Goal: Contribute content: Contribute content

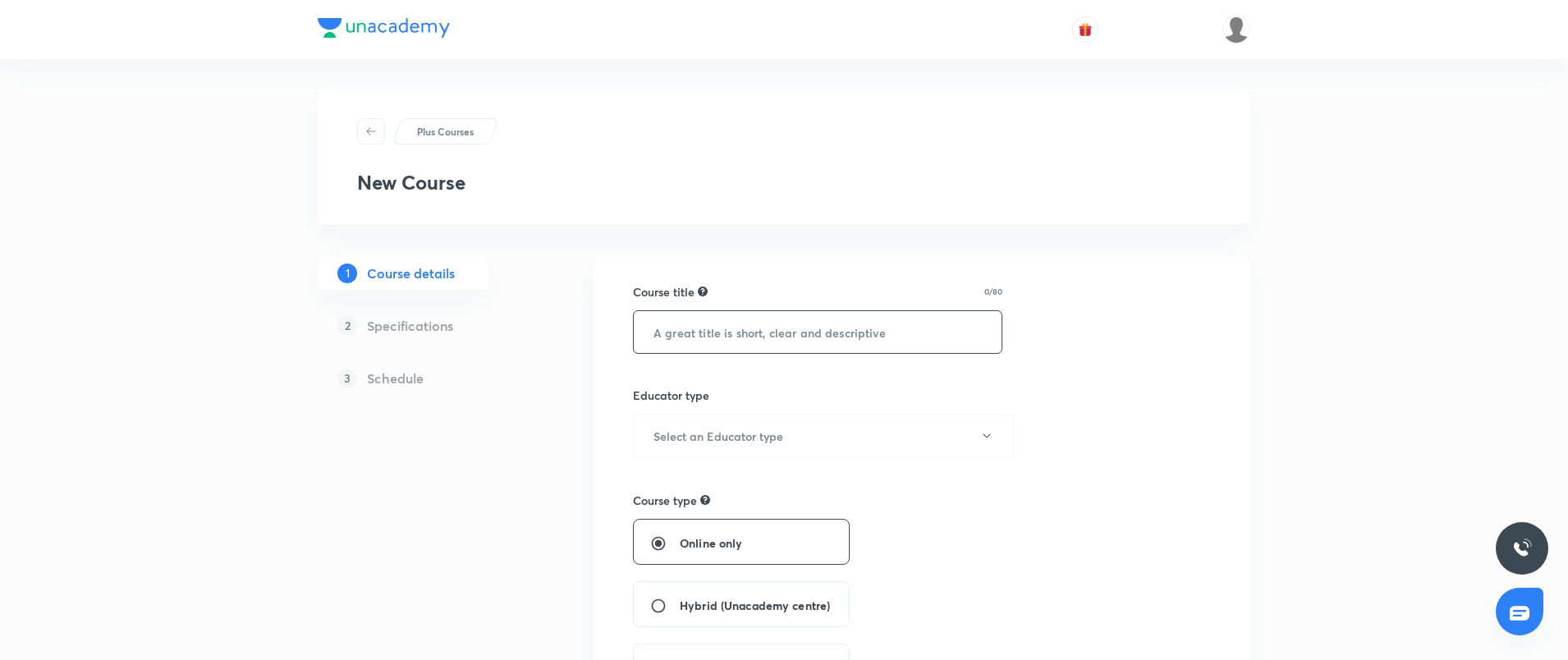
click at [824, 322] on input "text" at bounding box center [818, 332] width 368 height 42
type input "Complete Course On Airport Engineering"
click at [820, 430] on button "Select an Educator type" at bounding box center [823, 437] width 381 height 45
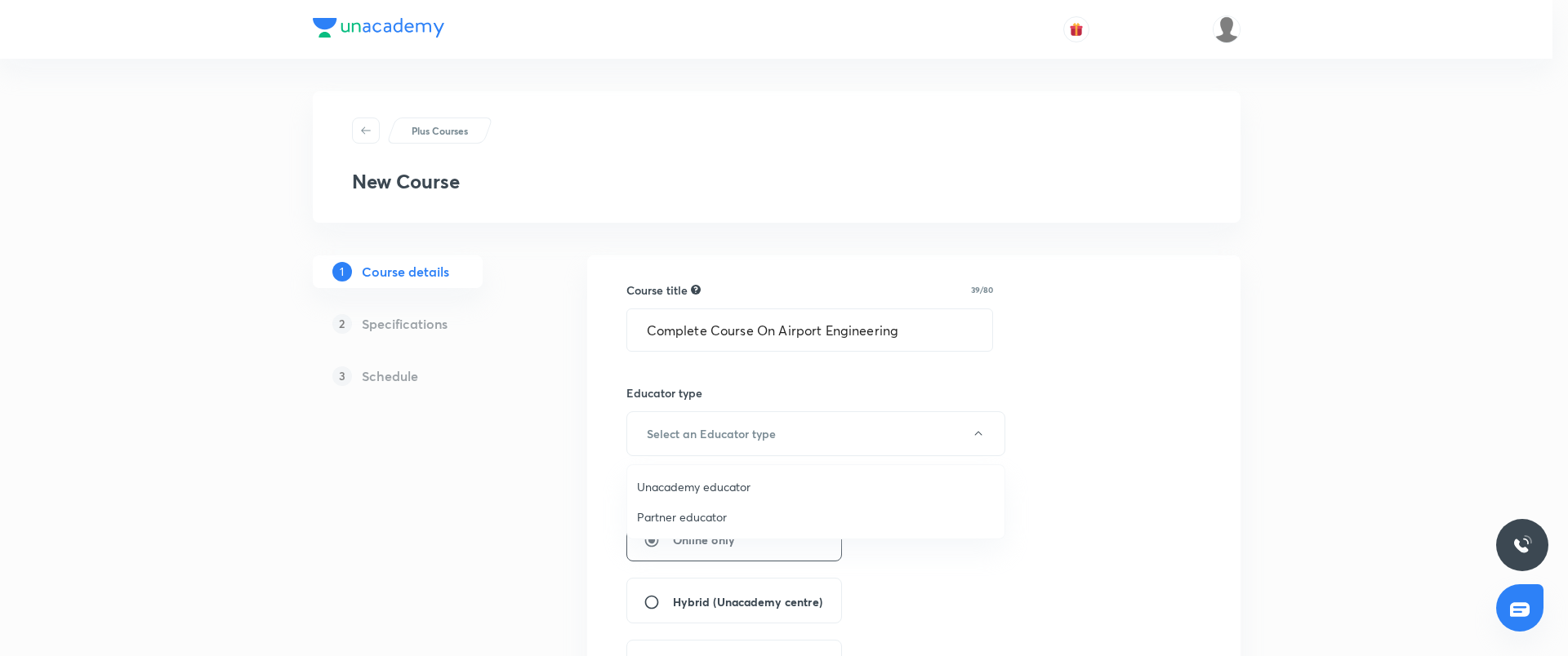
click at [694, 489] on span "Unacademy educator" at bounding box center [816, 487] width 358 height 17
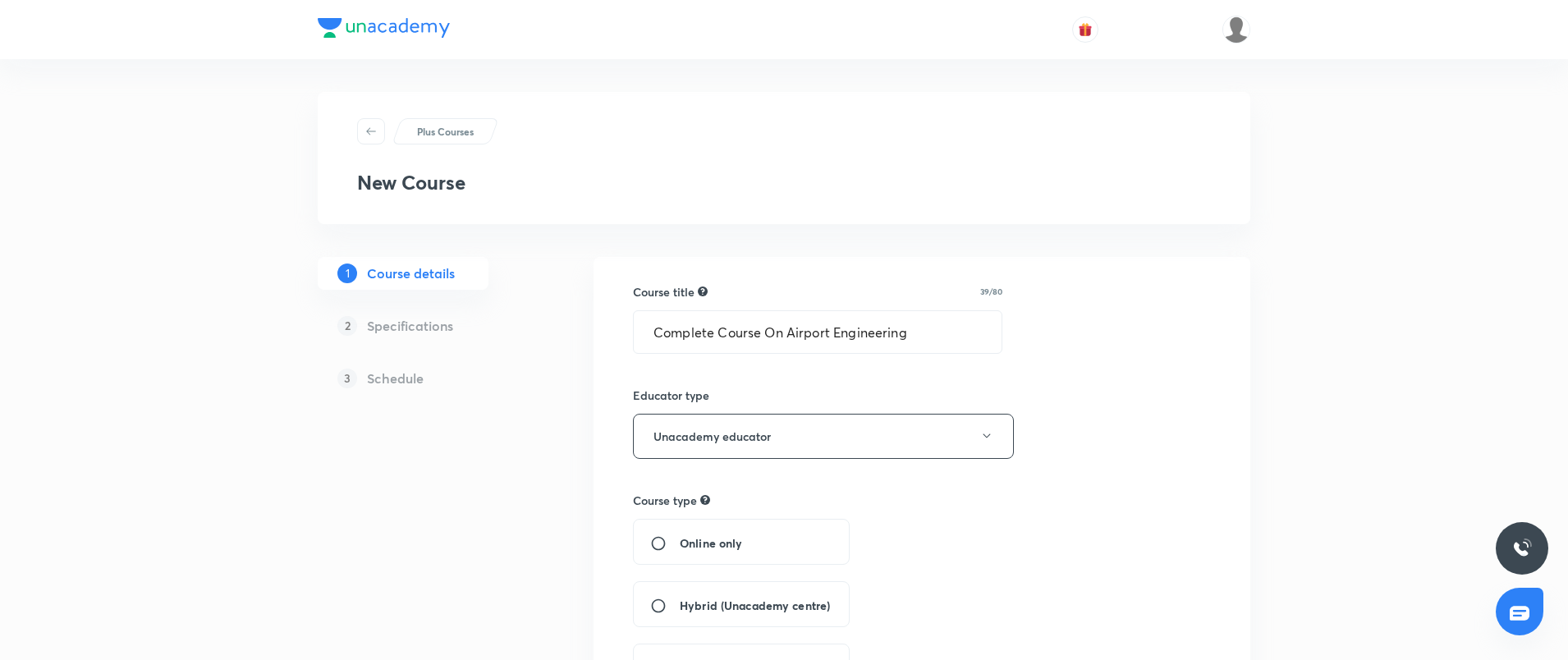
click at [690, 528] on div "Online only" at bounding box center [741, 541] width 217 height 46
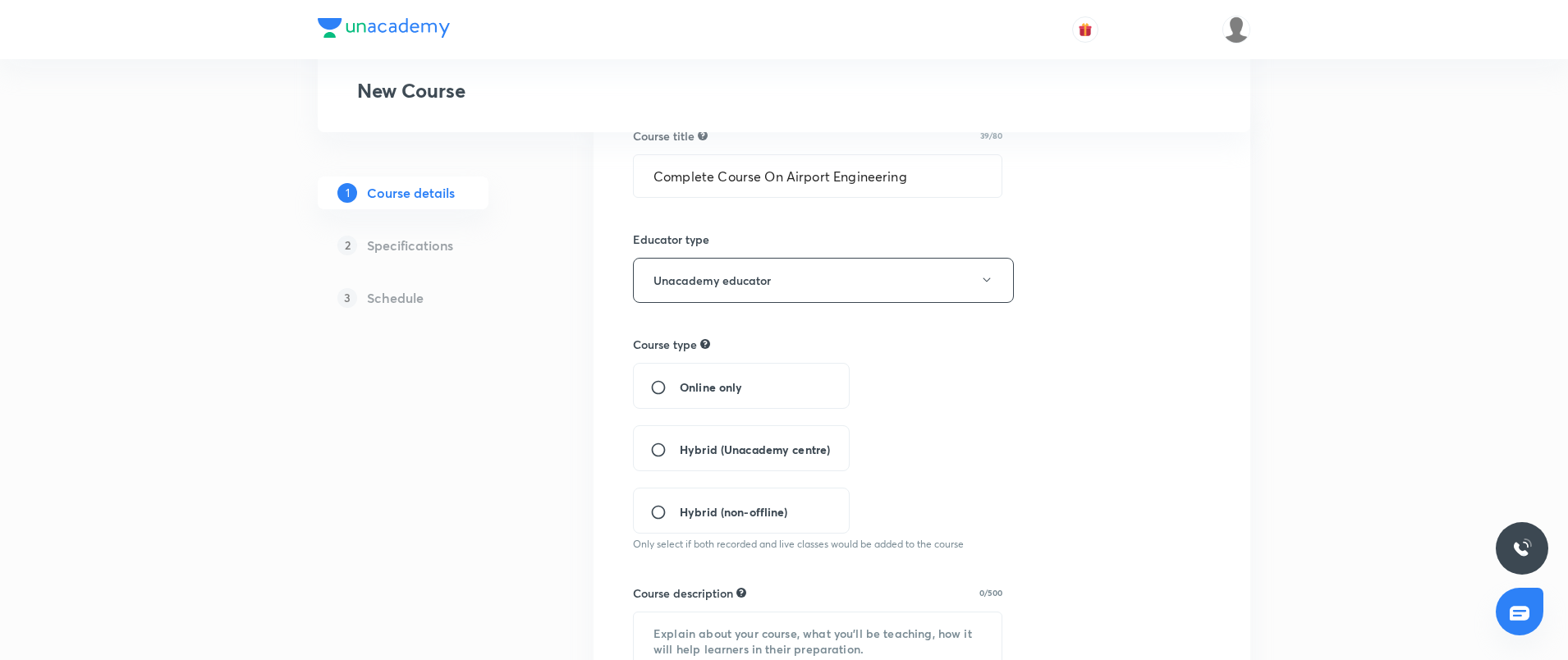
scroll to position [219, 0]
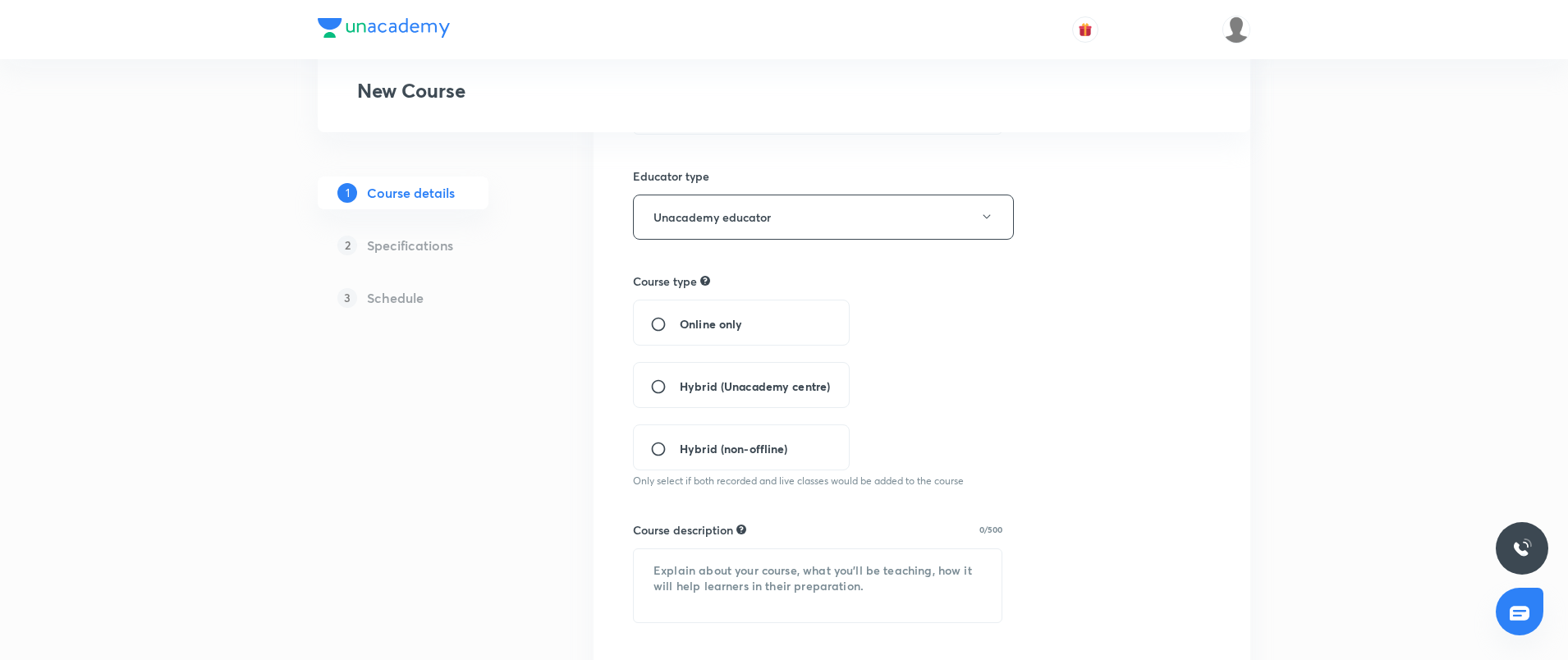
click at [655, 324] on input "Online only" at bounding box center [665, 325] width 30 height 17
radio input "true"
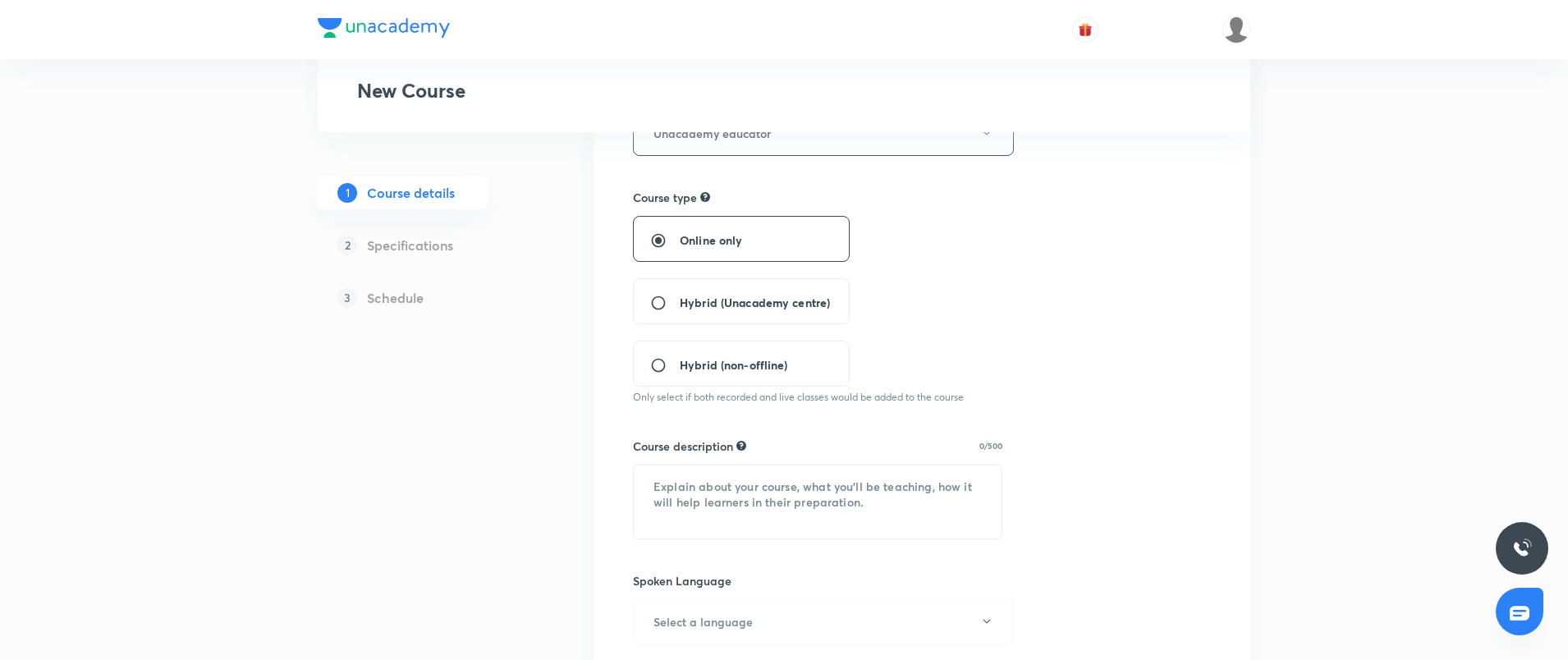
scroll to position [438, 0]
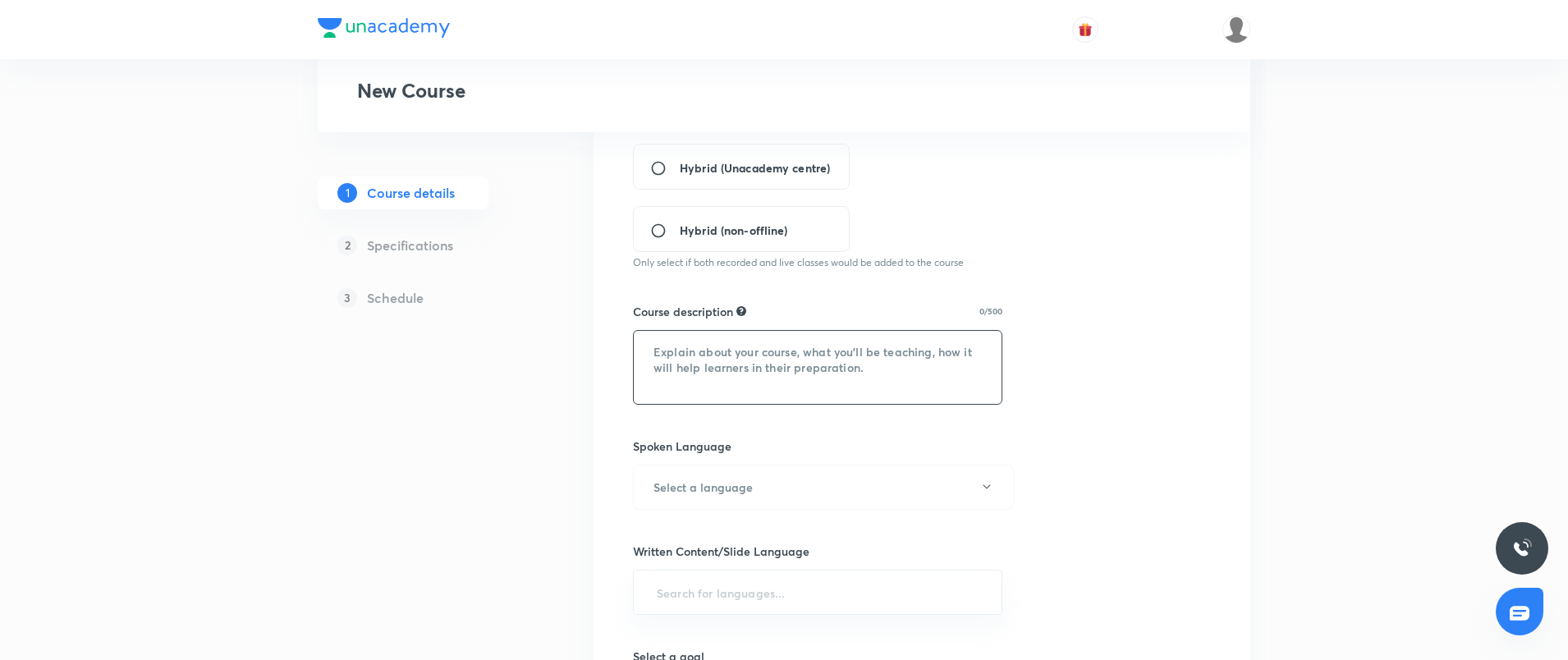
click at [714, 378] on textarea at bounding box center [818, 368] width 368 height 73
paste textarea "In this course, Dr. [PERSON_NAME] will comprehensively cover the subject of Env…"
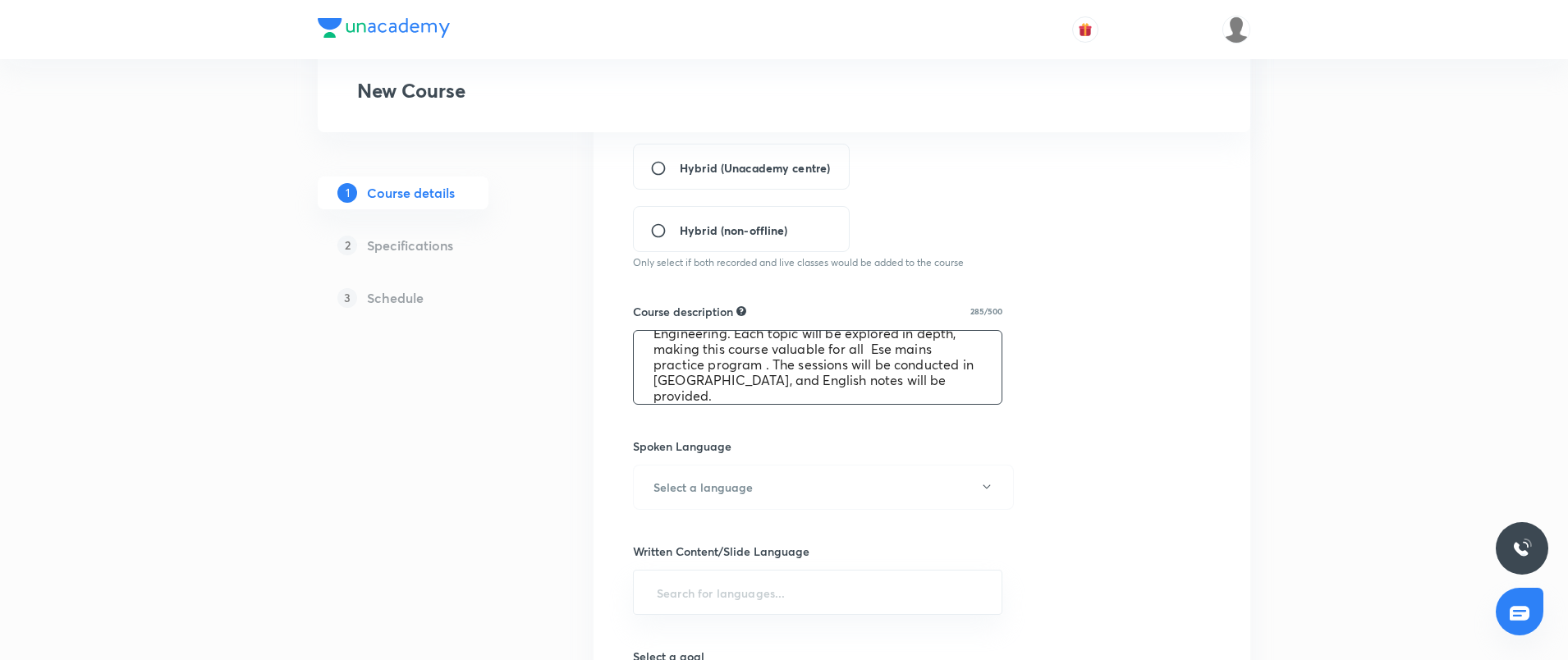
scroll to position [0, 0]
click at [813, 385] on textarea "In this course, Dr. [PERSON_NAME] will comprehensively cover the subject of Env…" at bounding box center [818, 368] width 368 height 73
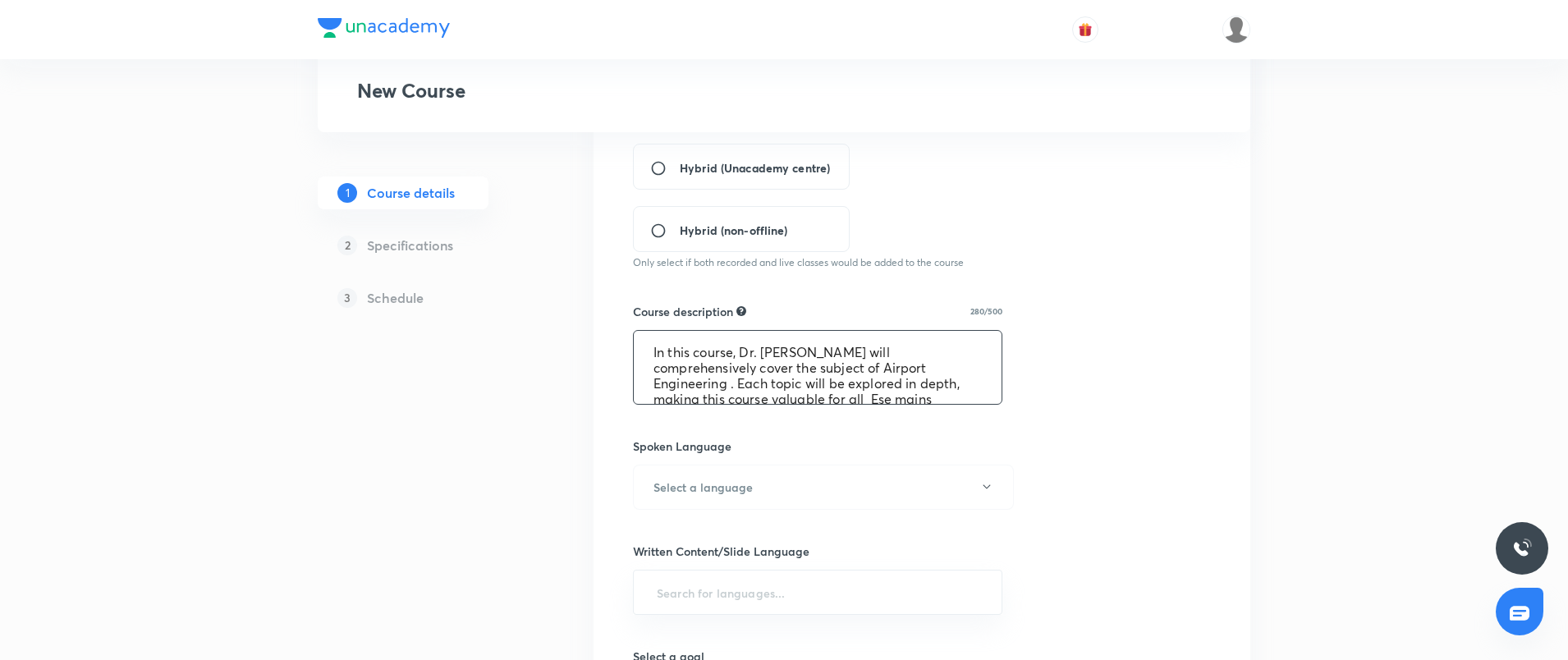
click at [934, 384] on textarea "In this course, Dr. [PERSON_NAME] will comprehensively cover the subject of Air…" at bounding box center [818, 368] width 368 height 73
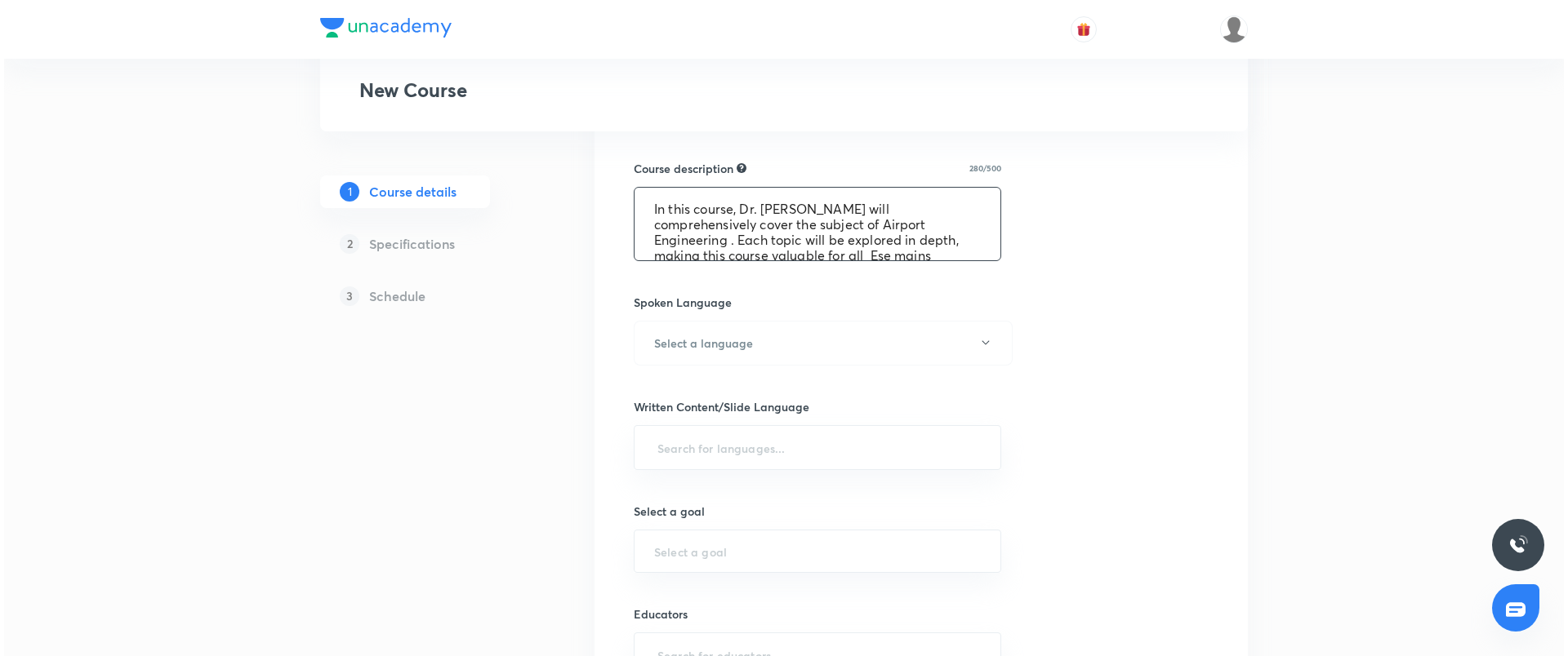
scroll to position [653, 0]
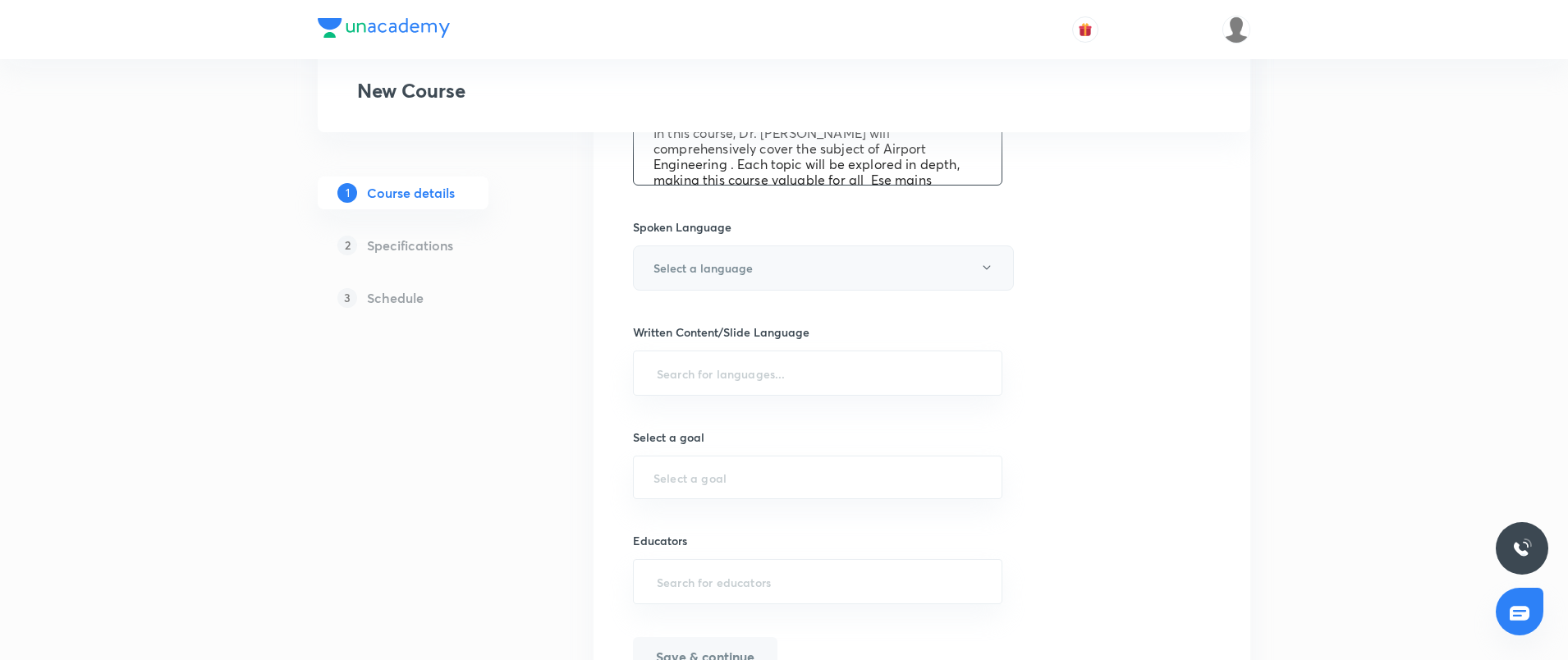
type textarea "In this course, Dr. [PERSON_NAME] will comprehensively cover the subject of Air…"
click at [698, 258] on button "Select a language" at bounding box center [823, 268] width 381 height 45
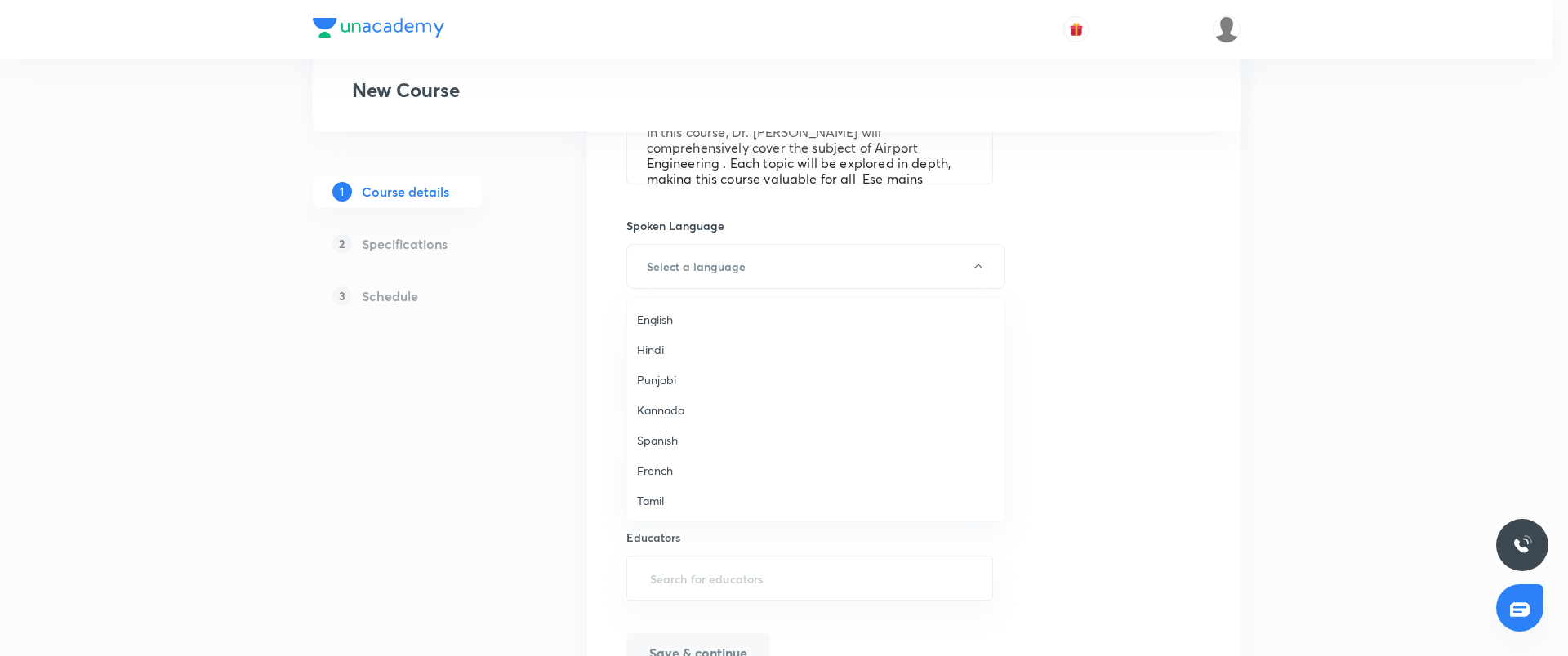
click at [679, 320] on span "English" at bounding box center [816, 319] width 358 height 17
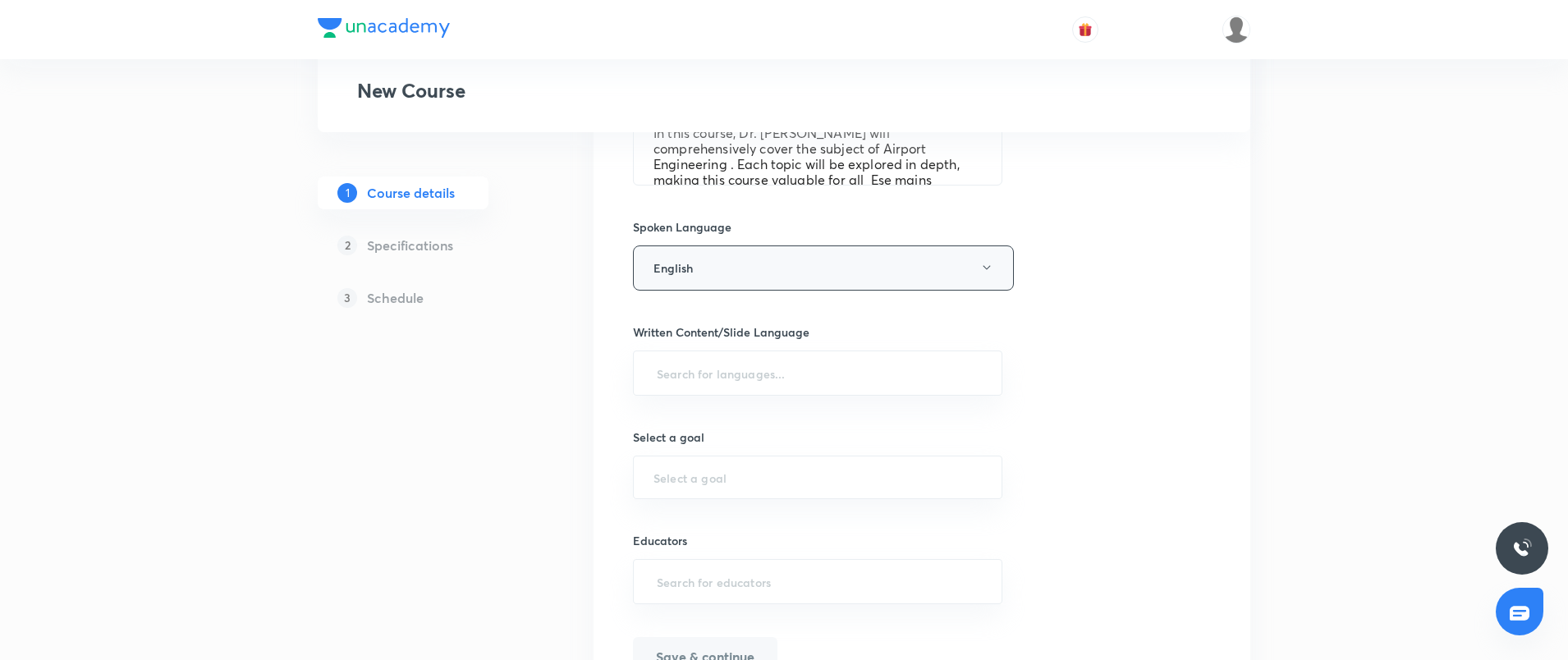
click at [705, 268] on button "English" at bounding box center [823, 268] width 381 height 45
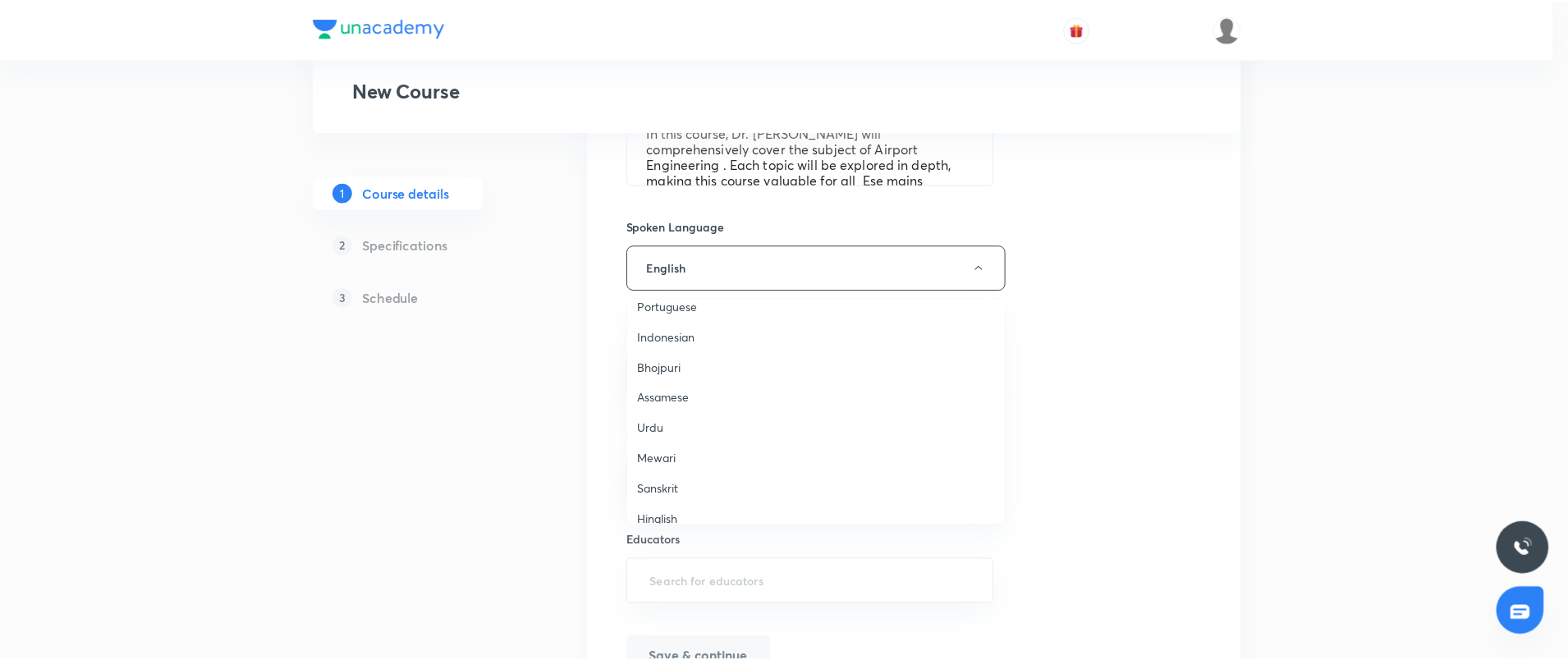
scroll to position [487, 0]
click at [667, 504] on span "Hinglish" at bounding box center [820, 502] width 359 height 17
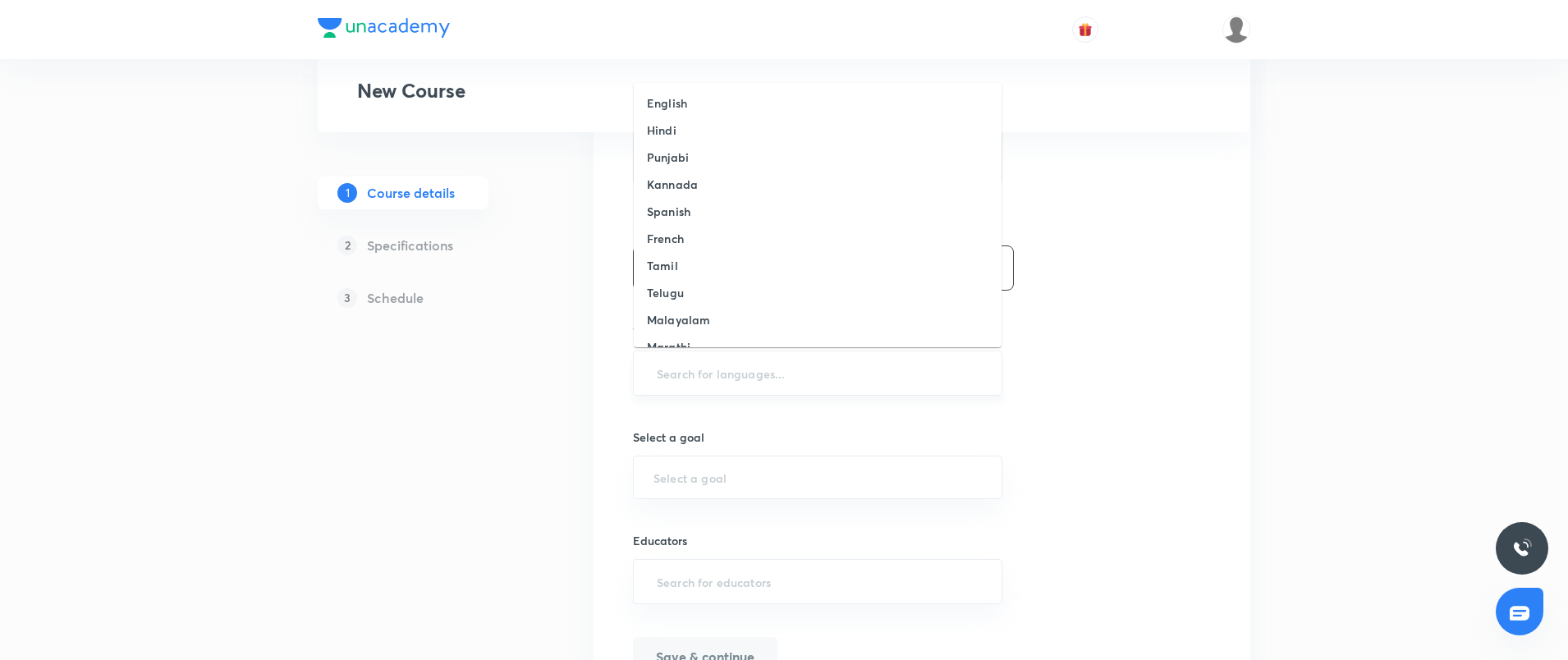
click at [704, 385] on input "text" at bounding box center [818, 373] width 329 height 31
click at [699, 99] on li "English" at bounding box center [818, 103] width 368 height 27
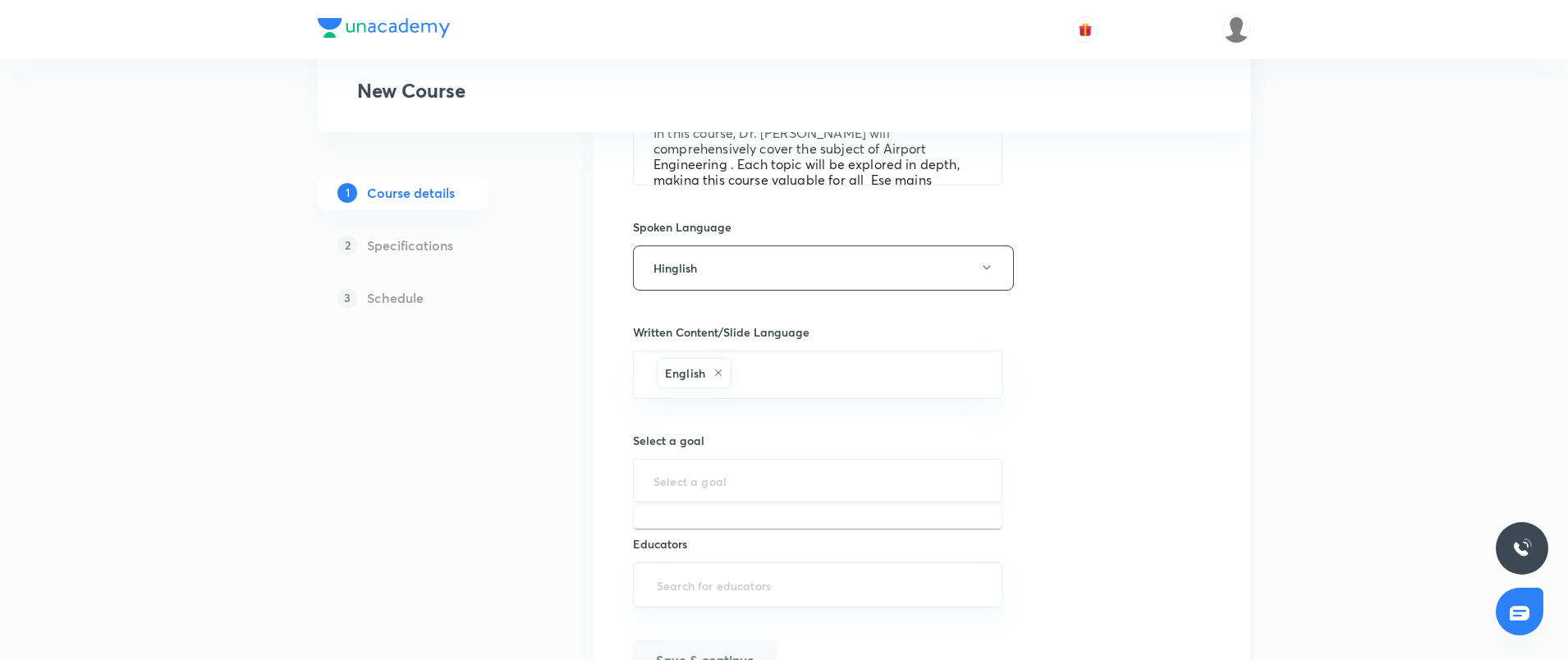
click at [662, 477] on input "text" at bounding box center [818, 481] width 329 height 16
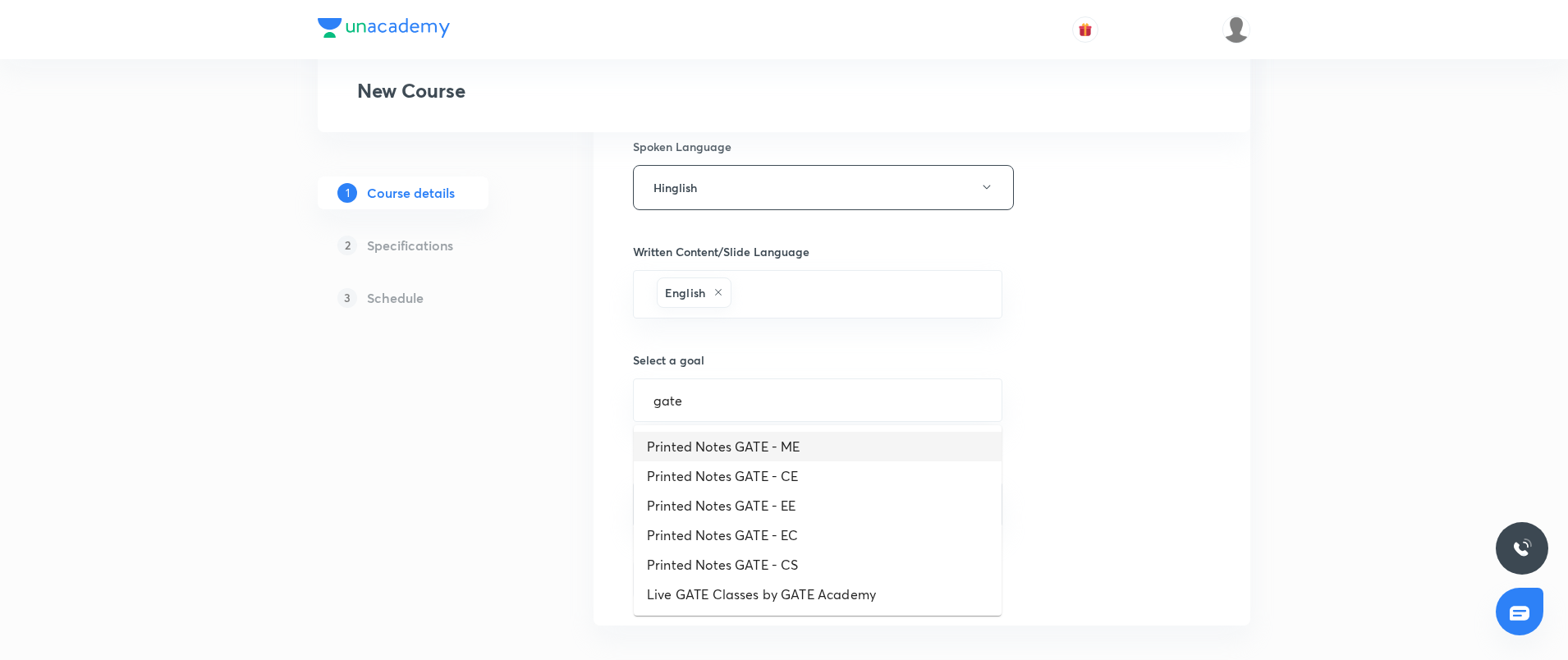
scroll to position [739, 0]
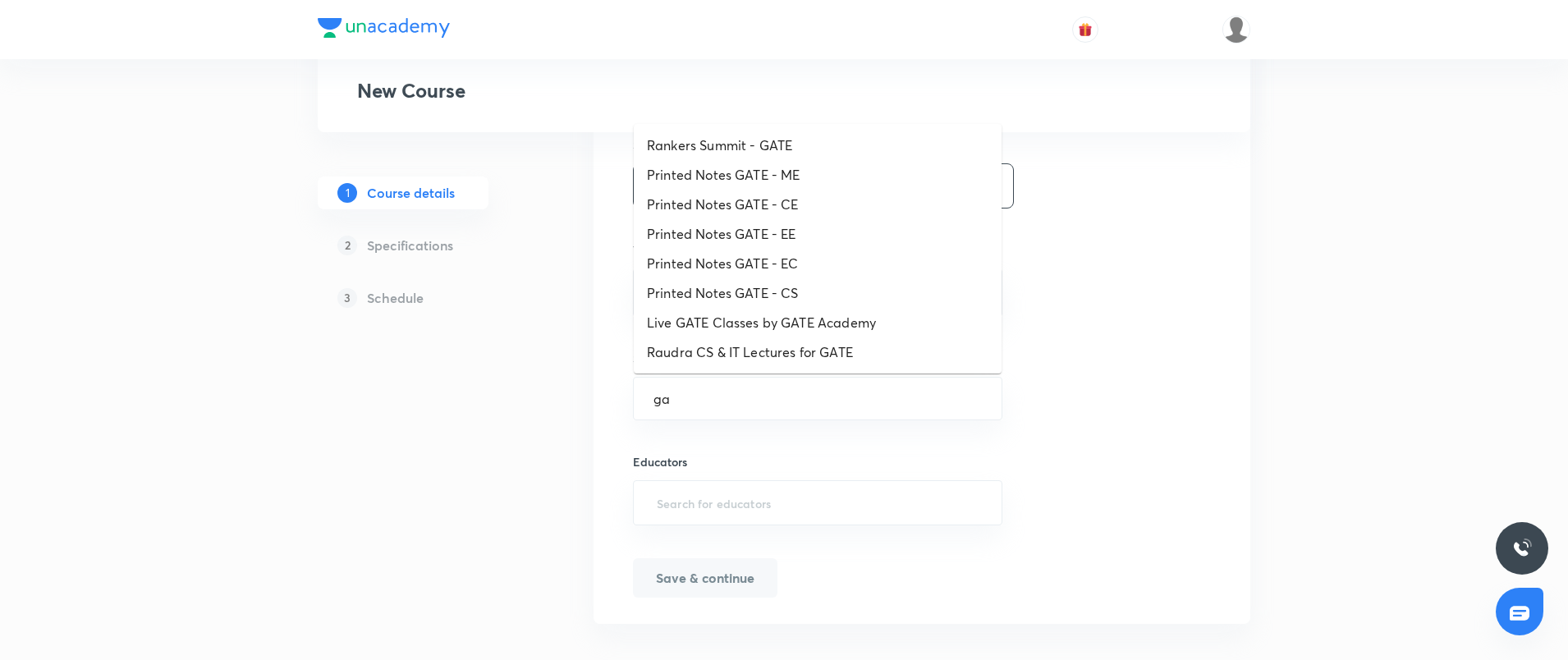
type input "g"
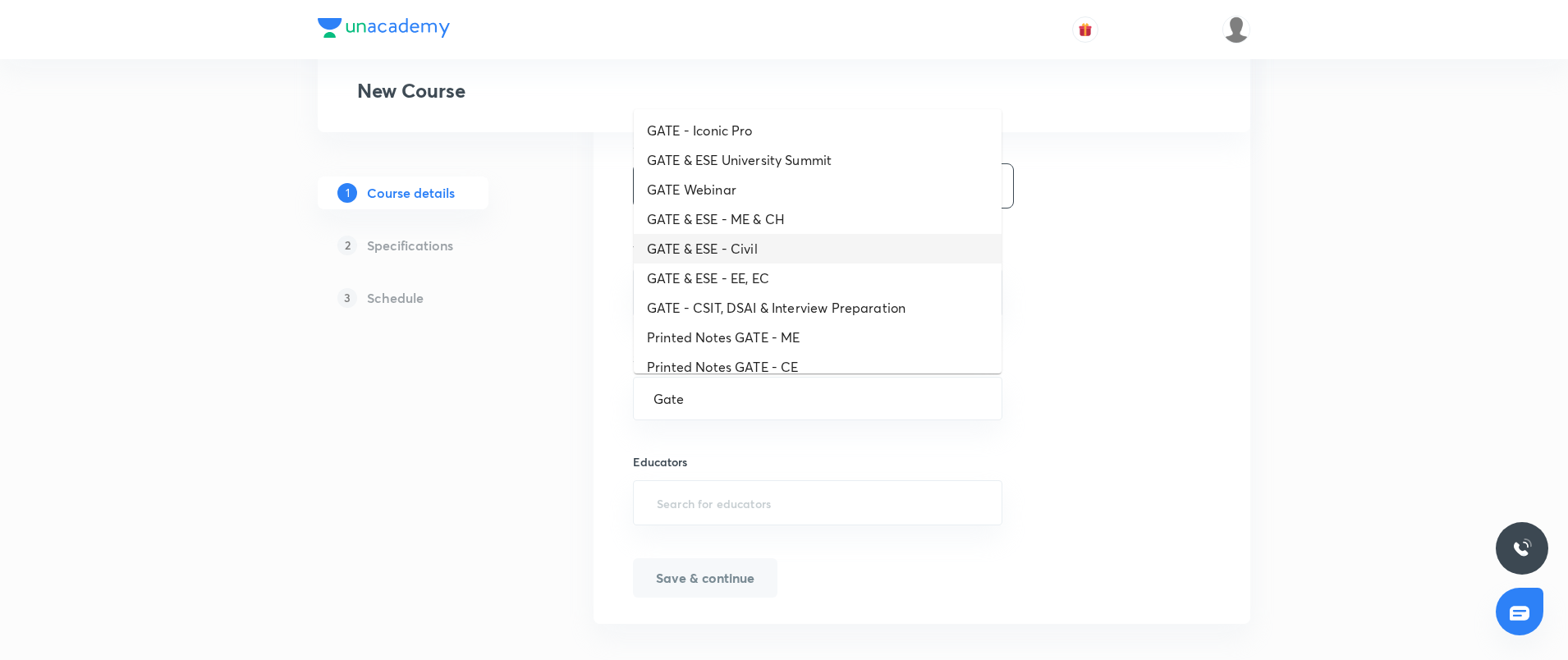
click at [745, 238] on li "GATE & ESE - Civil" at bounding box center [818, 249] width 368 height 30
type input "GATE & ESE - Civil"
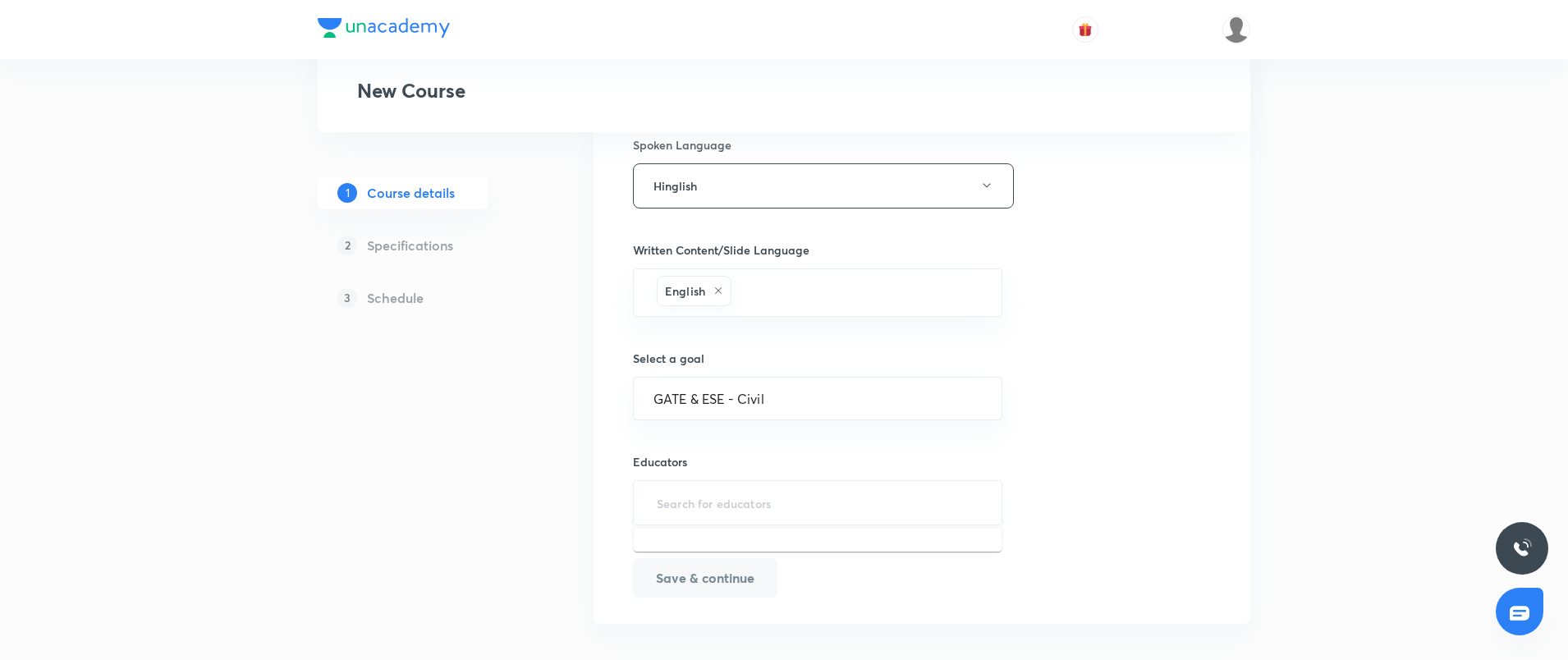
click at [716, 494] on input "text" at bounding box center [818, 503] width 329 height 31
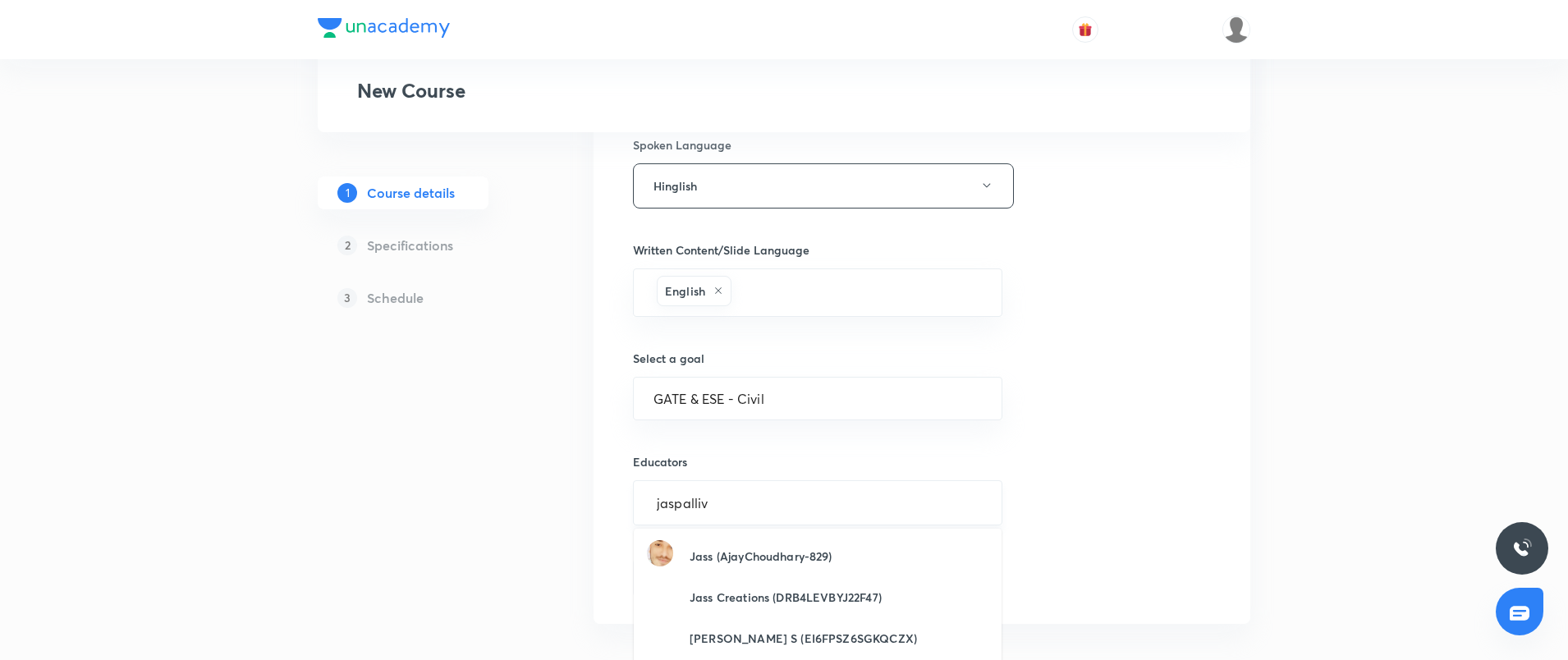
type input "jaspallive"
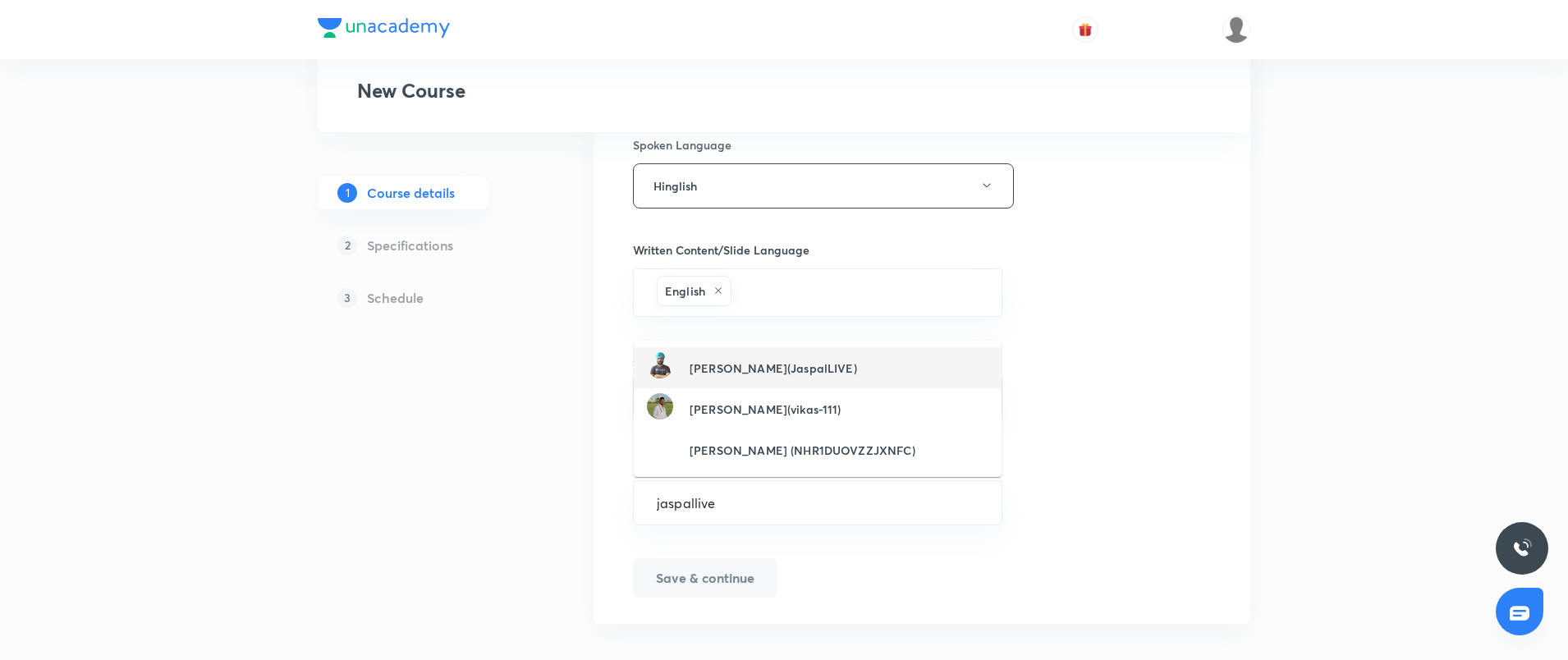
click at [745, 367] on h6 "[PERSON_NAME](JaspalLIVE)" at bounding box center [774, 368] width 168 height 17
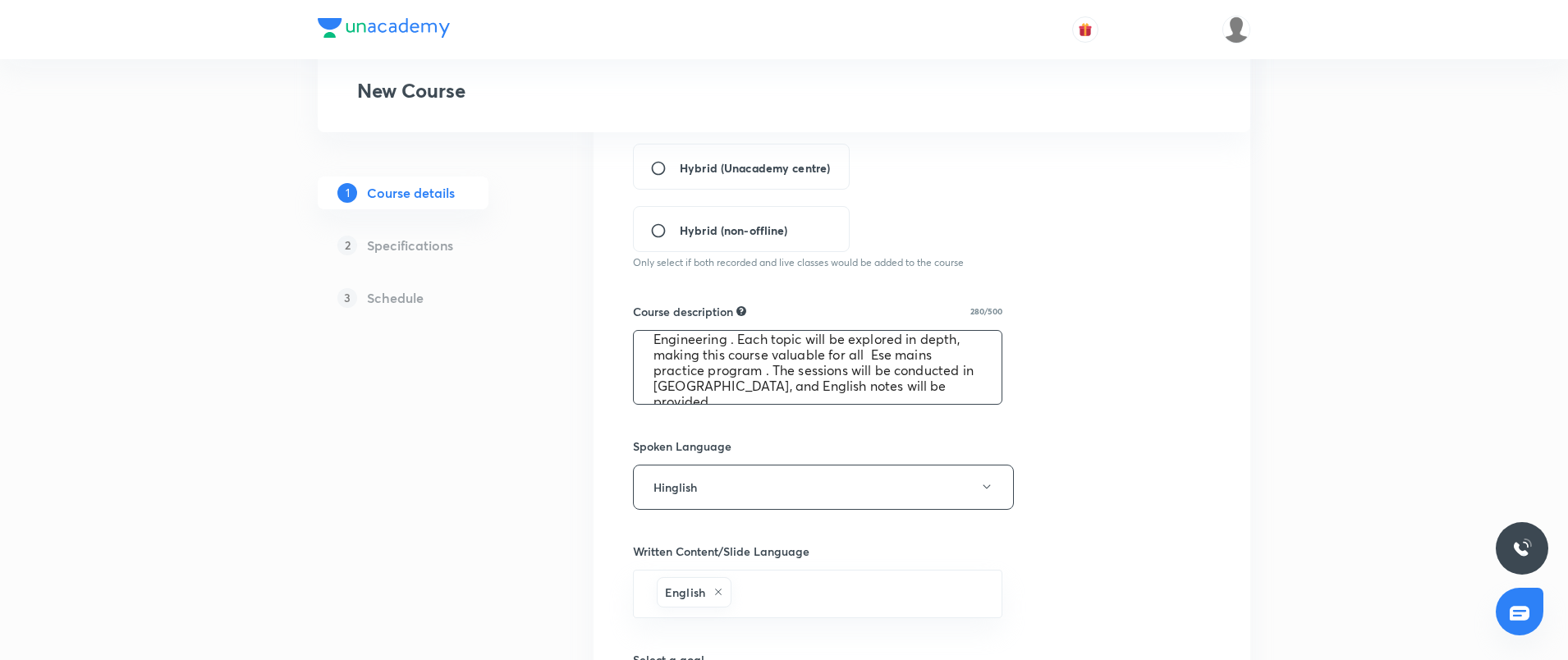
scroll to position [46, 0]
click at [756, 369] on textarea "In this course, Dr. [PERSON_NAME] will comprehensively cover the subject of Air…" at bounding box center [818, 368] width 368 height 73
click at [892, 355] on textarea "In this course, Dr. [PERSON_NAME] will comprehensively cover the subject of Air…" at bounding box center [818, 368] width 368 height 73
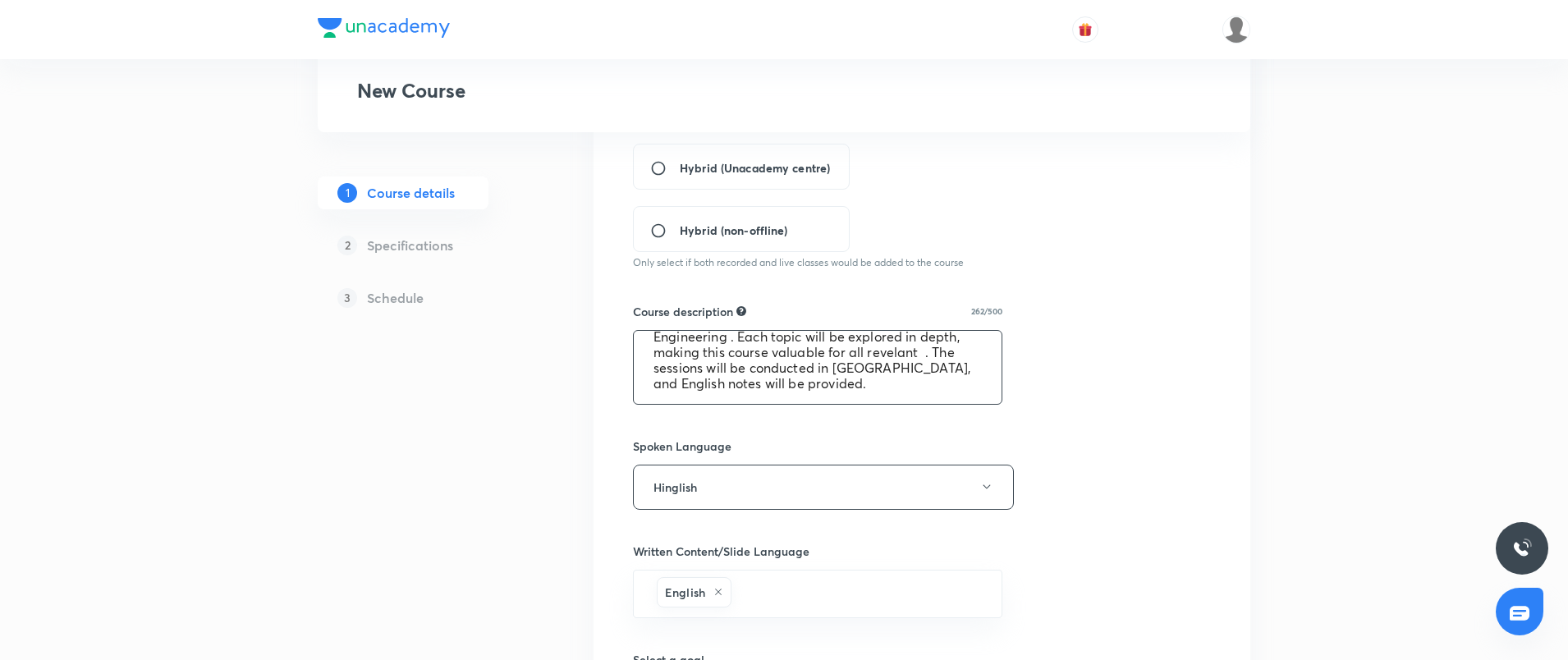
click at [892, 355] on textarea "In this course, Dr. [PERSON_NAME] will comprehensively cover the subject of Air…" at bounding box center [818, 368] width 368 height 73
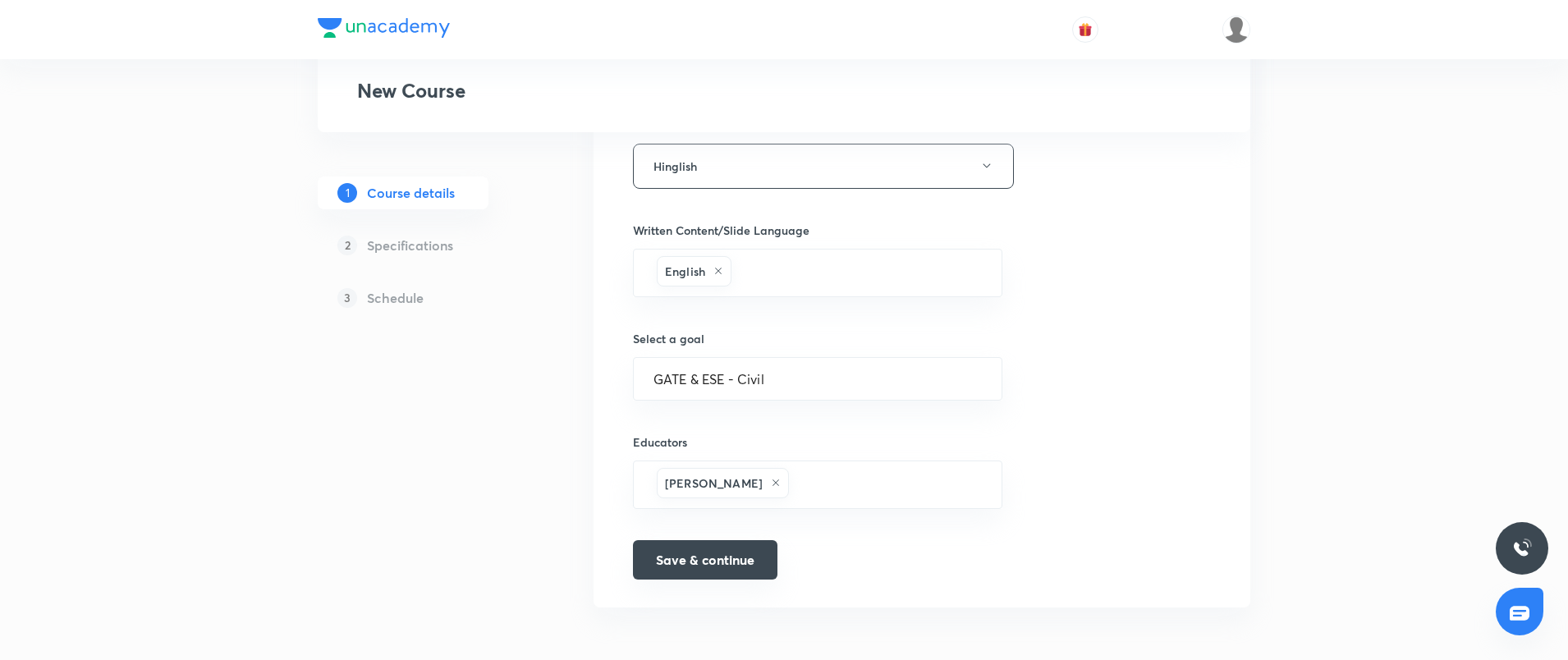
type textarea "In this course, Dr. [PERSON_NAME] will comprehensively cover the subject of Air…"
click at [730, 564] on button "Save & continue" at bounding box center [706, 560] width 144 height 39
type input "Complete Course On Airport Engineering"
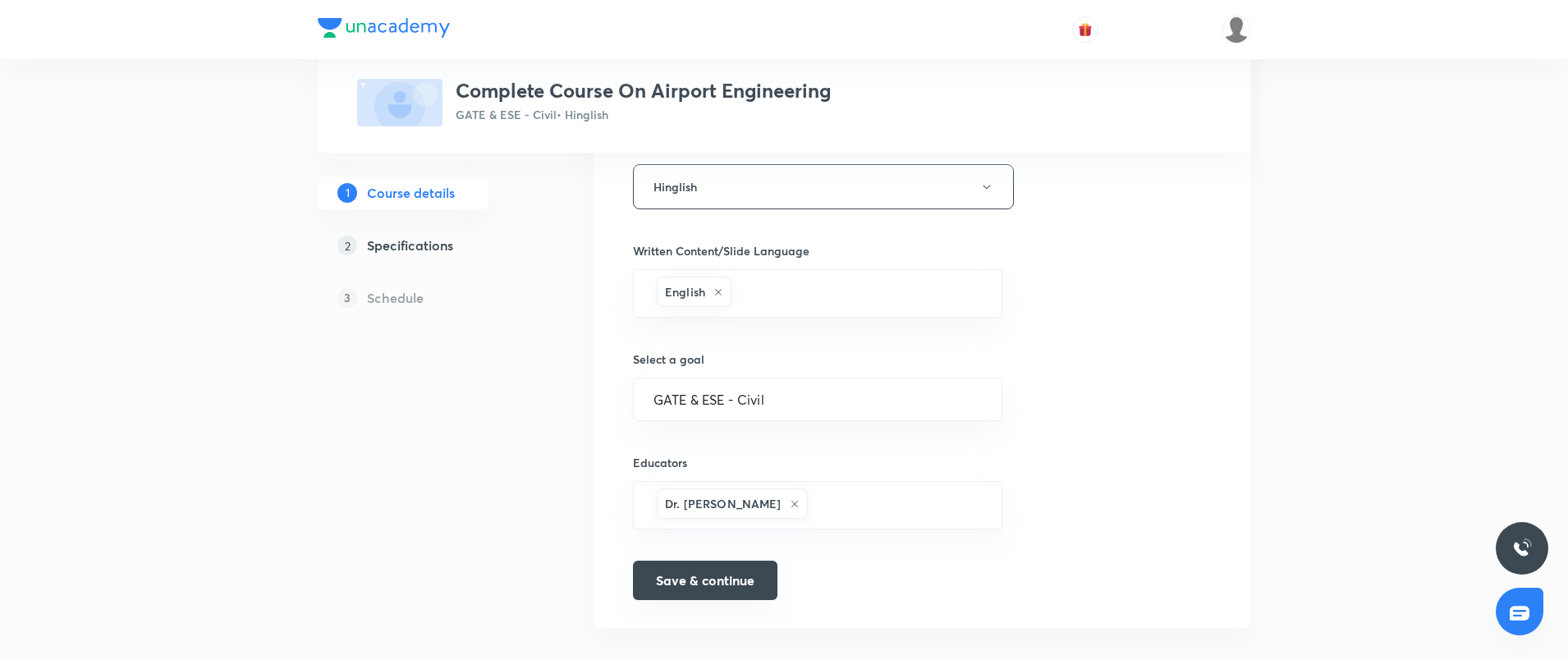
scroll to position [780, 0]
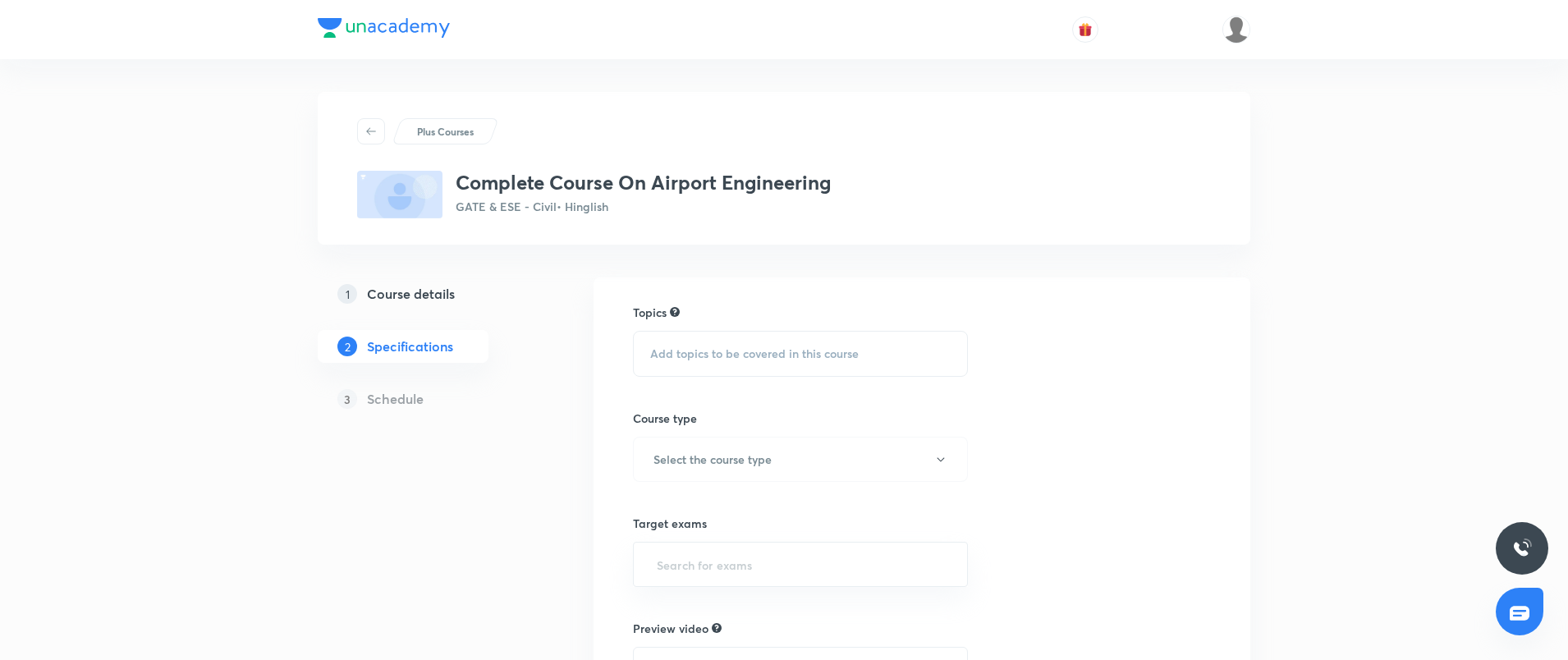
click at [768, 356] on span "Add topics to be covered in this course" at bounding box center [754, 354] width 208 height 13
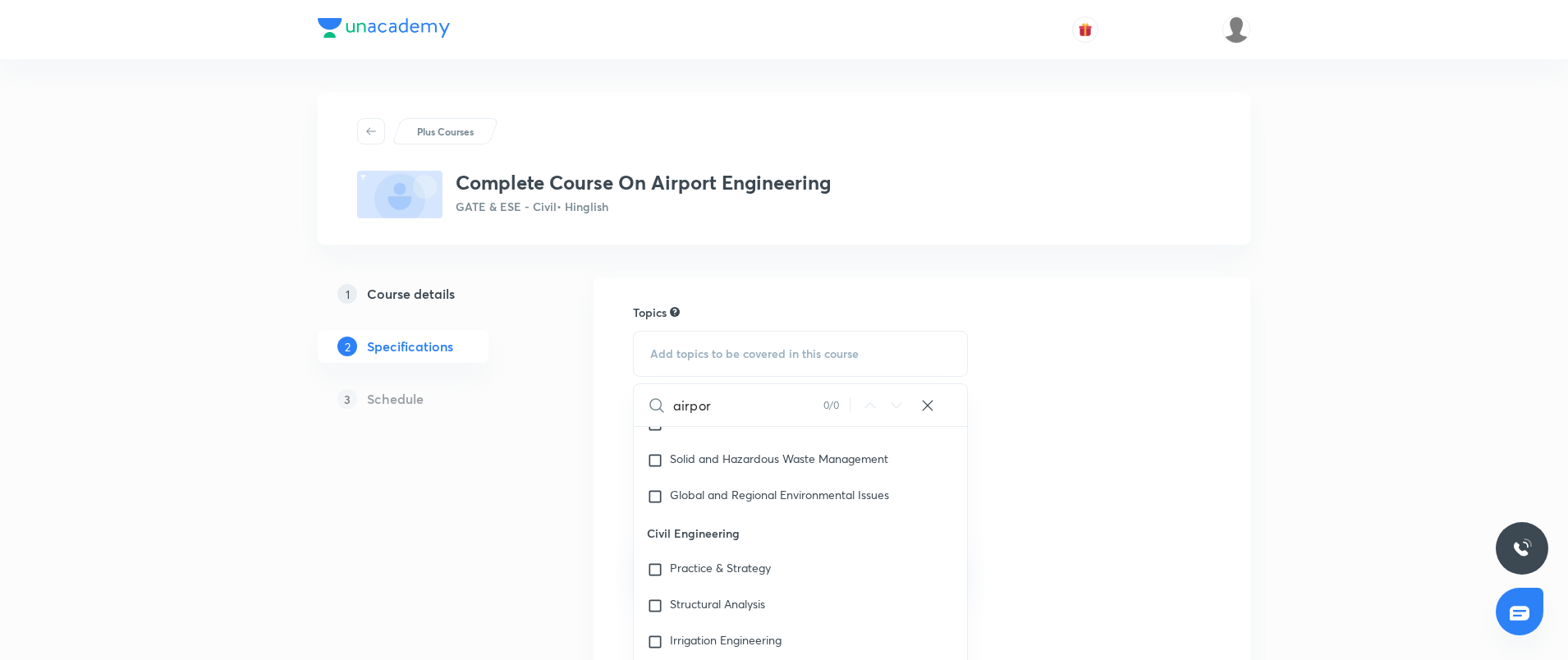
scroll to position [990, 0]
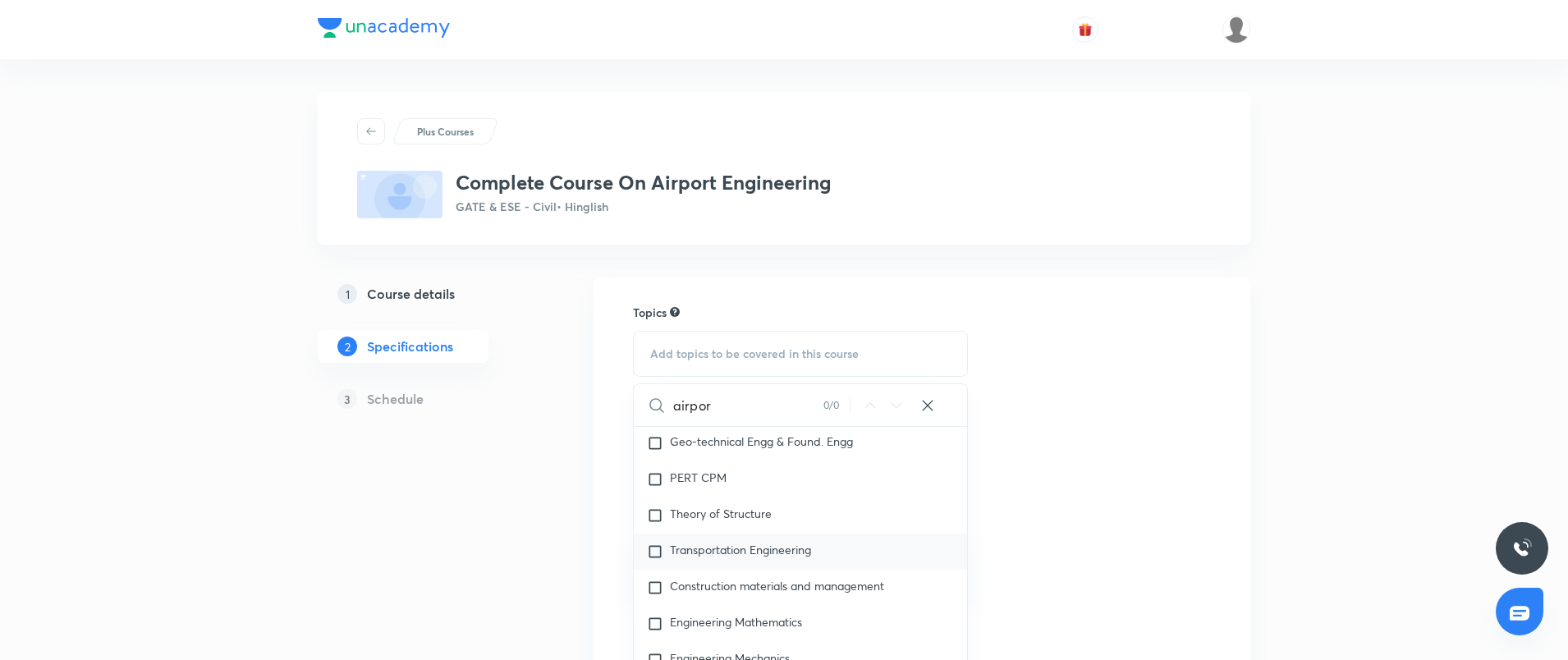
type input "airpor"
click at [739, 555] on span "Transportation Engineering" at bounding box center [740, 550] width 141 height 16
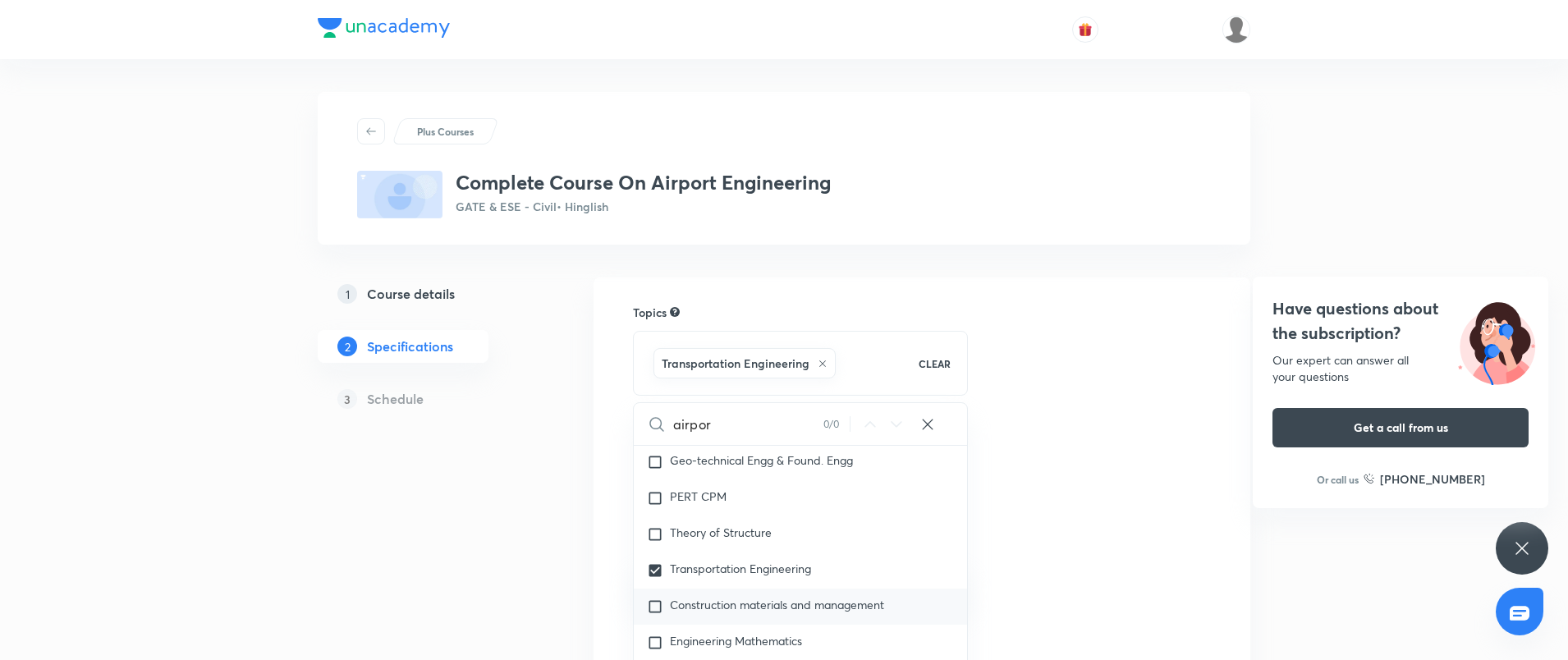
click at [736, 609] on span "Construction materials and management" at bounding box center [777, 604] width 214 height 16
checkbox input "true"
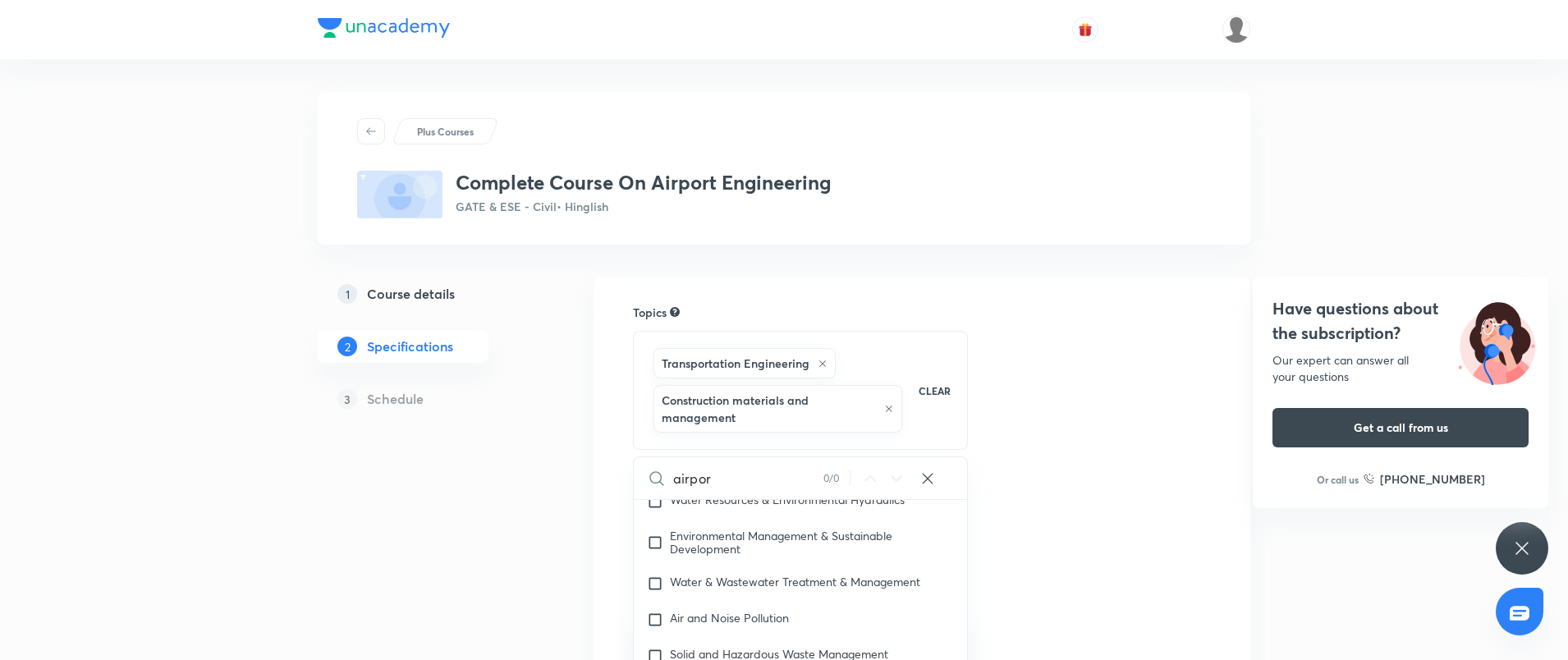
scroll to position [329, 0]
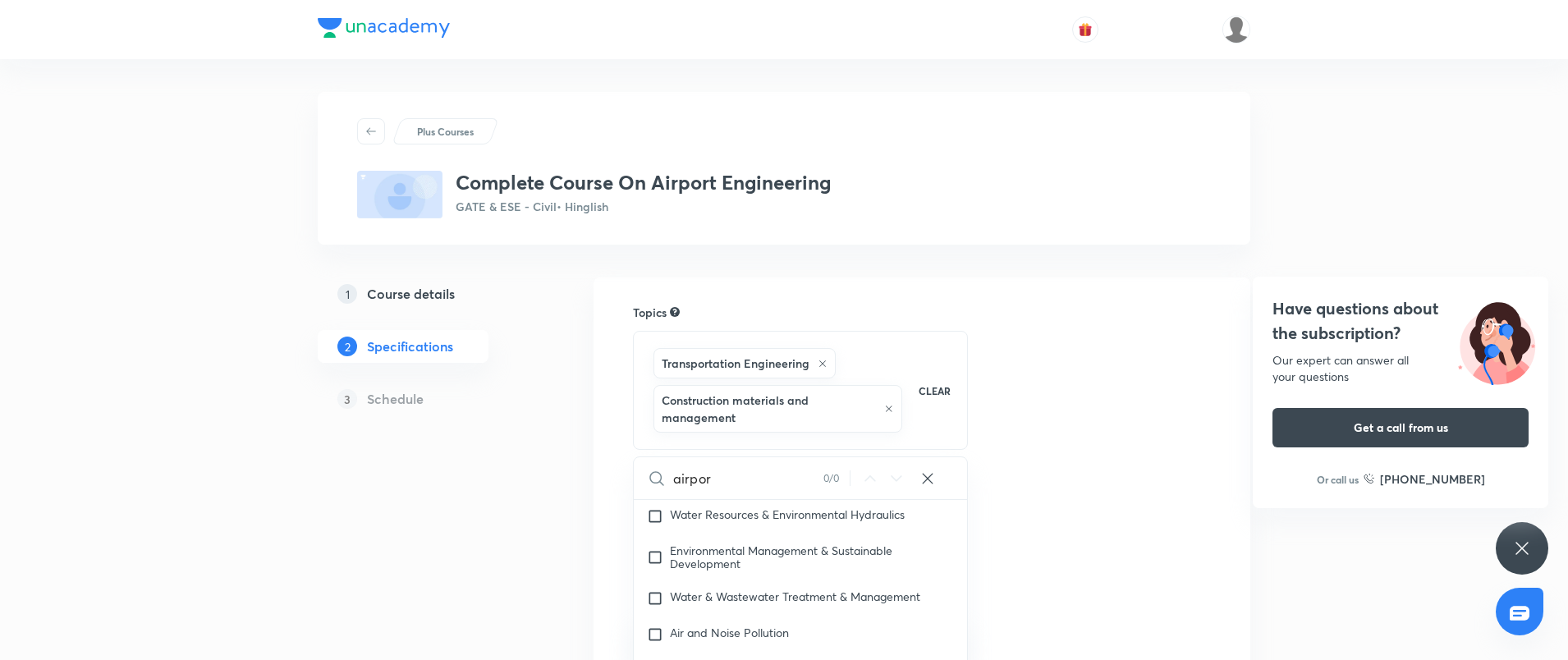
click at [739, 580] on div "Water & Wastewater Treatment & Management" at bounding box center [801, 599] width 334 height 37
checkbox input "true"
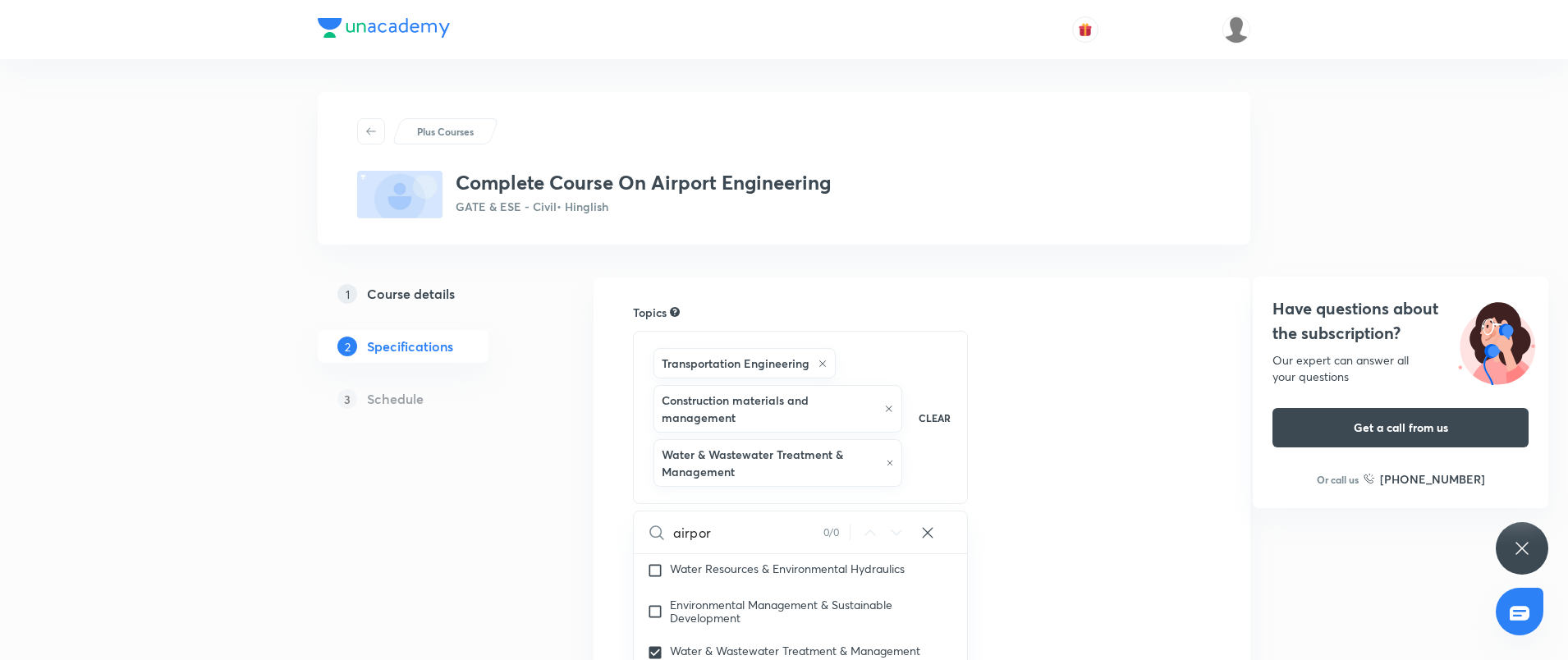
click at [993, 389] on div "Topics Transportation Engineering Construction materials and management Water &…" at bounding box center [922, 639] width 578 height 671
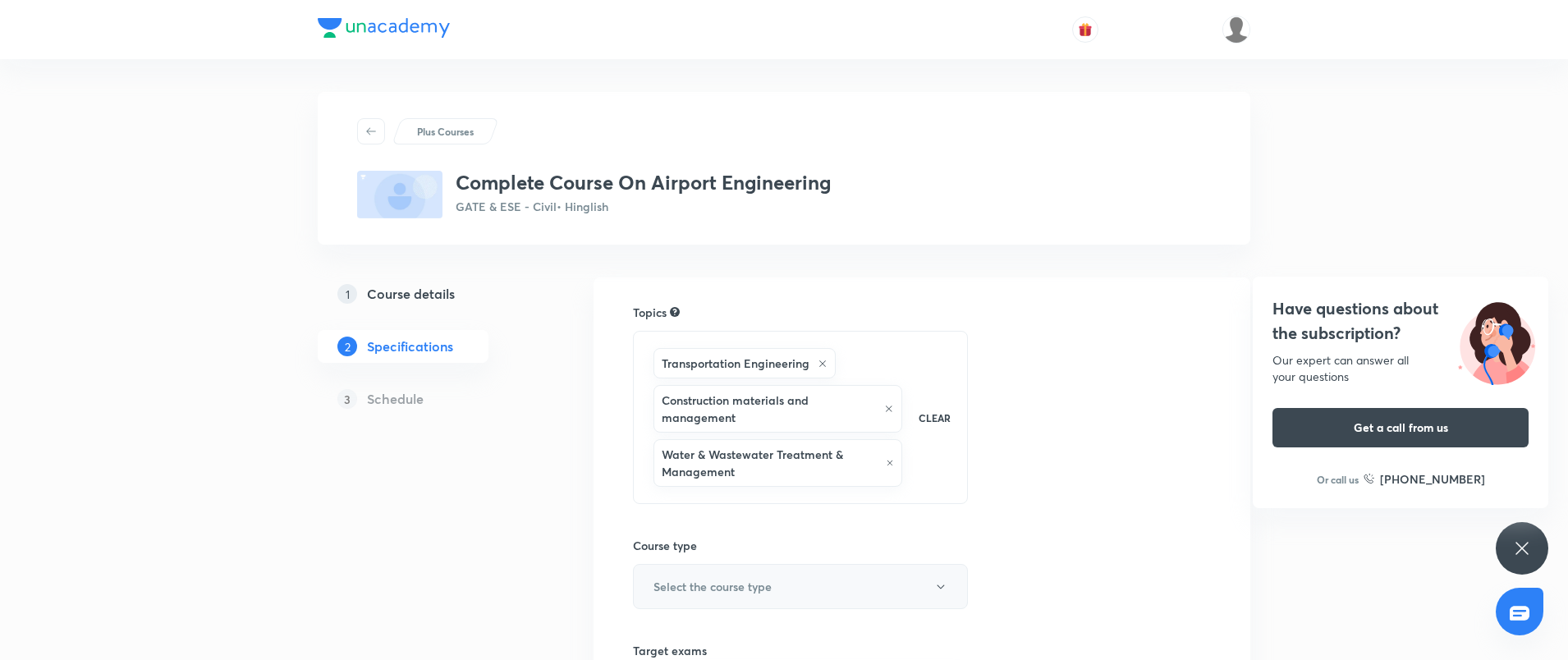
click at [704, 596] on button "Select the course type" at bounding box center [801, 587] width 335 height 45
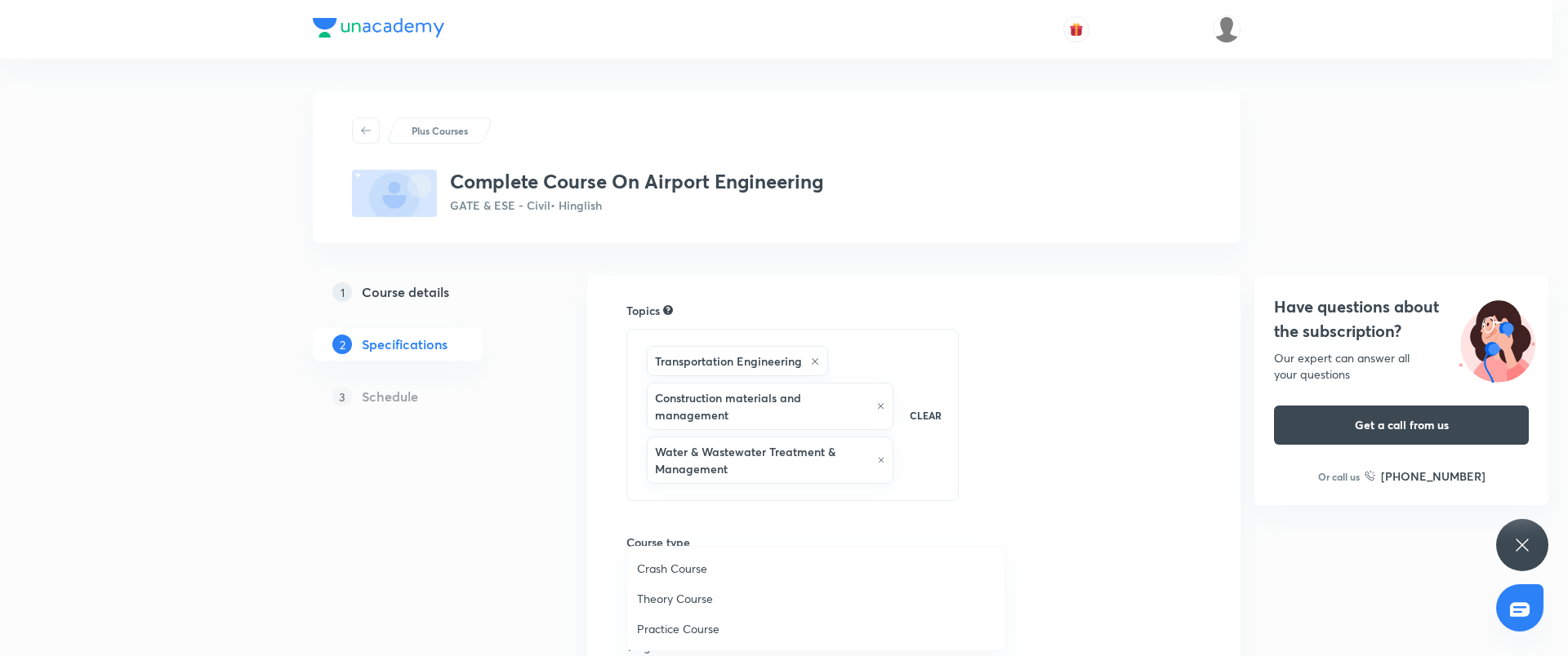
click at [698, 594] on span "Theory Course" at bounding box center [816, 598] width 358 height 17
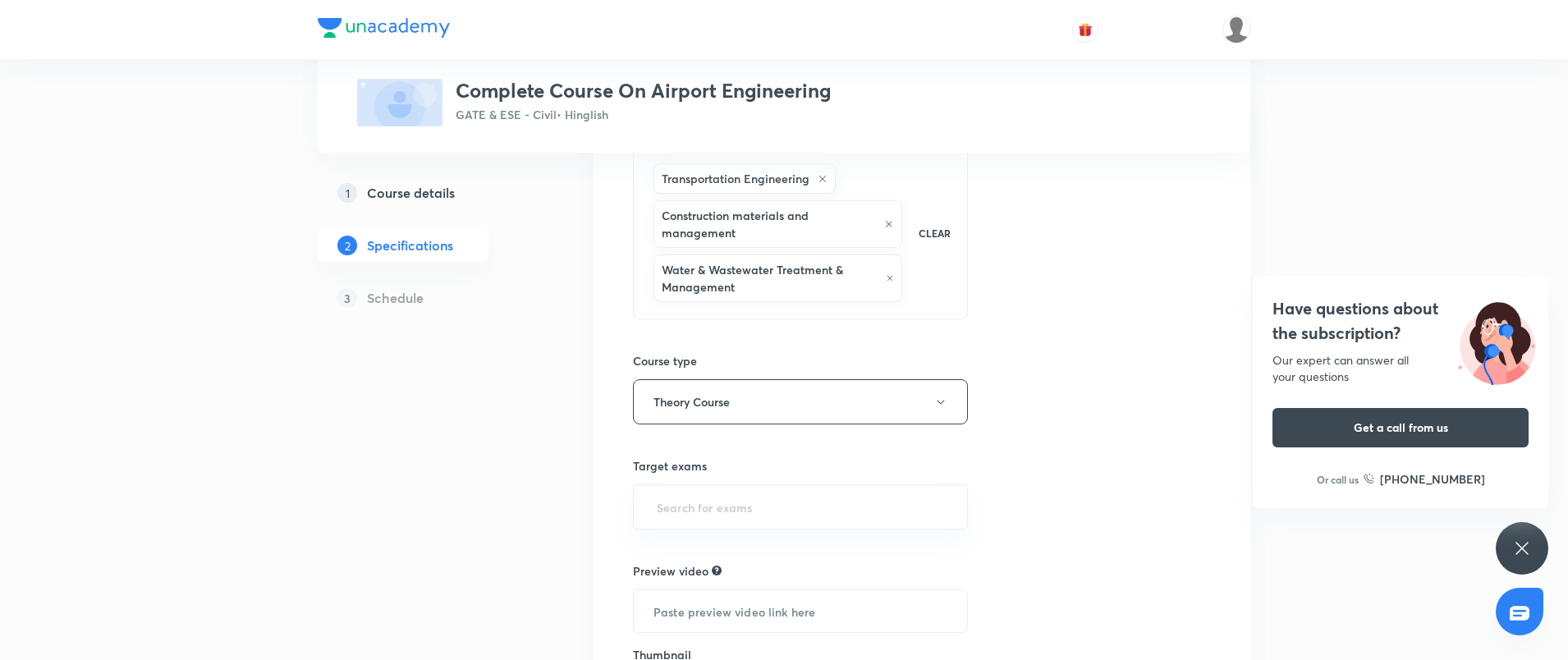
scroll to position [394, 0]
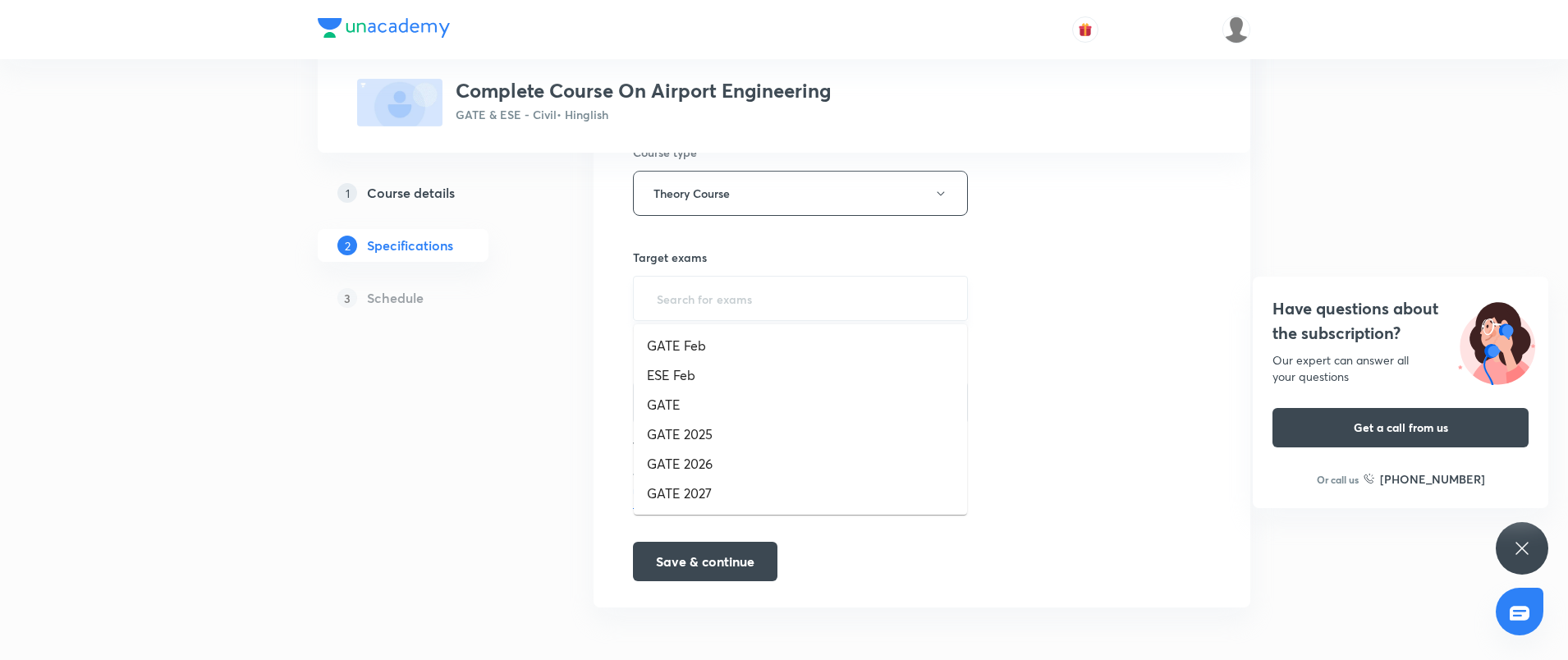
click at [691, 291] on input "text" at bounding box center [800, 298] width 294 height 31
click at [671, 451] on li "GATE 2026" at bounding box center [801, 464] width 334 height 30
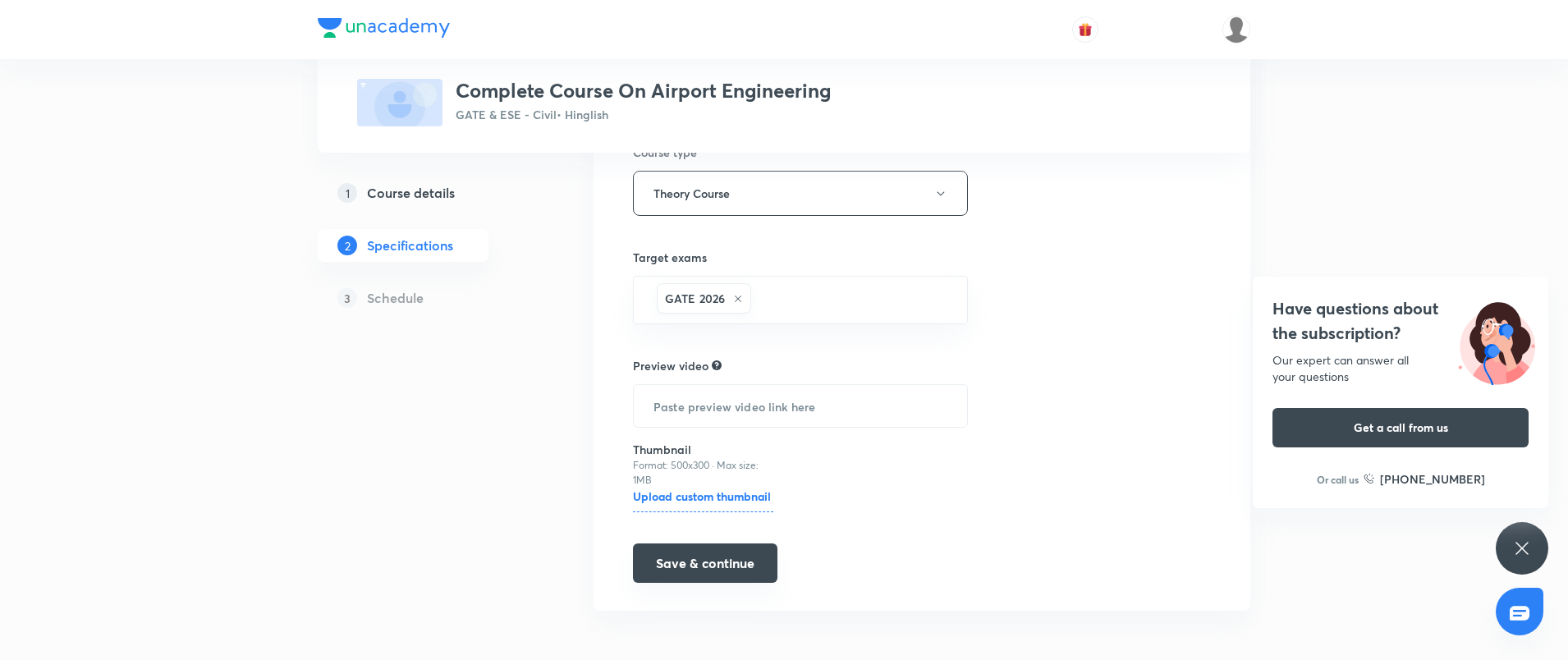
click at [686, 557] on button "Save & continue" at bounding box center [706, 563] width 144 height 39
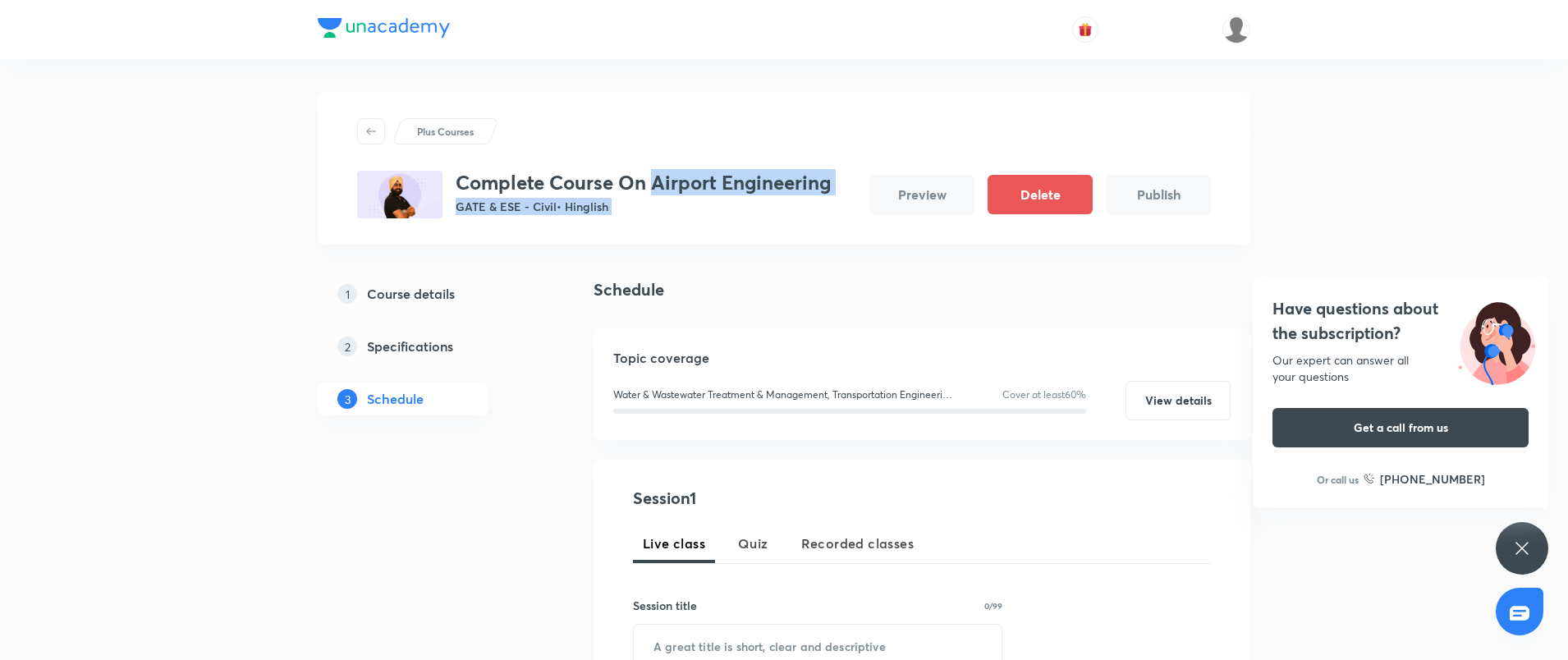
drag, startPoint x: 651, startPoint y: 181, endPoint x: 896, endPoint y: 187, distance: 245.1
click at [896, 187] on div "Complete Course On Airport Engineering GATE & ESE - Civil • Hinglish Preview De…" at bounding box center [784, 194] width 854 height 47
click at [817, 187] on h3 "Complete Course On Airport Engineering" at bounding box center [643, 183] width 375 height 24
drag, startPoint x: 830, startPoint y: 185, endPoint x: 650, endPoint y: 188, distance: 180.0
click at [650, 188] on h3 "Complete Course On Airport Engineering" at bounding box center [643, 183] width 375 height 24
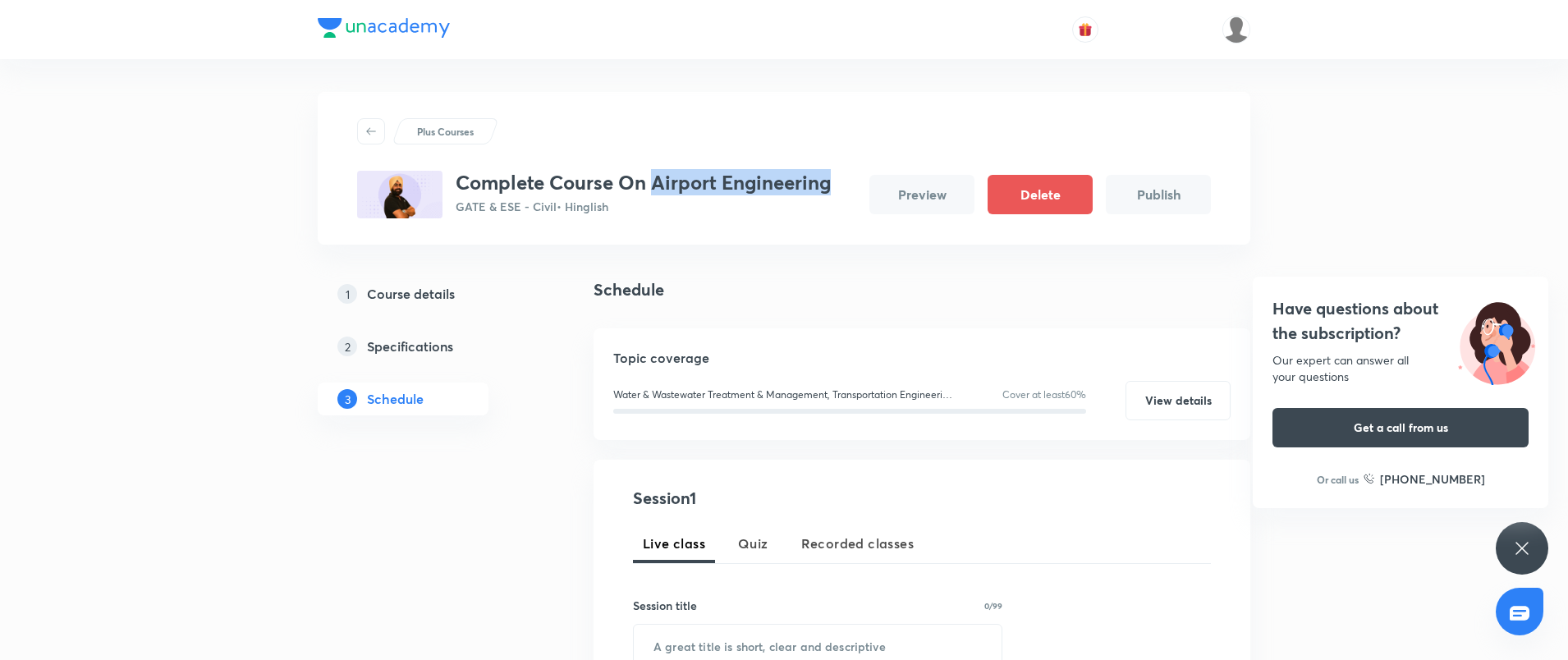
copy h3 "Airport Engineering"
click at [747, 638] on input "text" at bounding box center [818, 646] width 368 height 42
paste input "Airport Engineering"
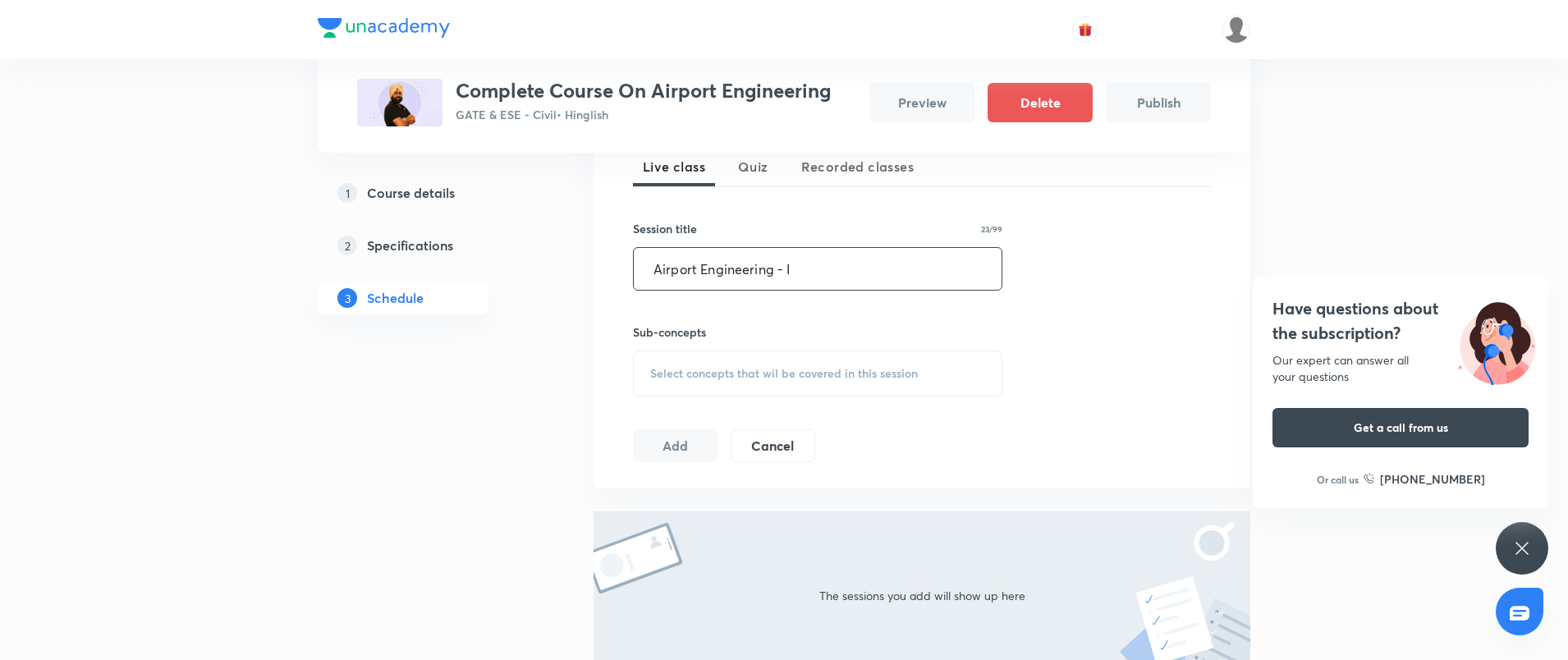
scroll to position [384, 0]
type input "Airport Engineering - I"
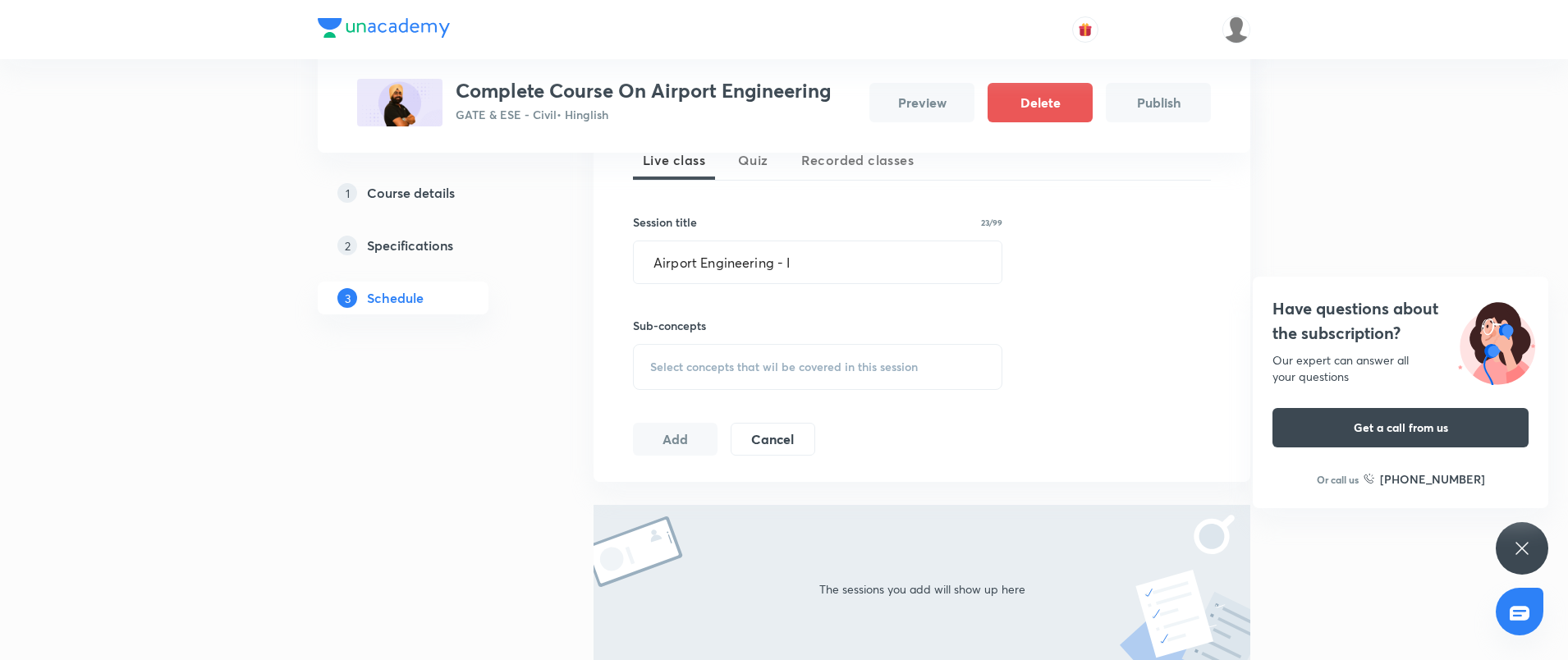
click at [725, 360] on span "Select concepts that wil be covered in this session" at bounding box center [784, 367] width 267 height 13
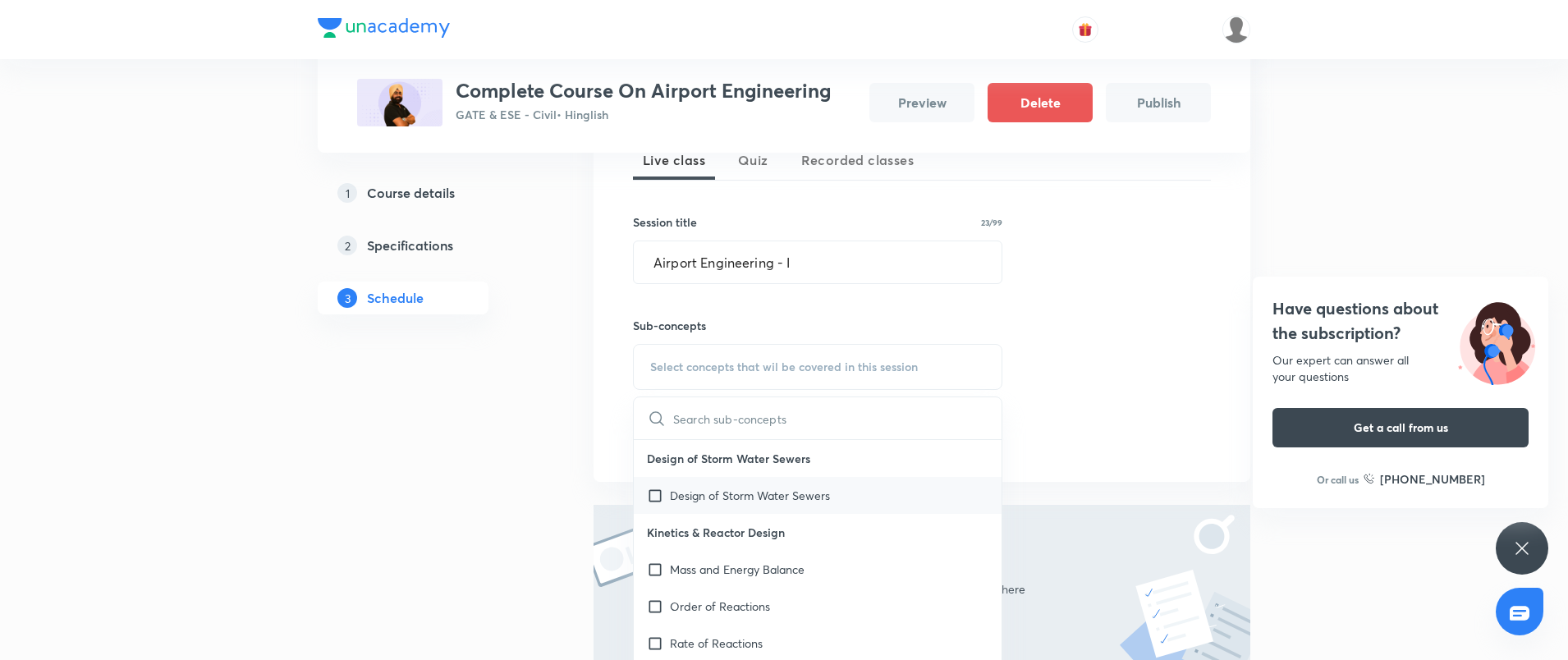
click at [702, 493] on p "Design of Storm Water Sewers" at bounding box center [750, 496] width 160 height 17
checkbox input "true"
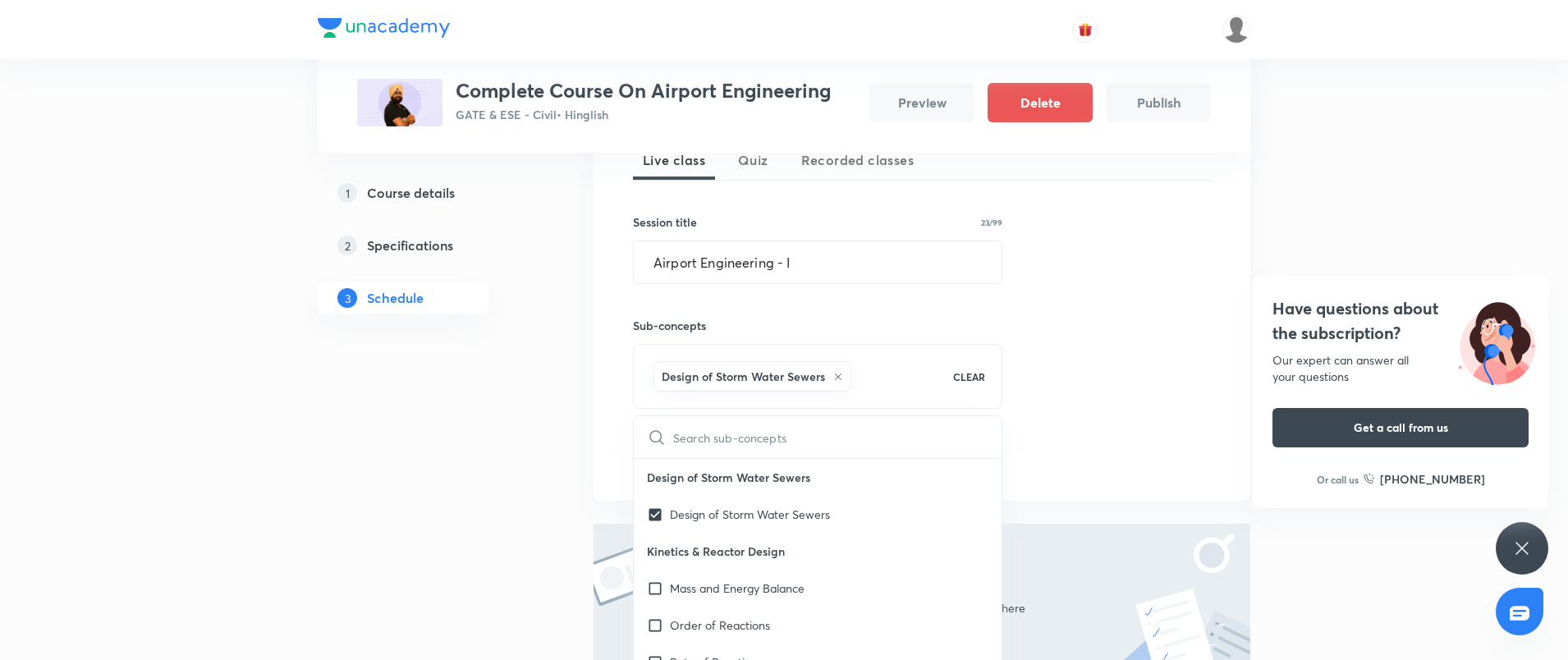
click at [530, 452] on div "1 Course details 2 Specifications 3 Schedule" at bounding box center [429, 346] width 223 height 906
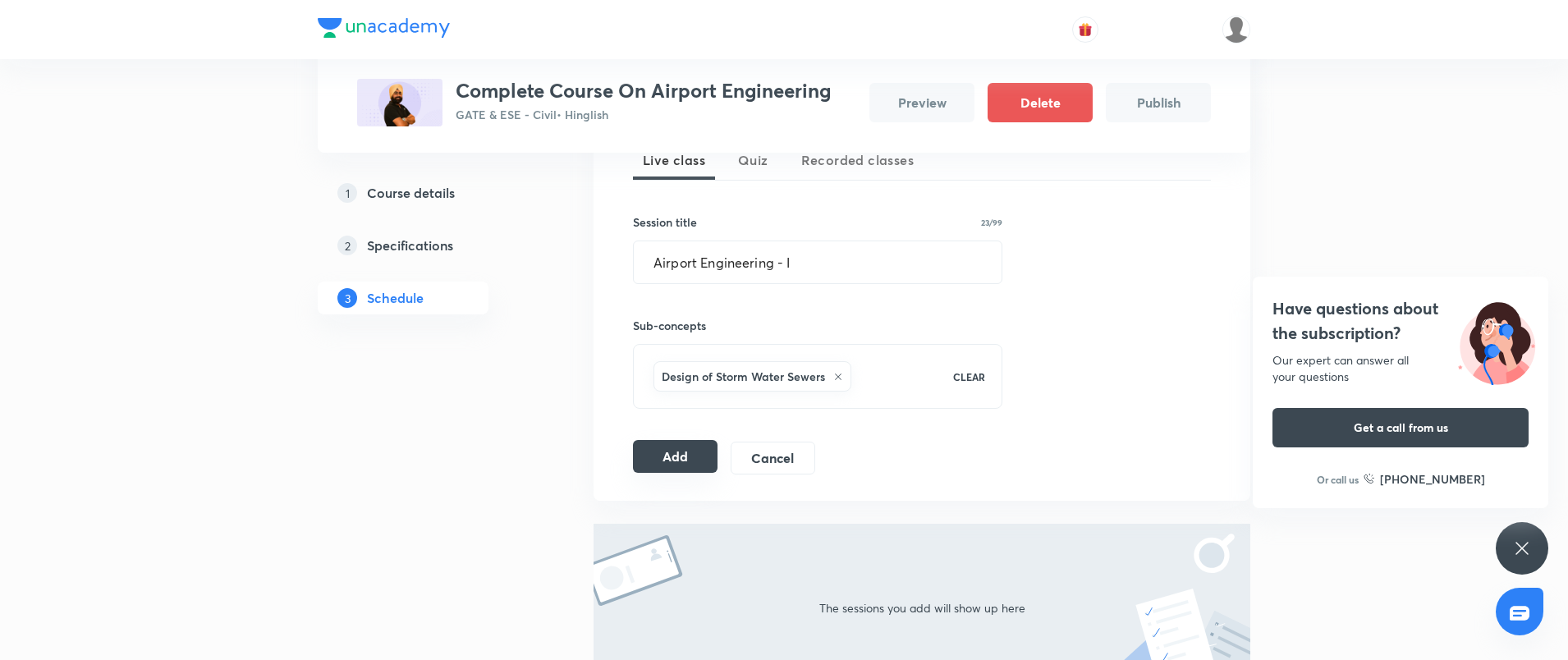
click at [676, 456] on button "Add" at bounding box center [676, 457] width 85 height 33
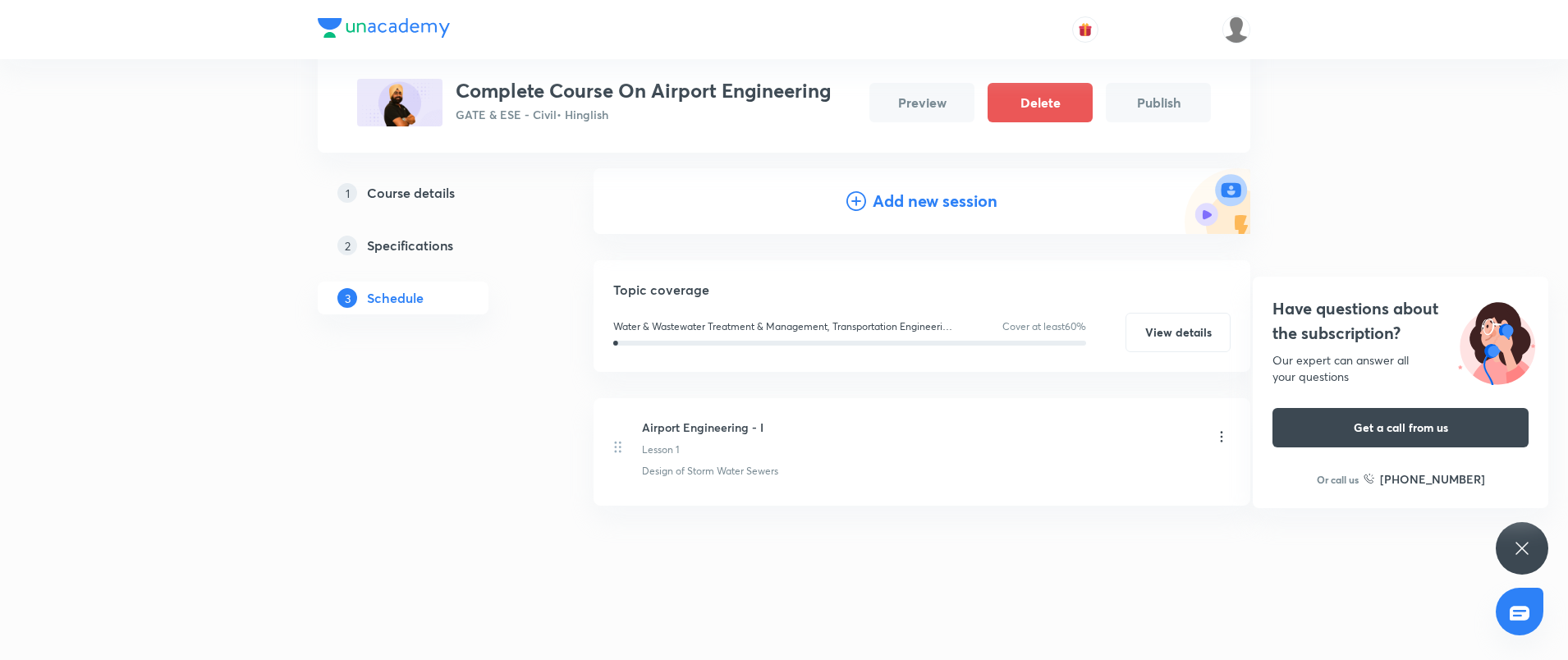
scroll to position [175, 0]
click at [936, 215] on div "Add new session" at bounding box center [921, 201] width 657 height 66
click at [935, 206] on h4 "Add new session" at bounding box center [935, 202] width 125 height 25
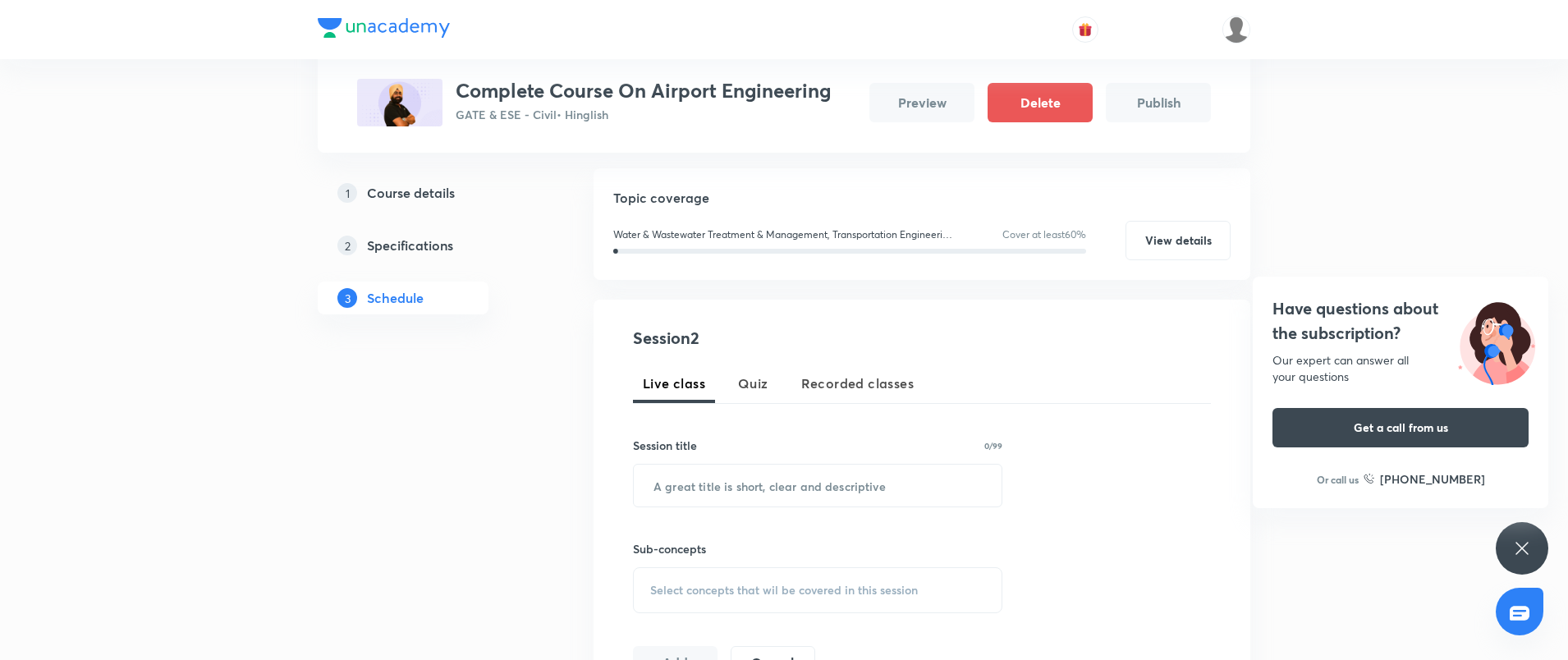
scroll to position [197, 0]
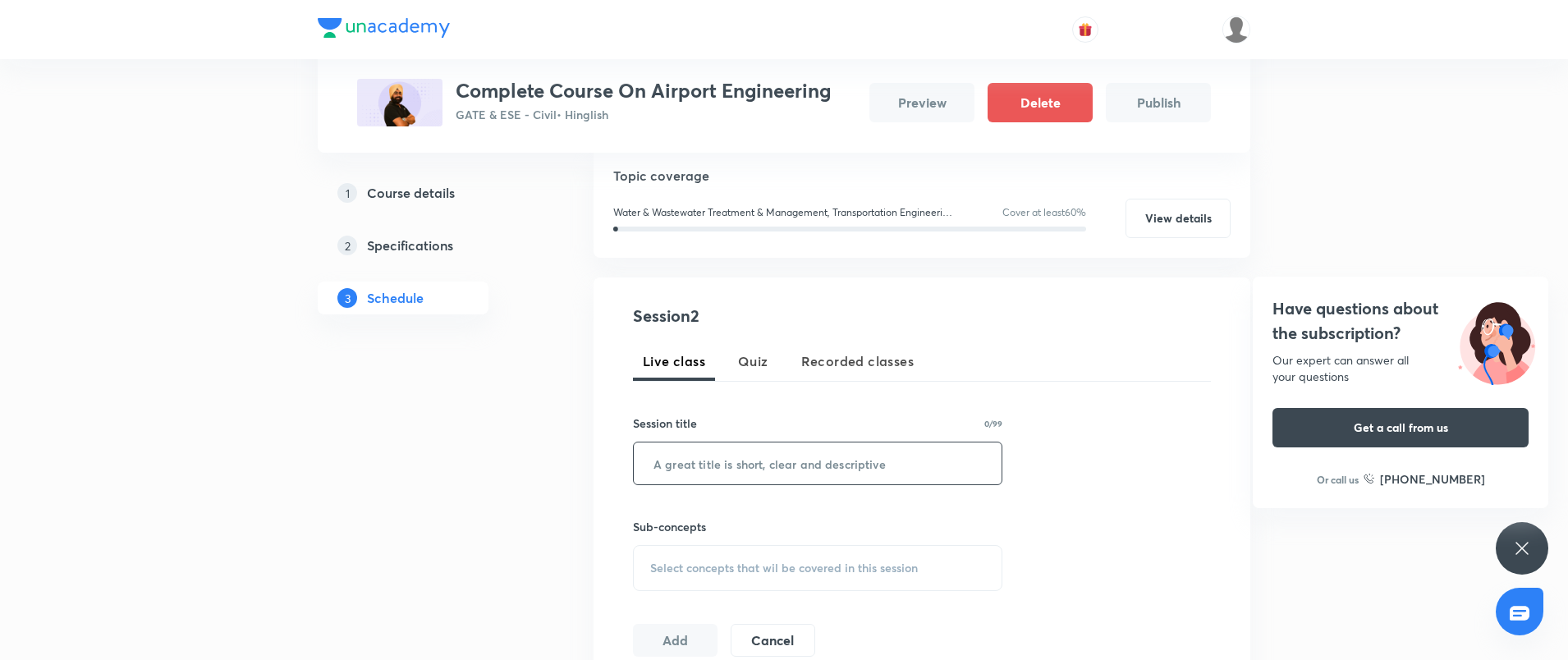
click at [732, 467] on input "text" at bounding box center [818, 463] width 368 height 42
paste input "Airport Engineering"
type input "Airport Engineering - II"
click at [728, 554] on div "Select concepts that wil be covered in this session" at bounding box center [818, 568] width 369 height 46
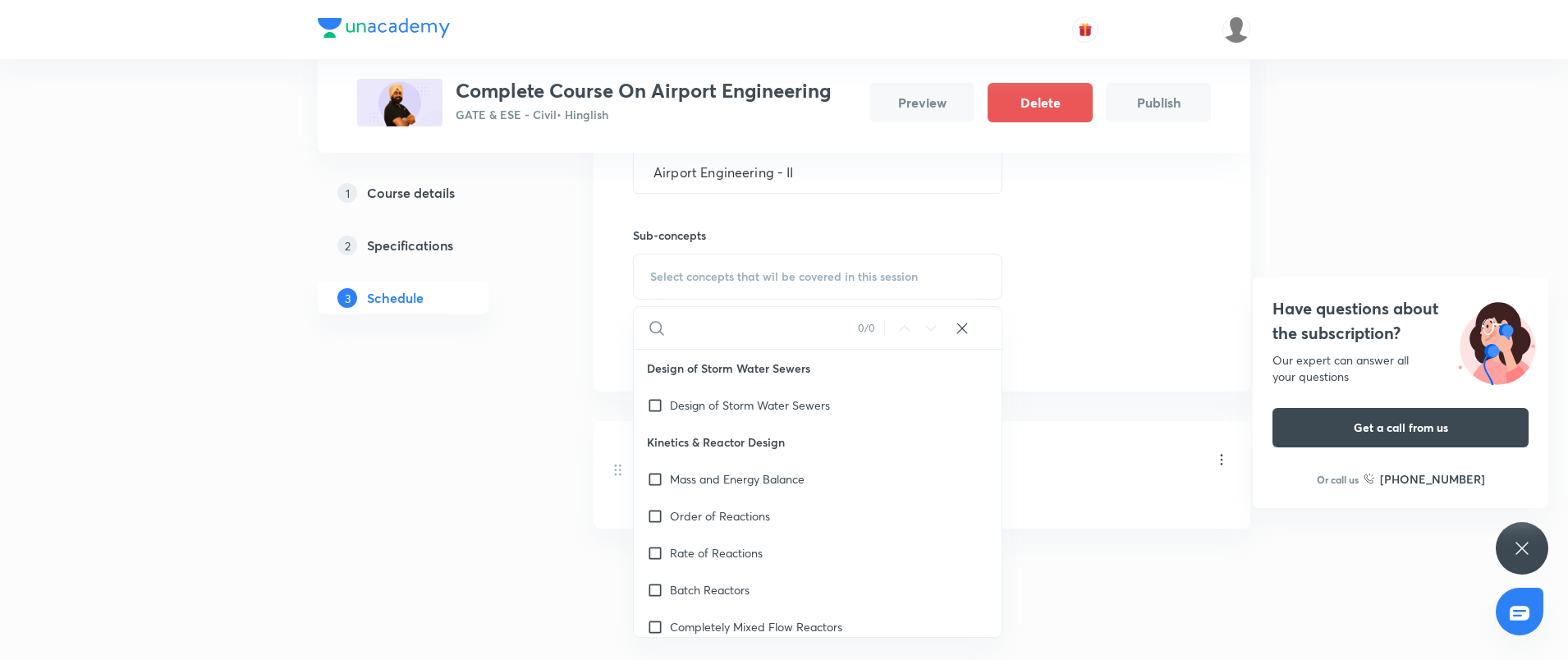
scroll to position [511, 0]
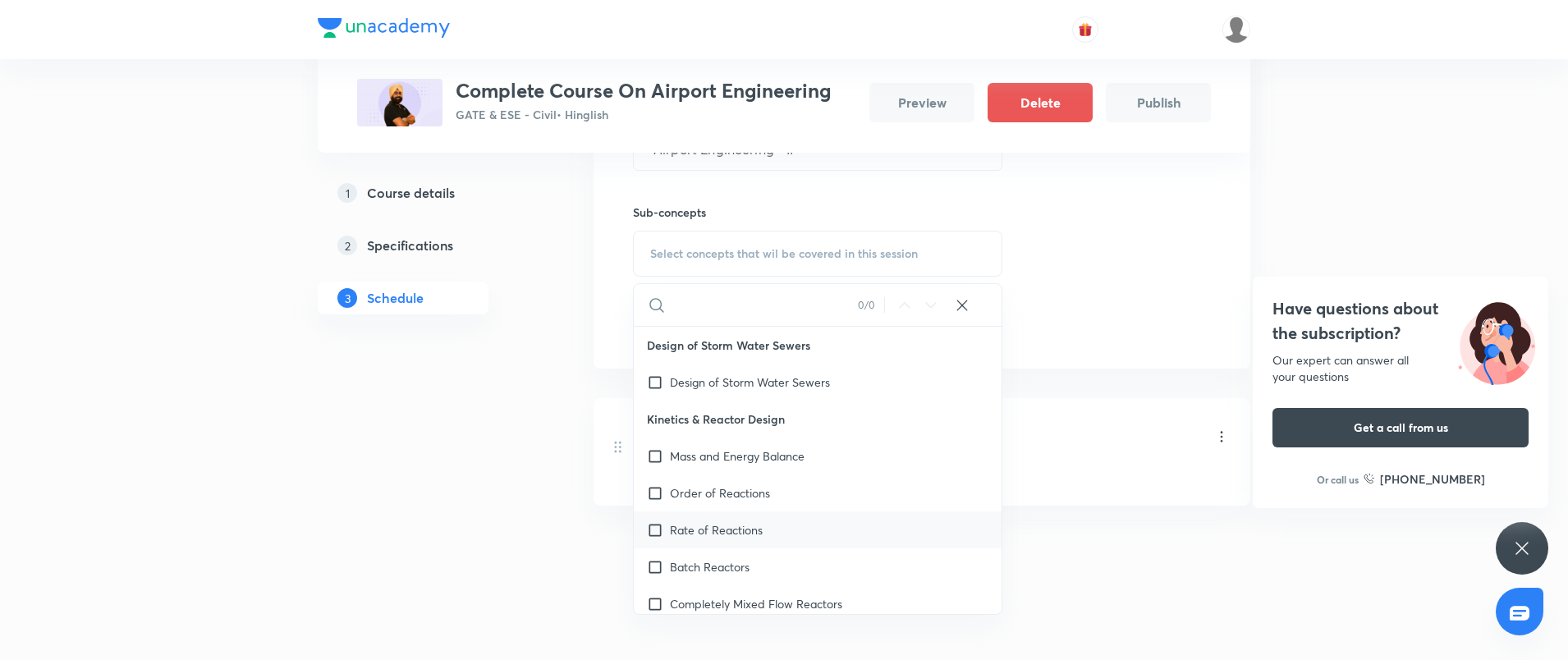
click at [728, 544] on div "Rate of Reactions" at bounding box center [818, 530] width 368 height 37
checkbox input "true"
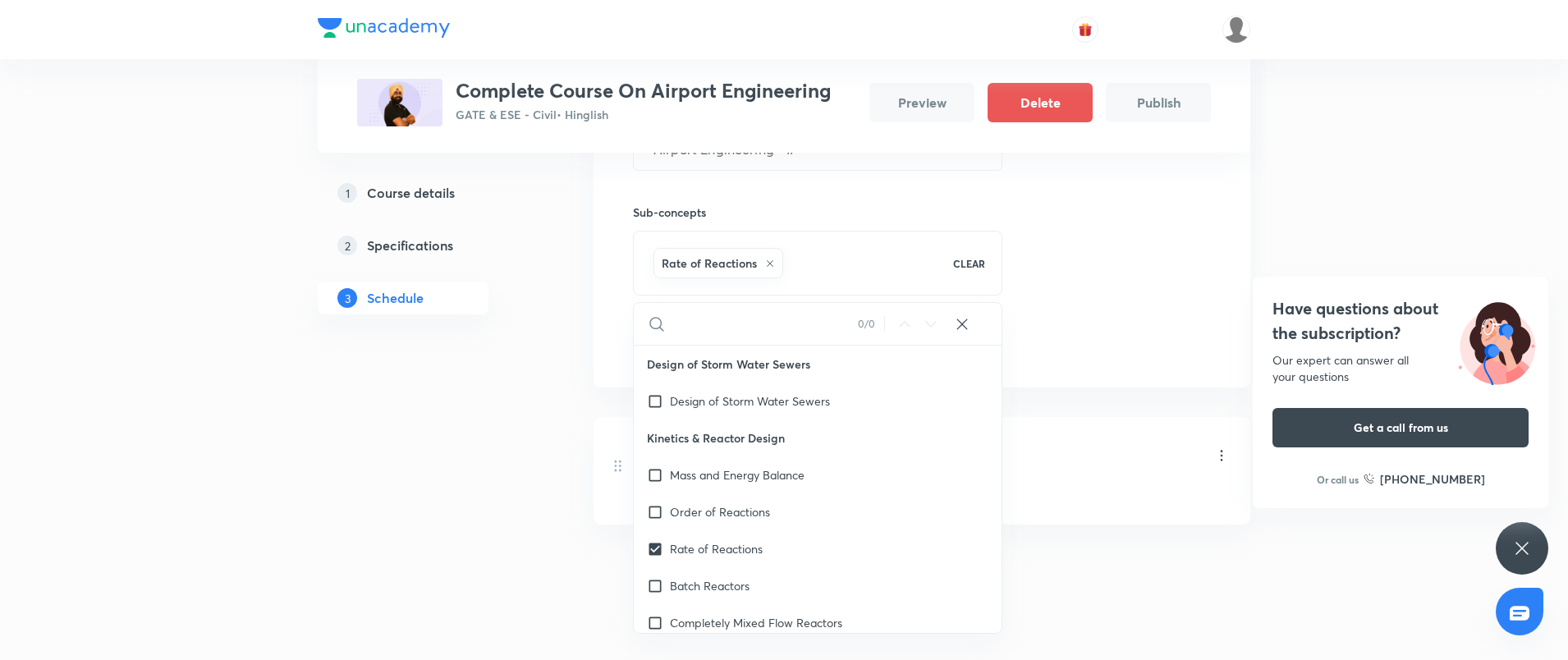
click at [1137, 365] on div "Session 2 Live class Quiz Recorded classes Session title 24/99 Airport Engineer…" at bounding box center [921, 174] width 657 height 424
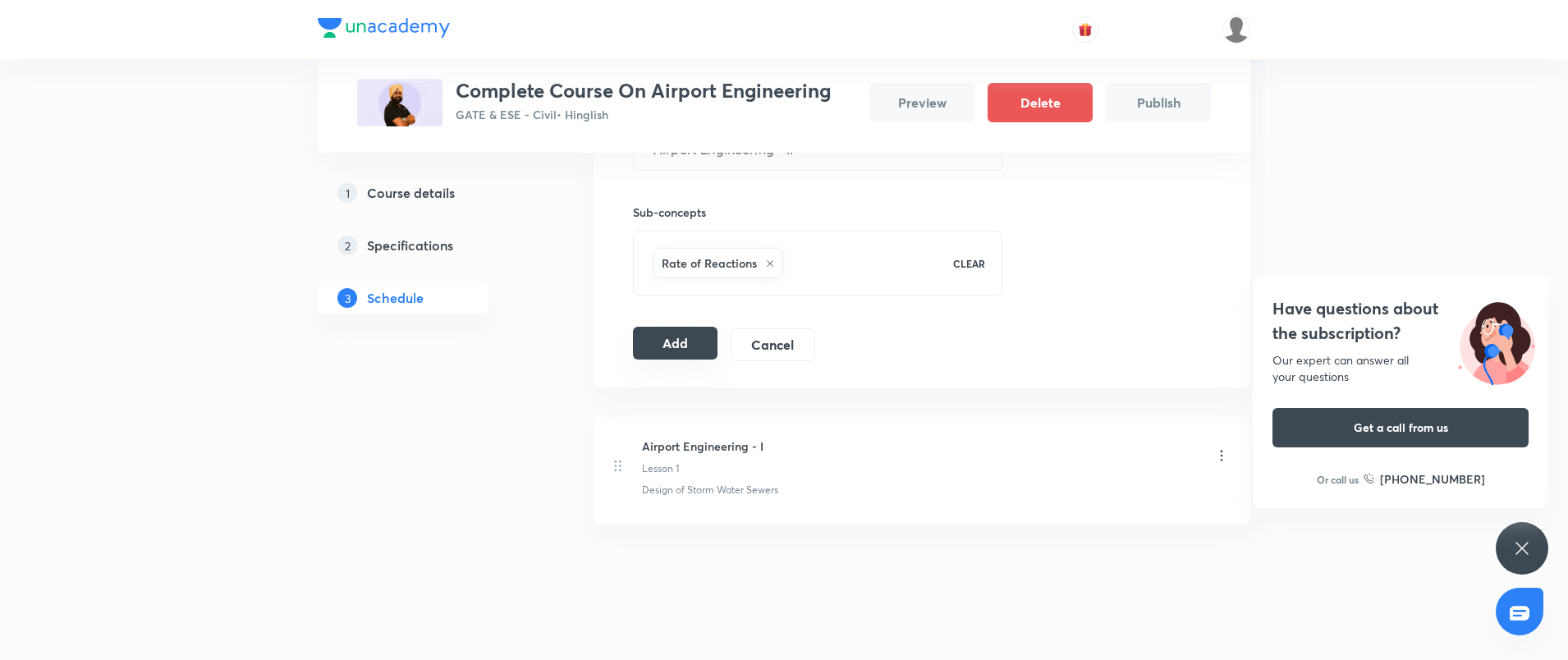
click at [643, 331] on button "Add" at bounding box center [676, 344] width 85 height 33
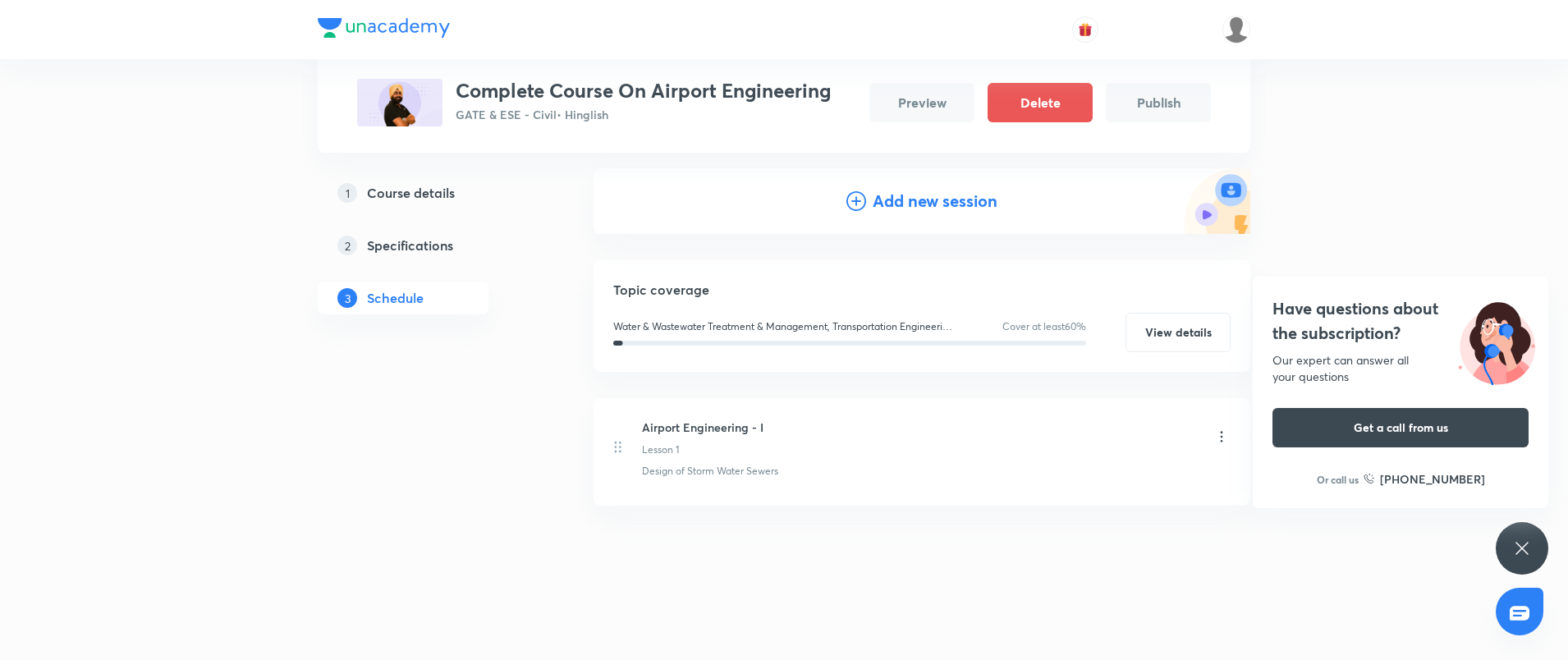
scroll to position [175, 0]
click at [1503, 550] on div "Have questions about the subscription? Our expert can answer all your questions…" at bounding box center [1522, 548] width 52 height 52
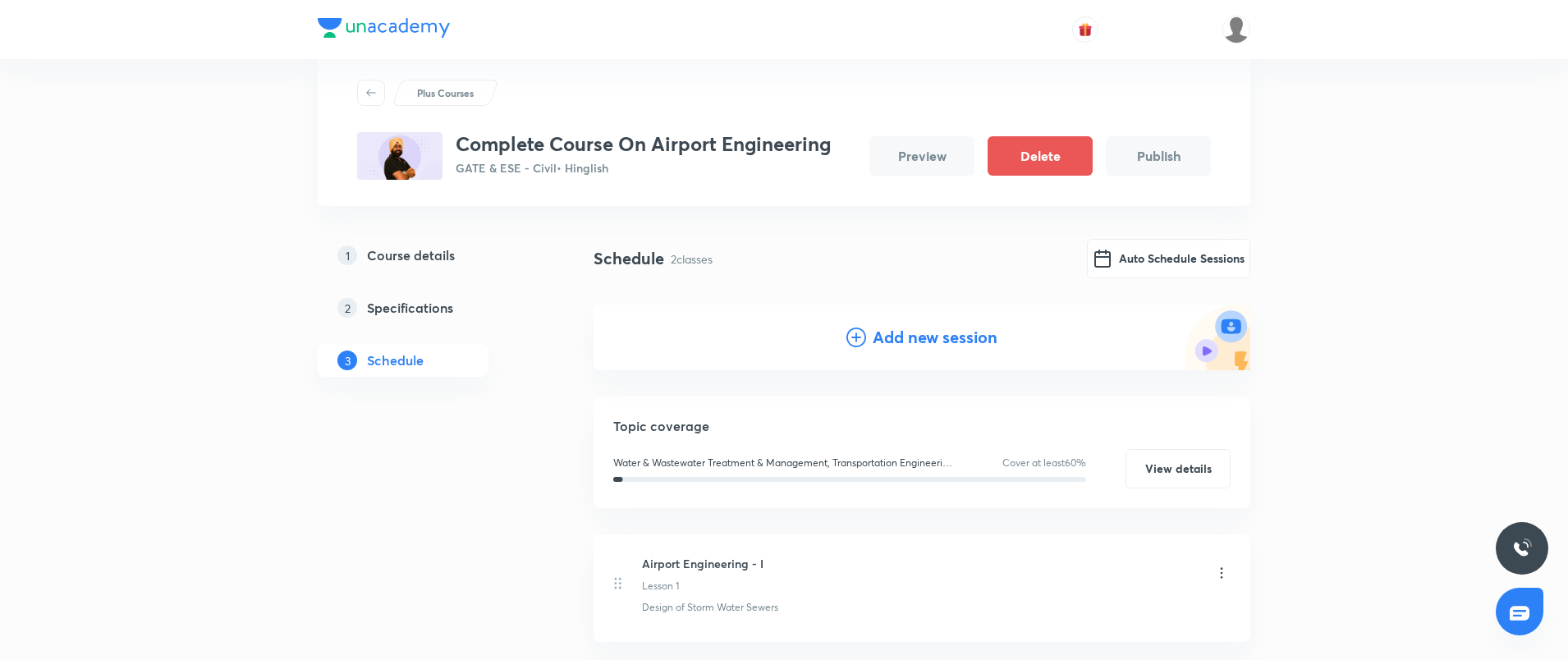
scroll to position [0, 0]
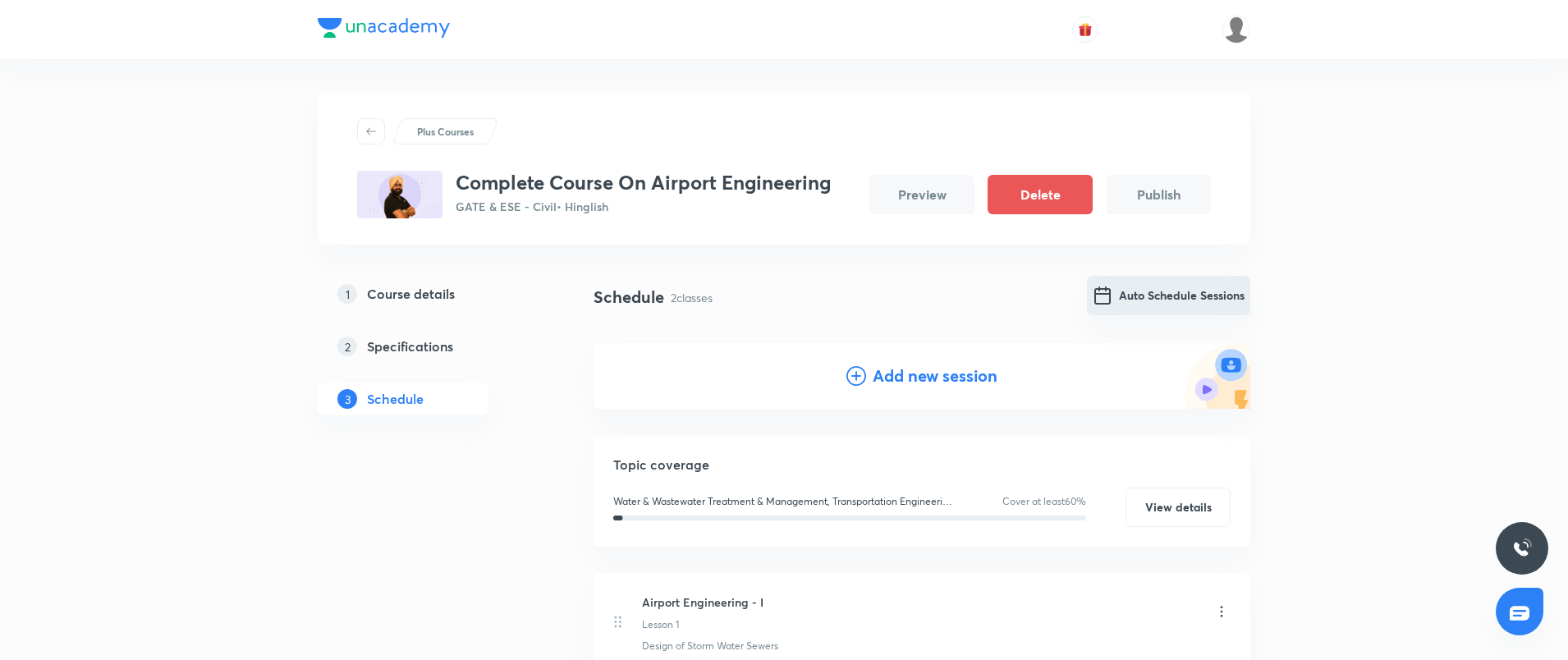
click at [1165, 284] on button "Auto Schedule Sessions" at bounding box center [1169, 295] width 164 height 39
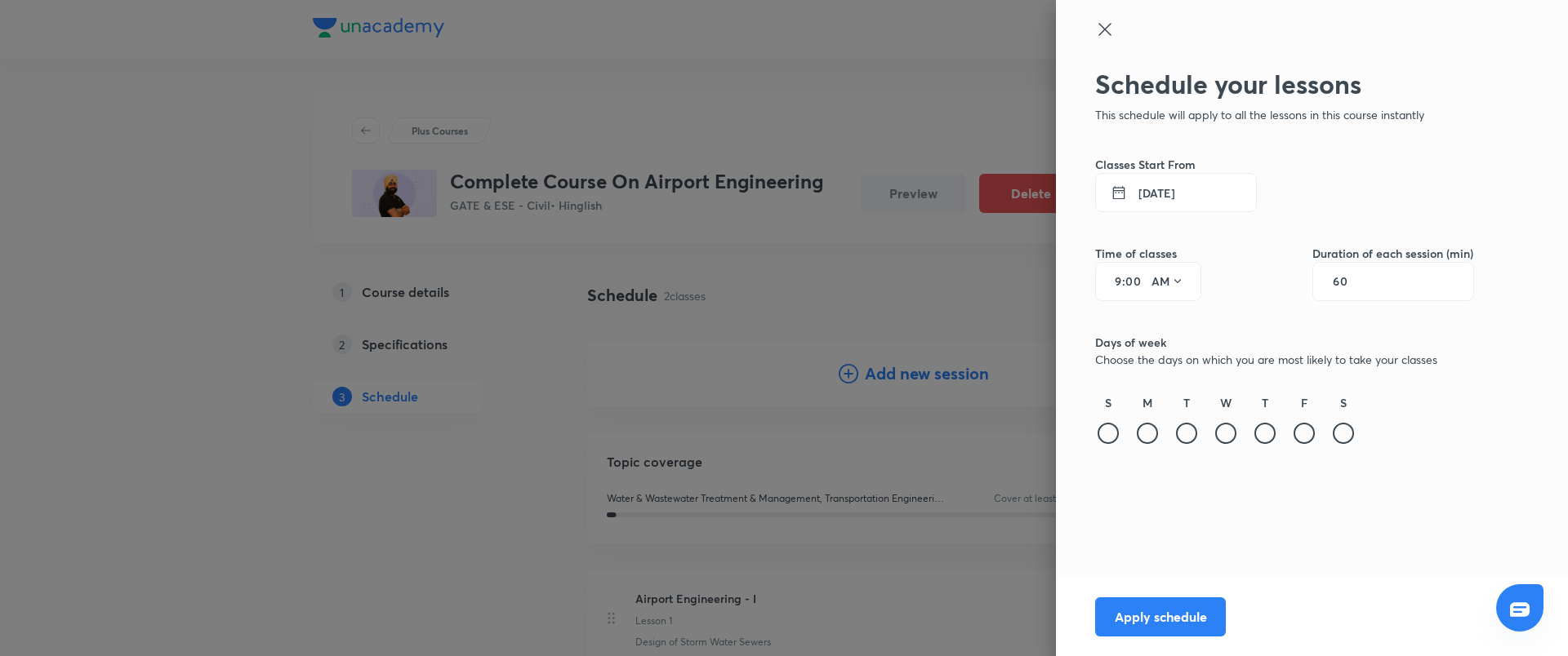
click at [1144, 200] on button "[DATE]" at bounding box center [1177, 192] width 162 height 39
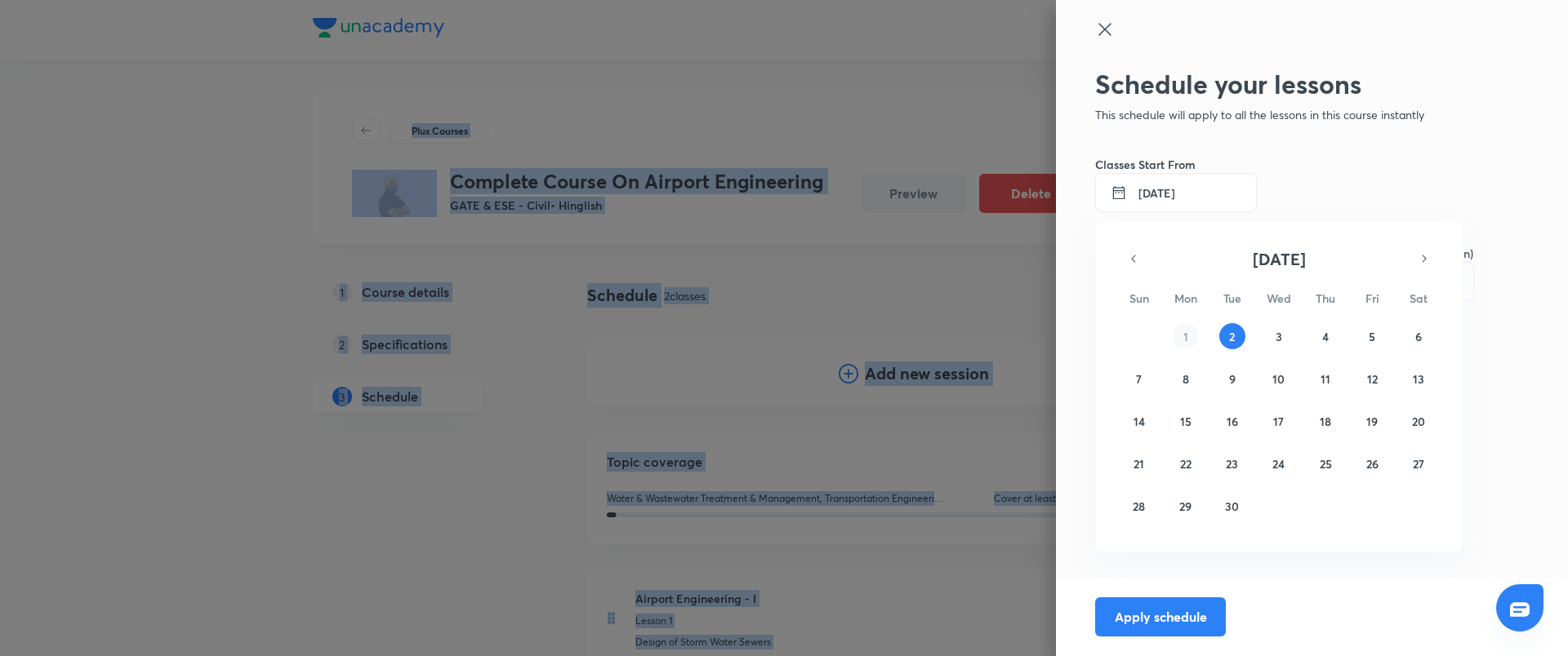
click at [1144, 200] on div at bounding box center [784, 328] width 1568 height 656
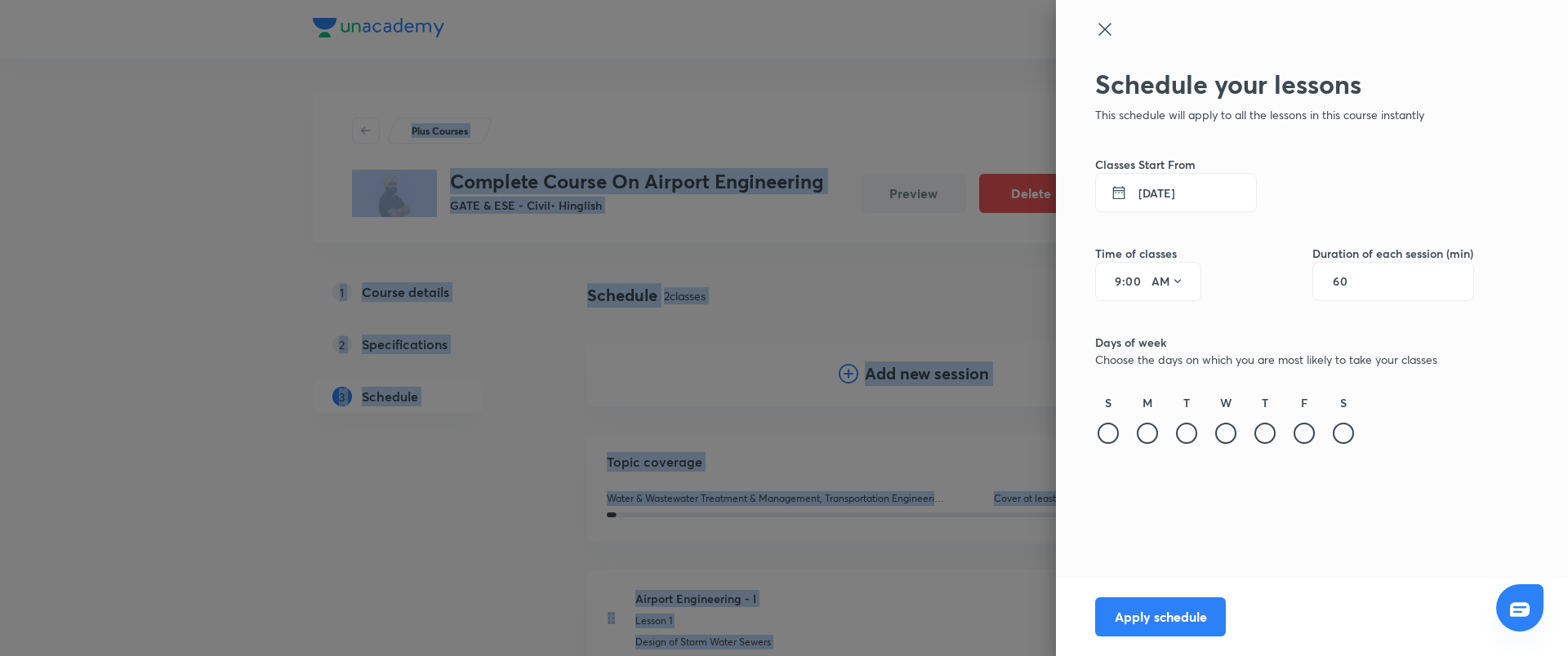
click at [1150, 186] on button "[DATE]" at bounding box center [1177, 192] width 162 height 39
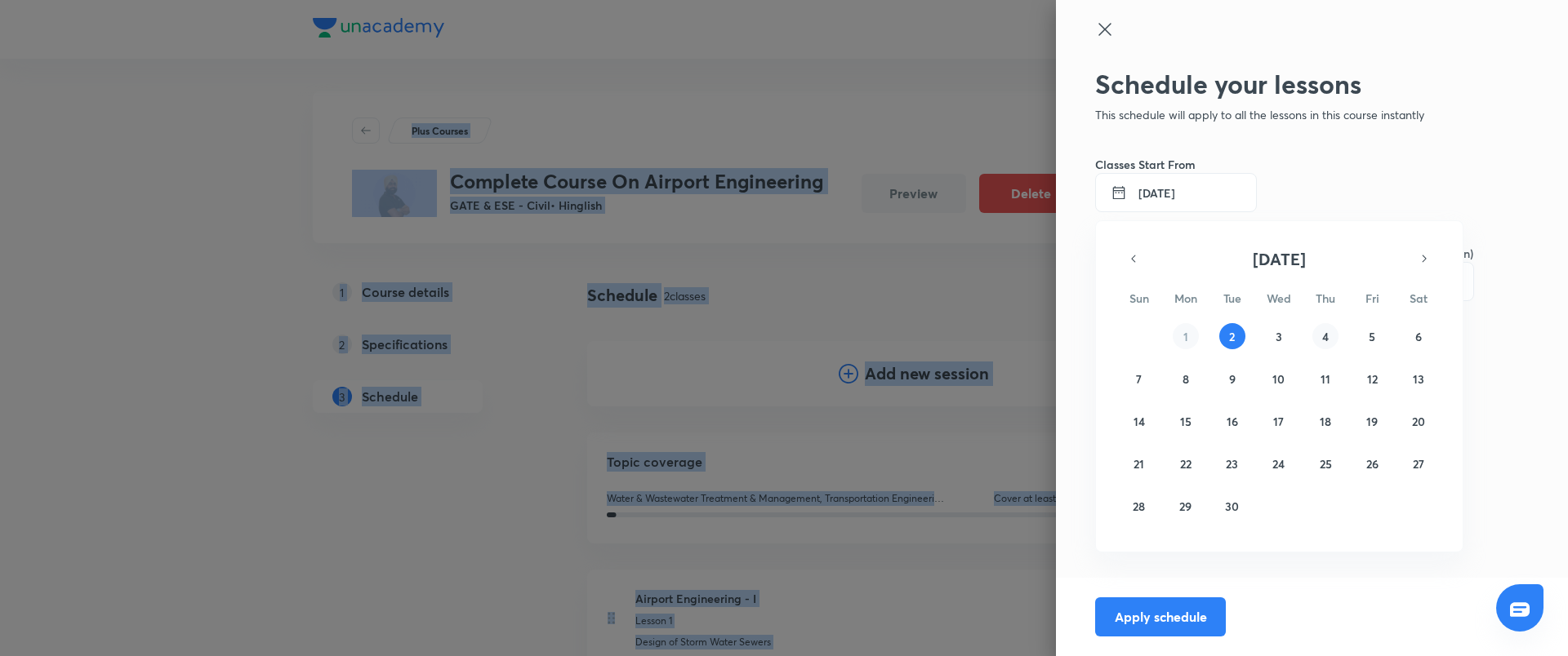
click at [1326, 339] on abbr "4" at bounding box center [1326, 337] width 7 height 16
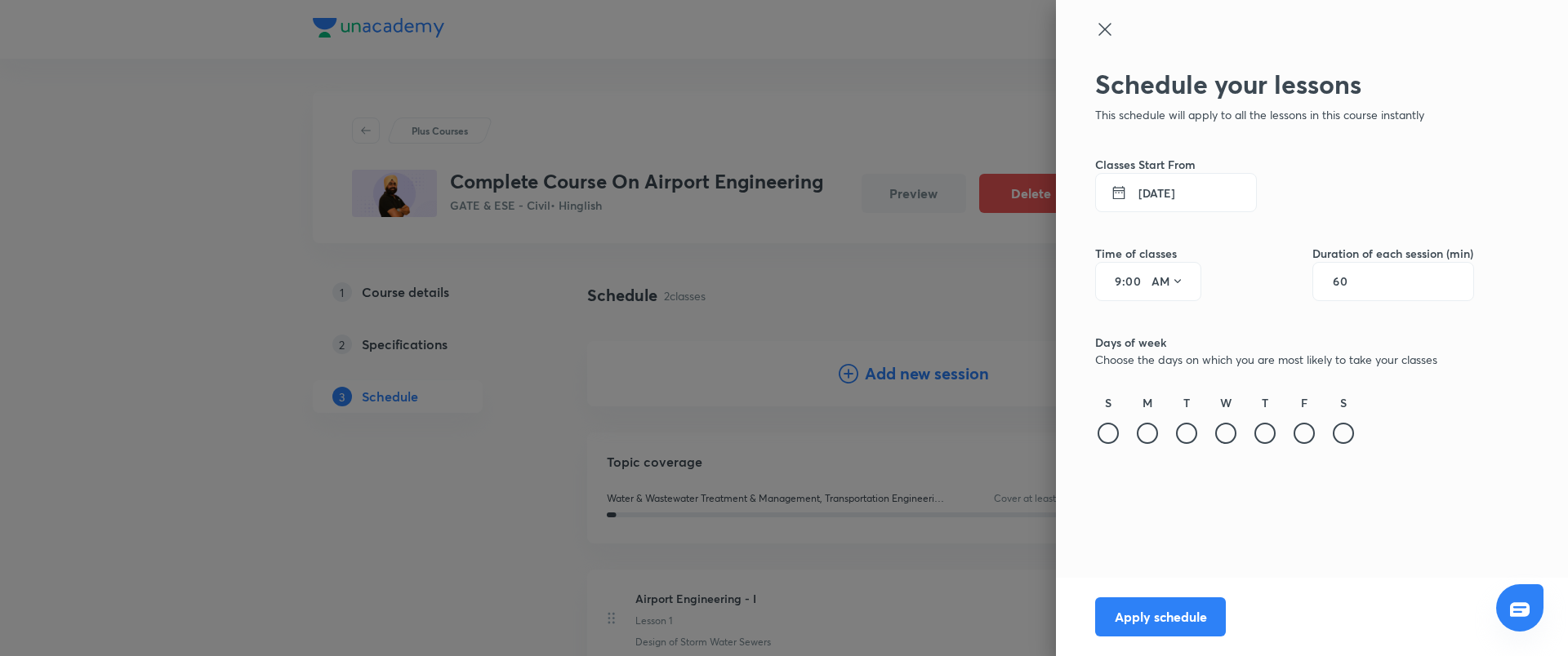
click at [1119, 275] on input "9" at bounding box center [1112, 281] width 20 height 13
type input "10"
click at [1168, 289] on button "AM" at bounding box center [1168, 281] width 45 height 26
click at [1177, 319] on div "PM" at bounding box center [1168, 323] width 59 height 39
click at [1105, 424] on div at bounding box center [1108, 433] width 21 height 21
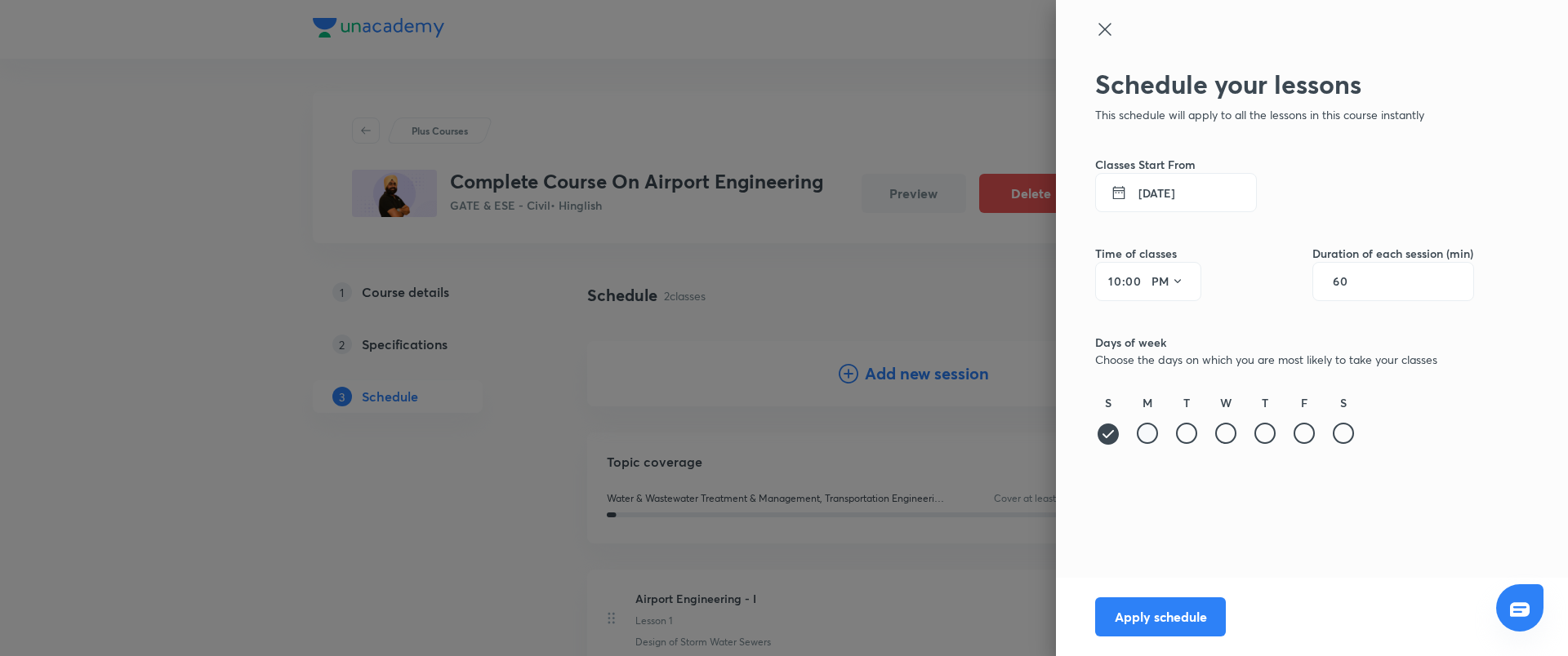
click at [1153, 431] on div at bounding box center [1148, 433] width 21 height 21
click at [1187, 430] on div at bounding box center [1187, 433] width 21 height 21
click at [1226, 430] on div at bounding box center [1226, 433] width 21 height 21
click at [1262, 432] on div at bounding box center [1265, 433] width 21 height 21
click at [1299, 432] on div at bounding box center [1305, 433] width 21 height 21
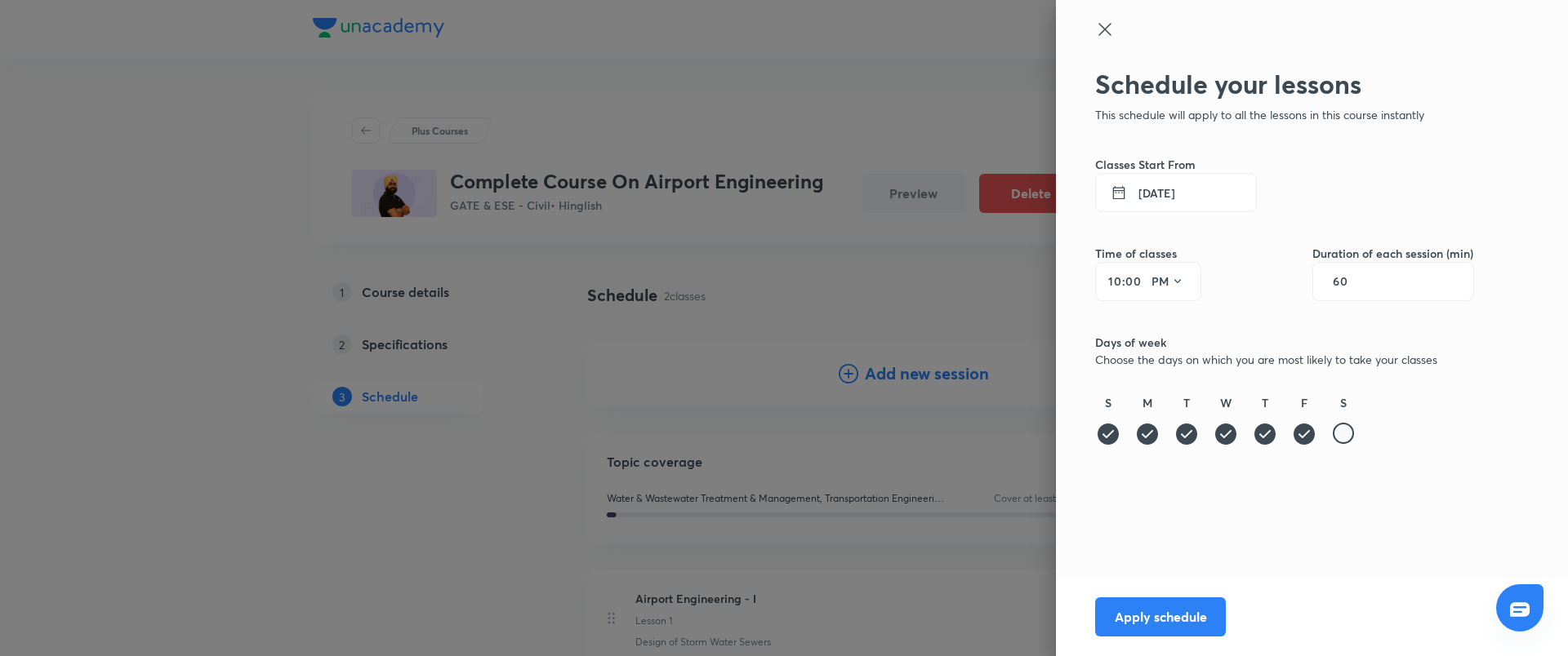
click at [1337, 430] on div at bounding box center [1343, 433] width 21 height 21
click at [1171, 608] on button "Apply schedule" at bounding box center [1161, 615] width 130 height 39
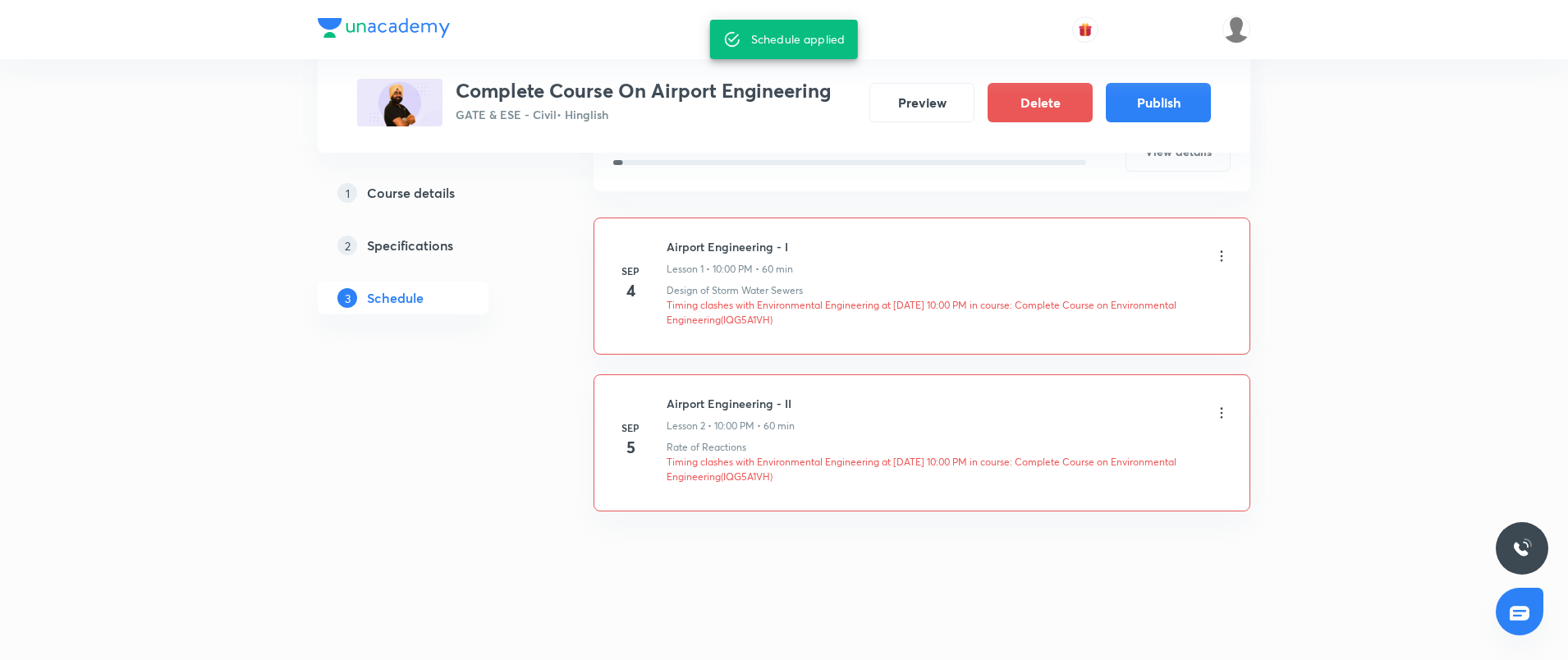
scroll to position [361, 0]
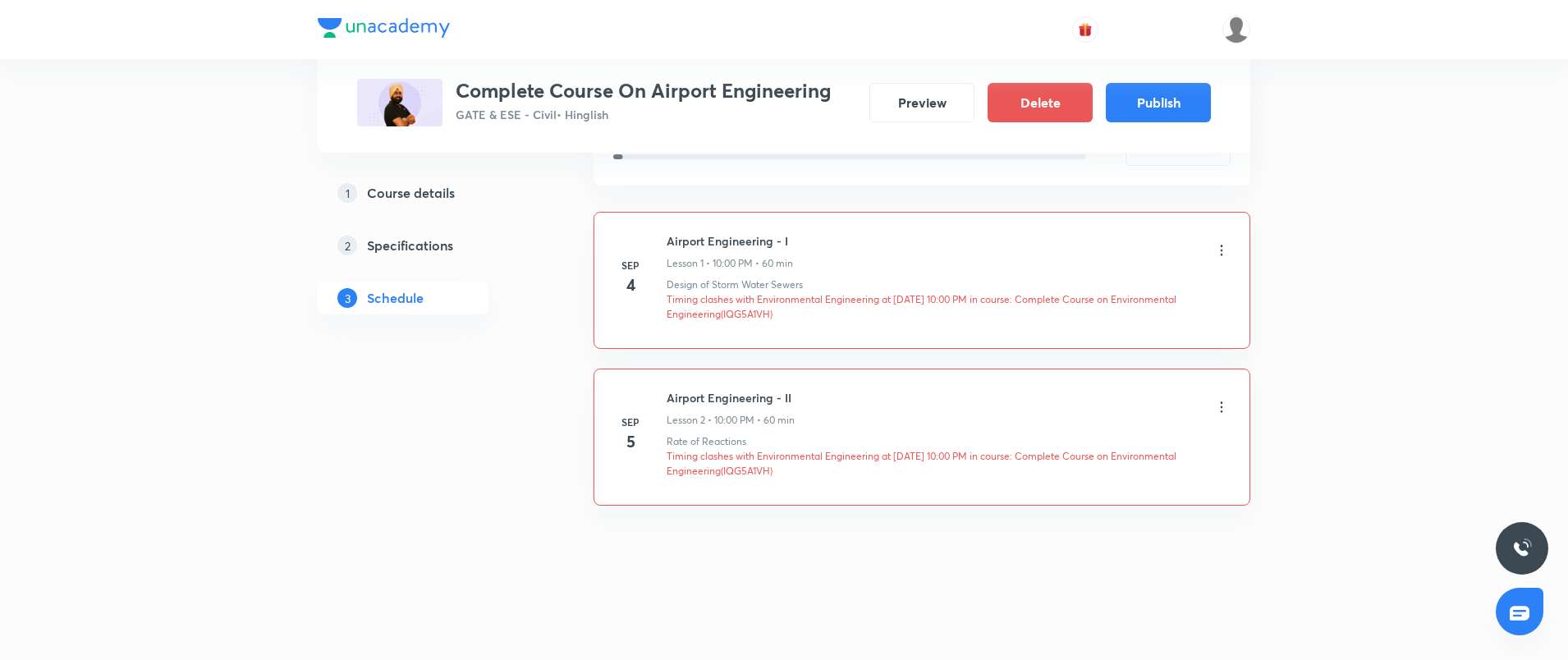
click at [747, 318] on p "Timing clashes with Environmental Engineering at [DATE] 10:00 PM in course: Com…" at bounding box center [948, 307] width 564 height 30
copy p "IQG5A1VH"
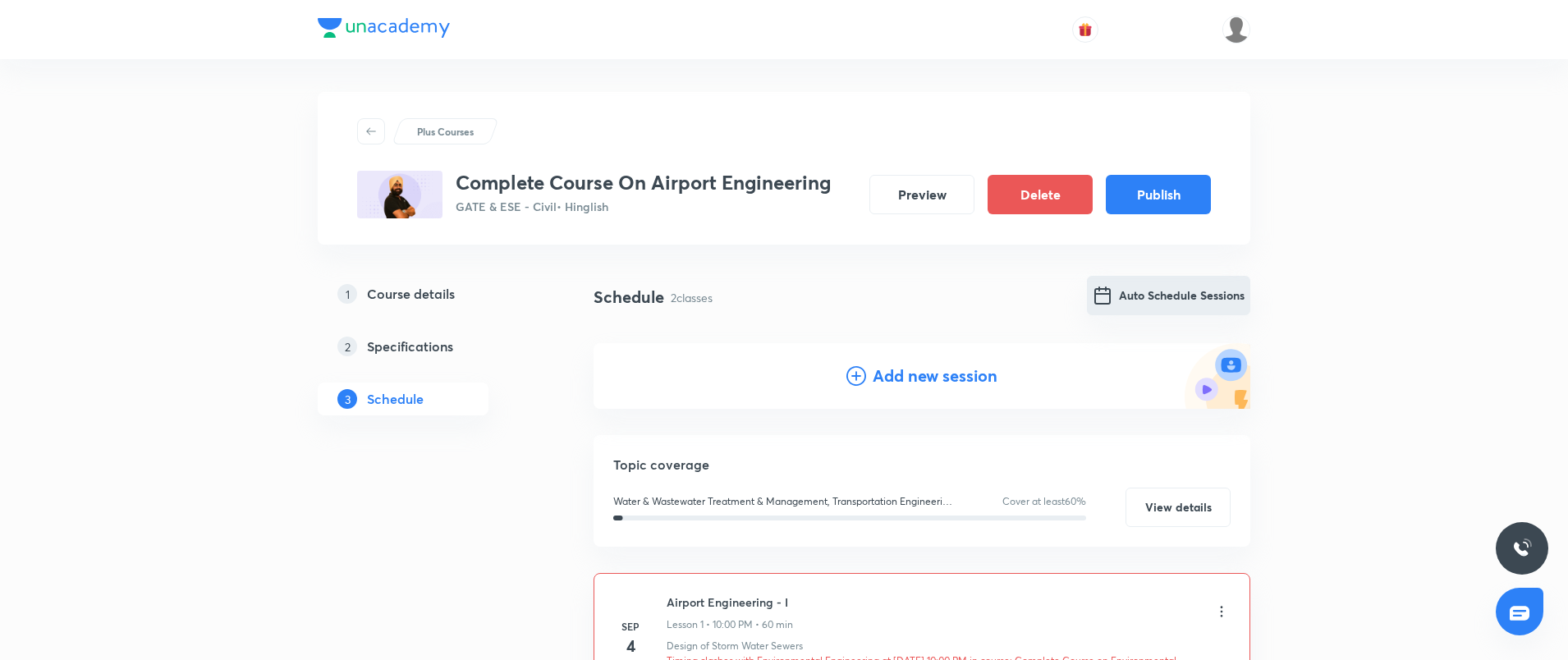
click at [1136, 290] on button "Auto Schedule Sessions" at bounding box center [1169, 295] width 164 height 39
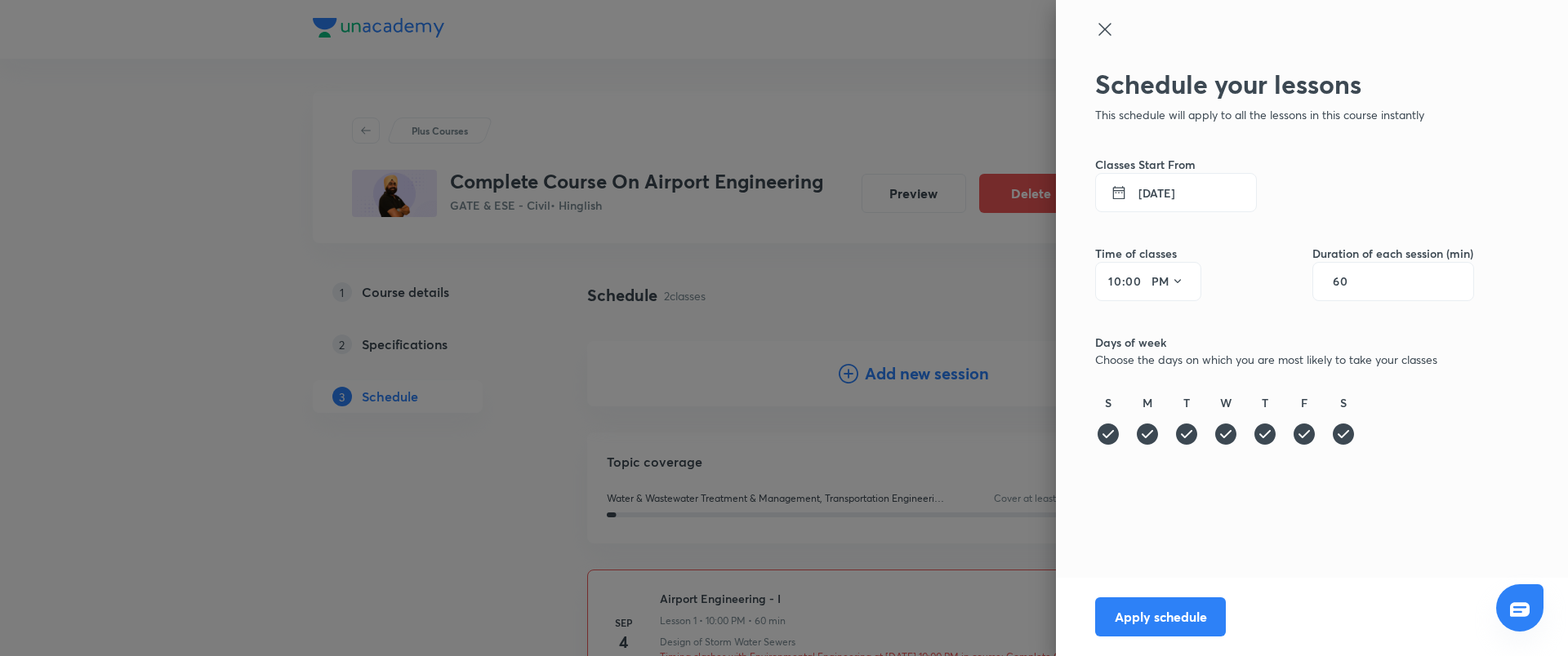
click at [1116, 285] on input "10" at bounding box center [1112, 281] width 20 height 13
type input "1"
type input "8"
type input "01"
click at [1201, 621] on button "Apply schedule" at bounding box center [1161, 615] width 130 height 39
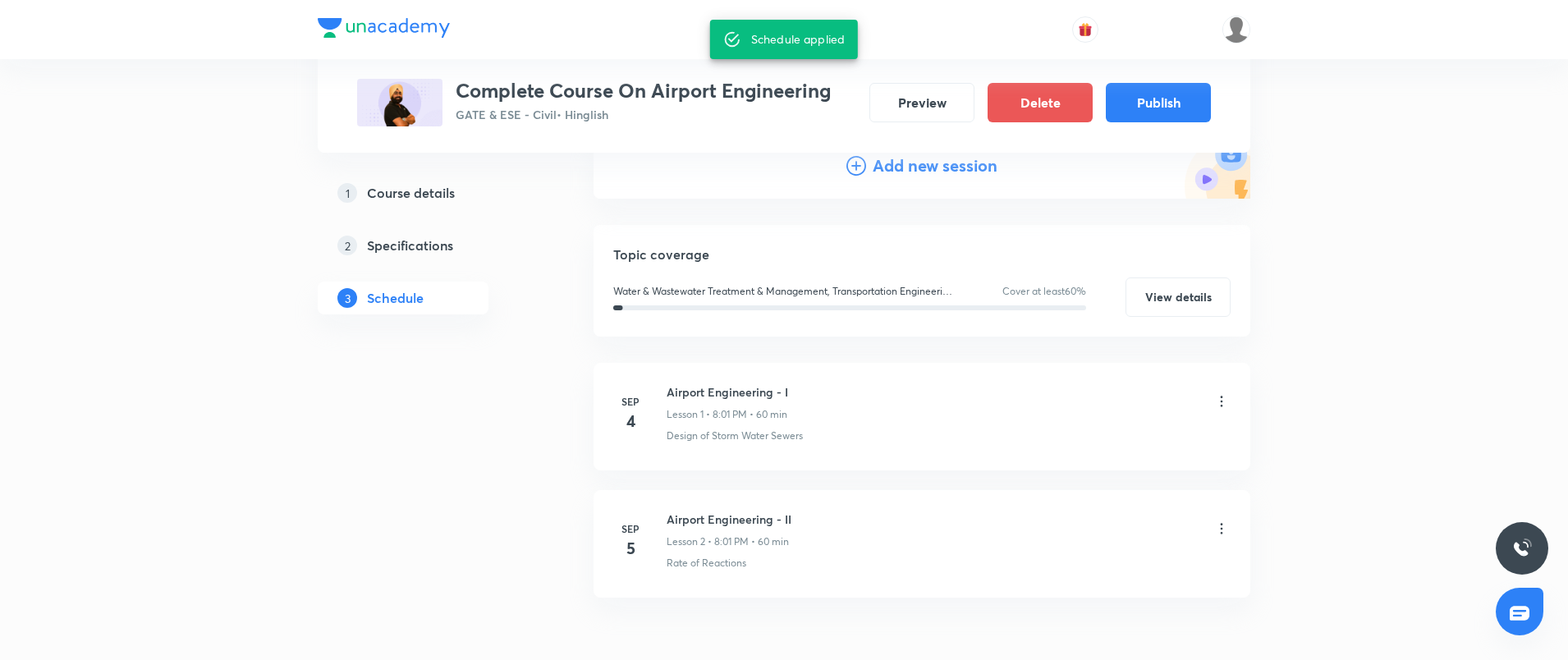
scroll to position [219, 0]
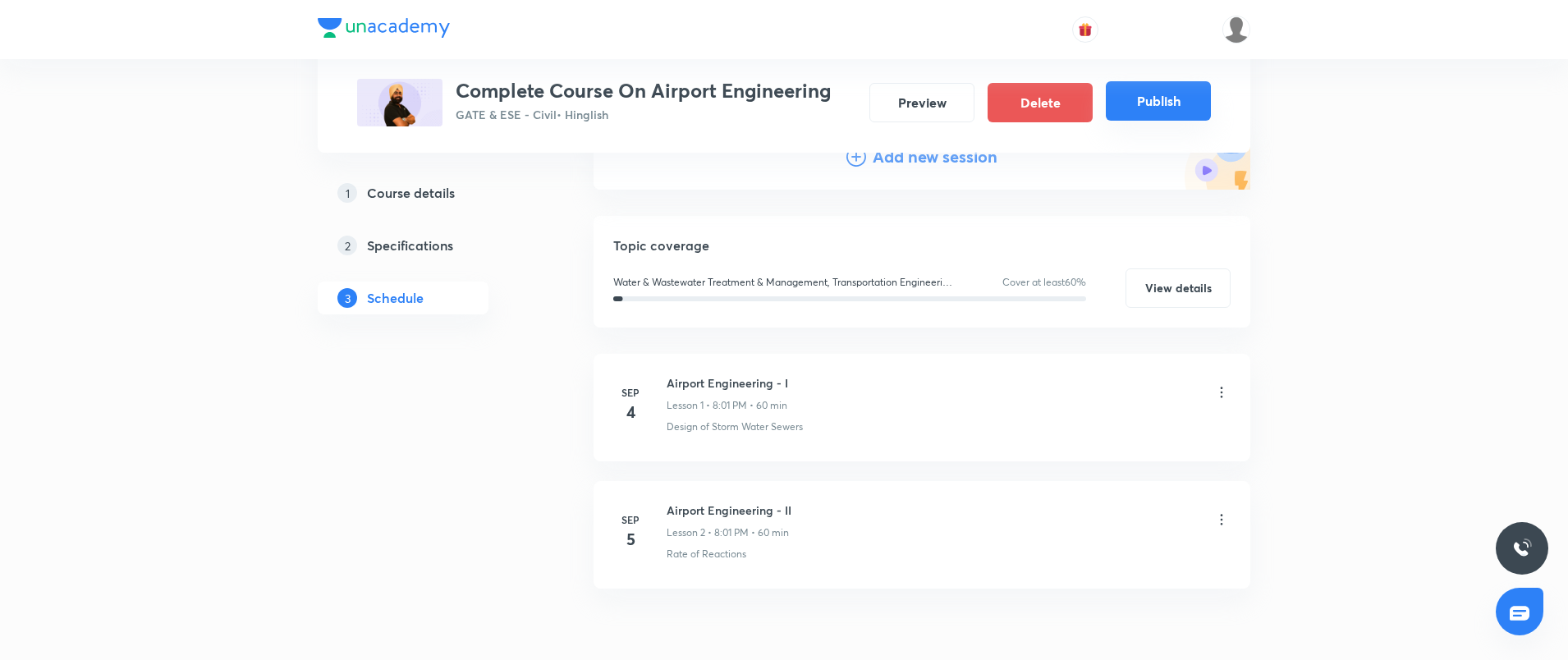
click at [1155, 111] on button "Publish" at bounding box center [1158, 100] width 105 height 39
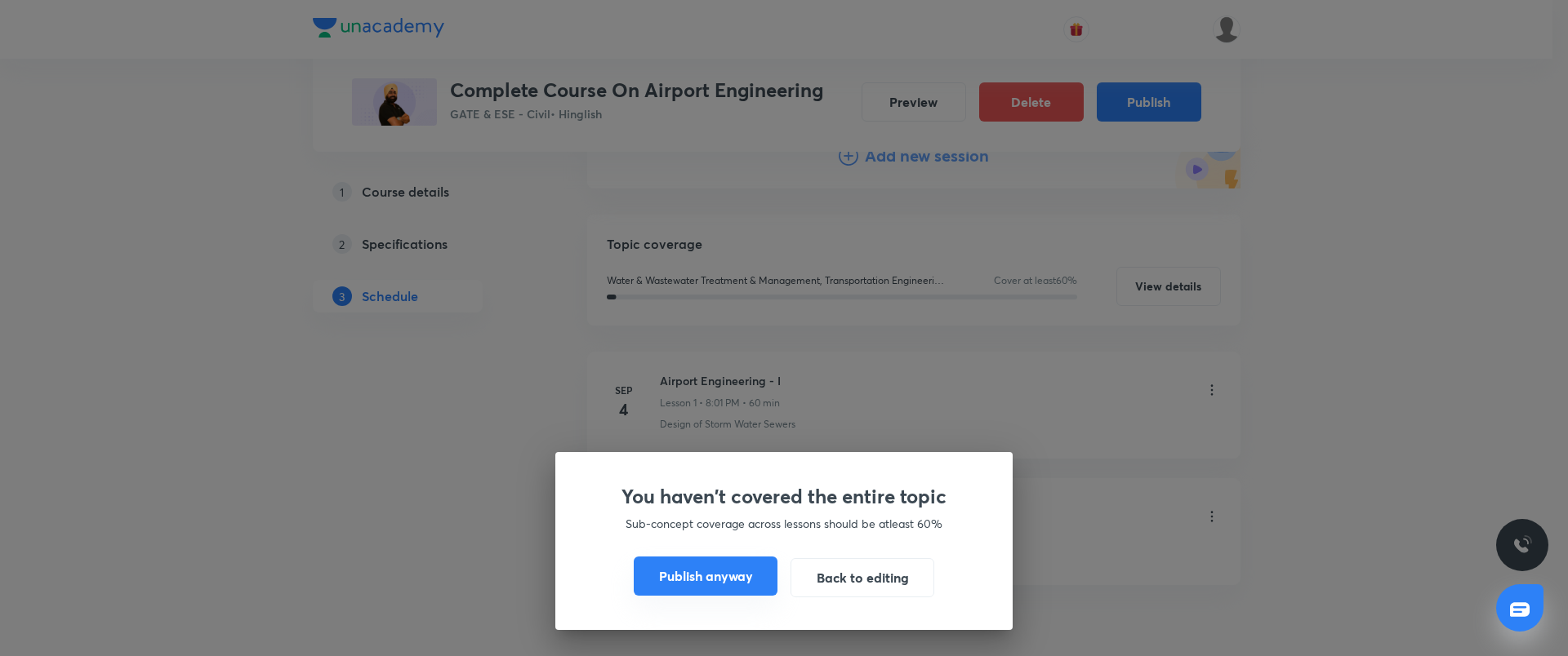
click at [724, 585] on button "Publish anyway" at bounding box center [706, 576] width 144 height 39
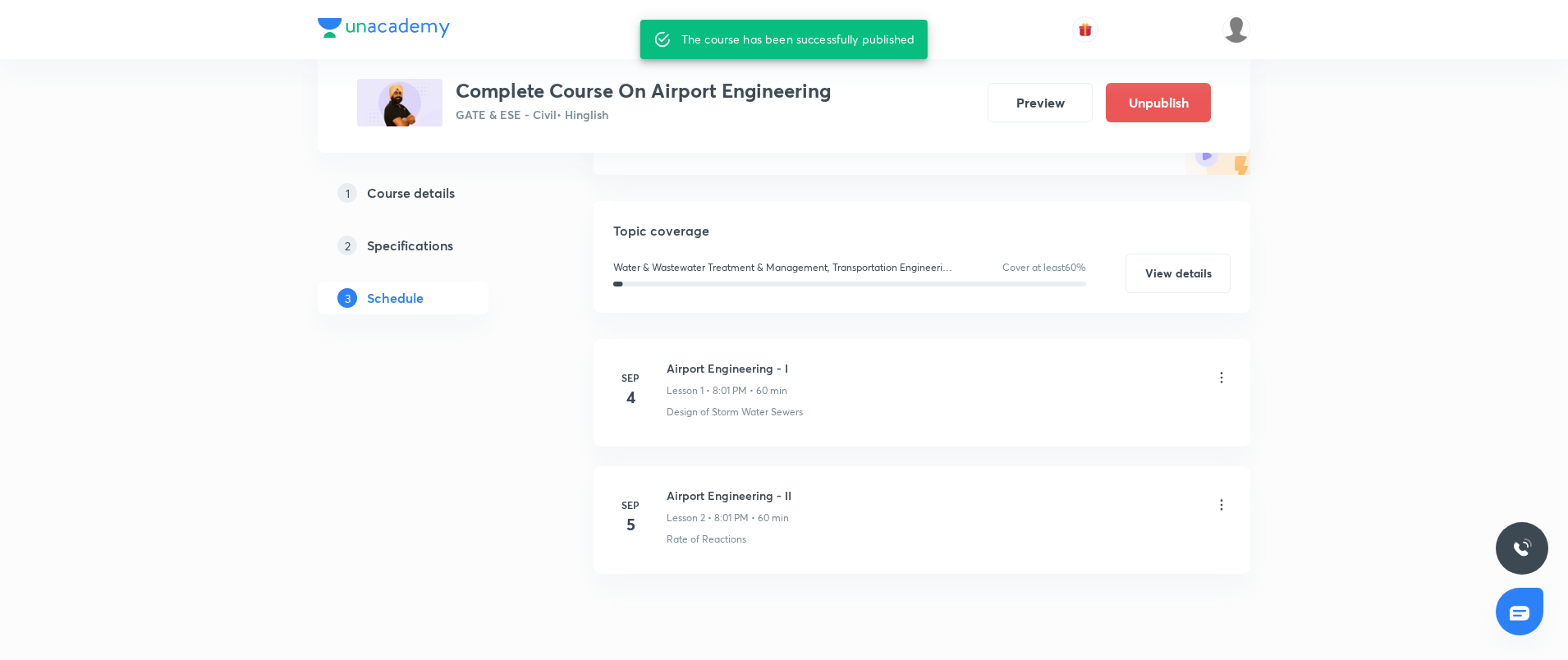
click at [721, 99] on h3 "Complete Course On Airport Engineering" at bounding box center [643, 90] width 375 height 24
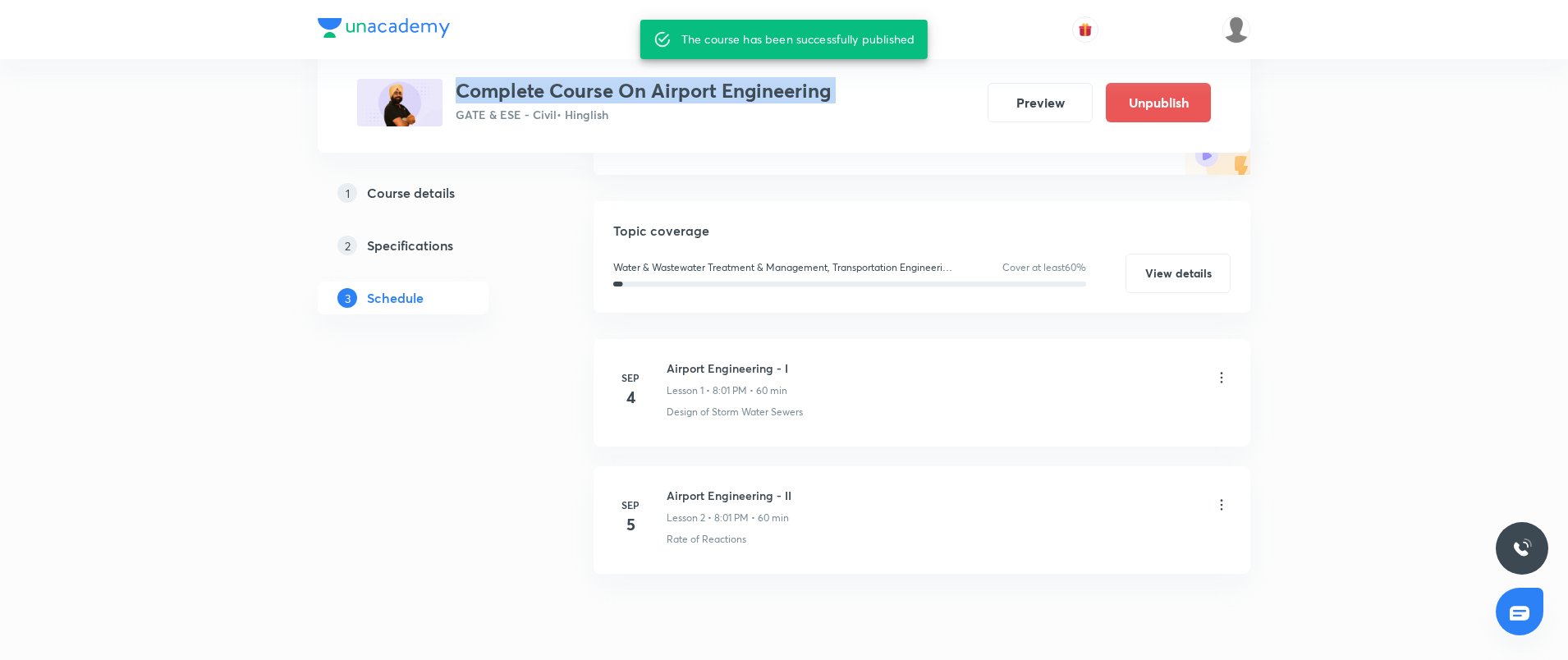
click at [721, 99] on h3 "Complete Course On Airport Engineering" at bounding box center [643, 90] width 375 height 24
copy h3 "Complete Course On Airport Engineering"
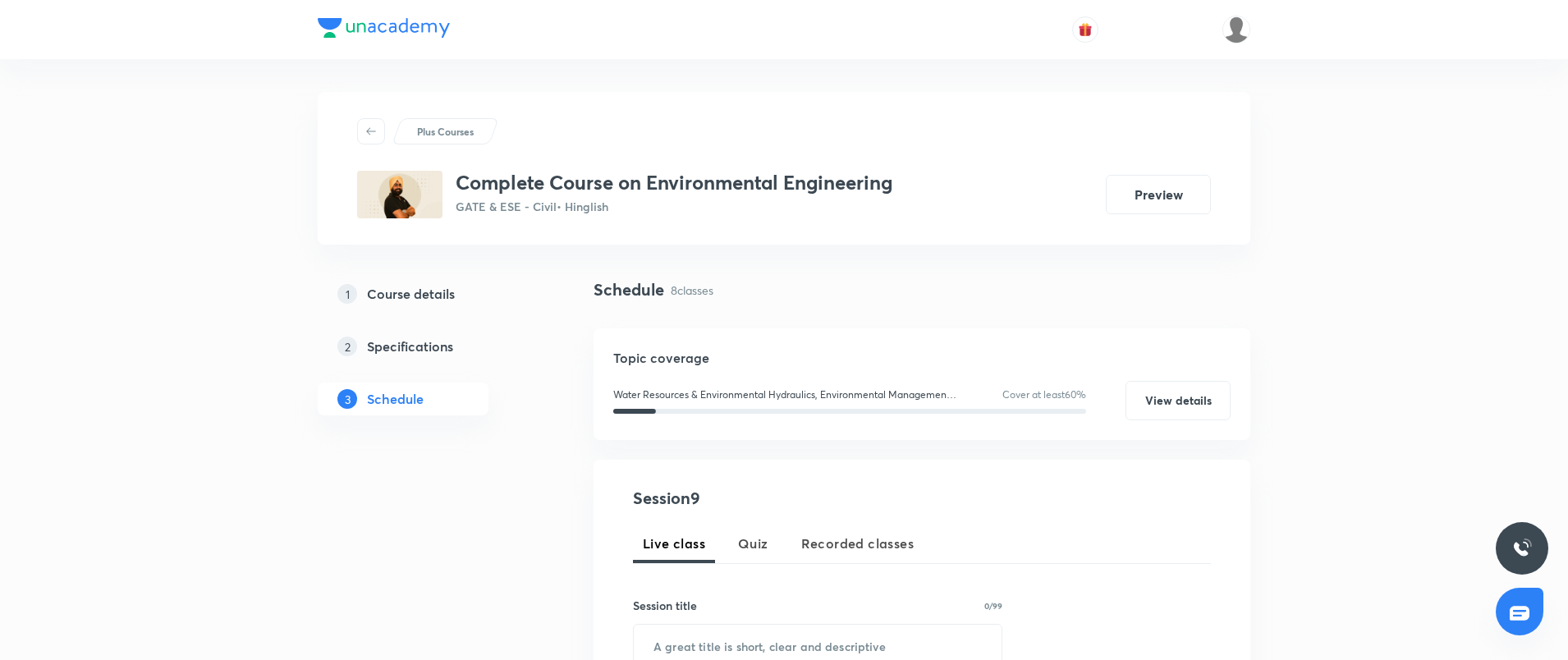
click at [418, 289] on h5 "Course details" at bounding box center [411, 294] width 88 height 20
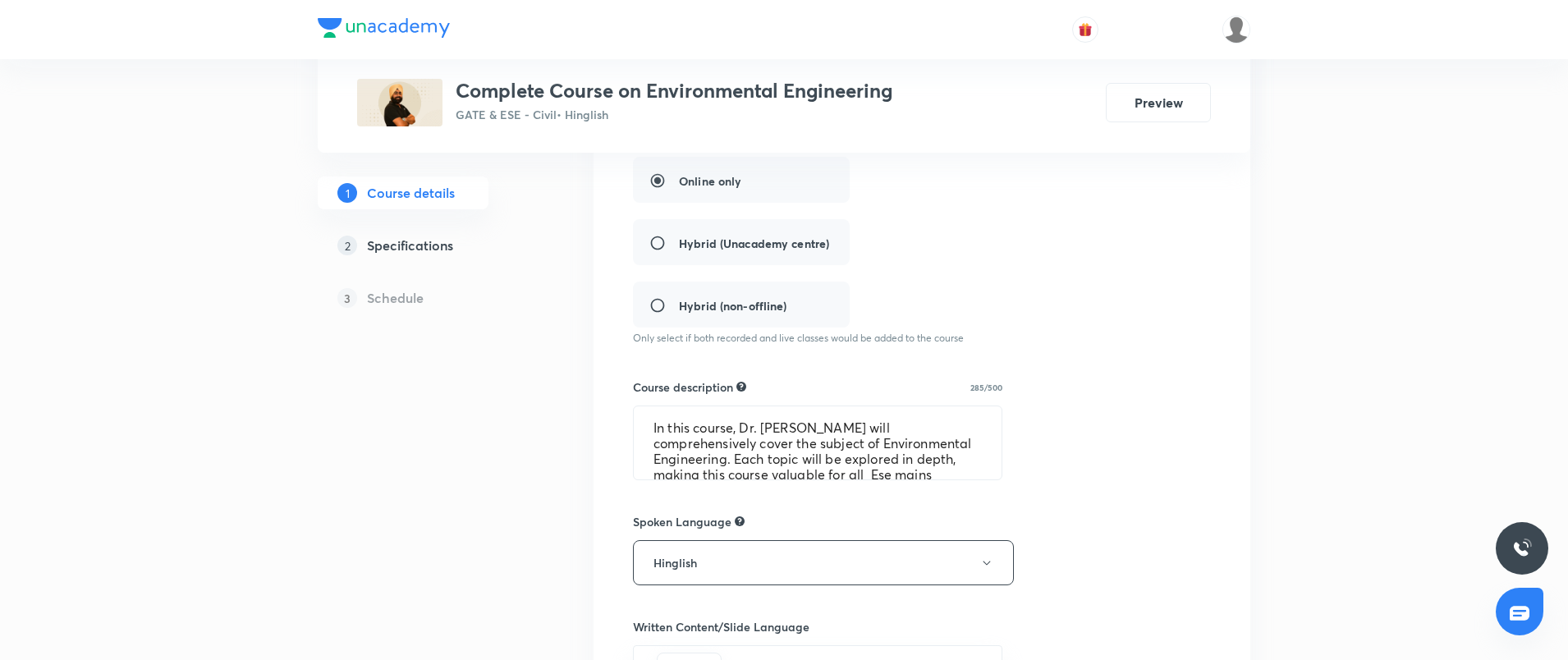
scroll to position [384, 0]
click at [719, 447] on textarea "In this course, Dr. [PERSON_NAME] will comprehensively cover the subject of Env…" at bounding box center [818, 442] width 368 height 73
